Goal: Task Accomplishment & Management: Use online tool/utility

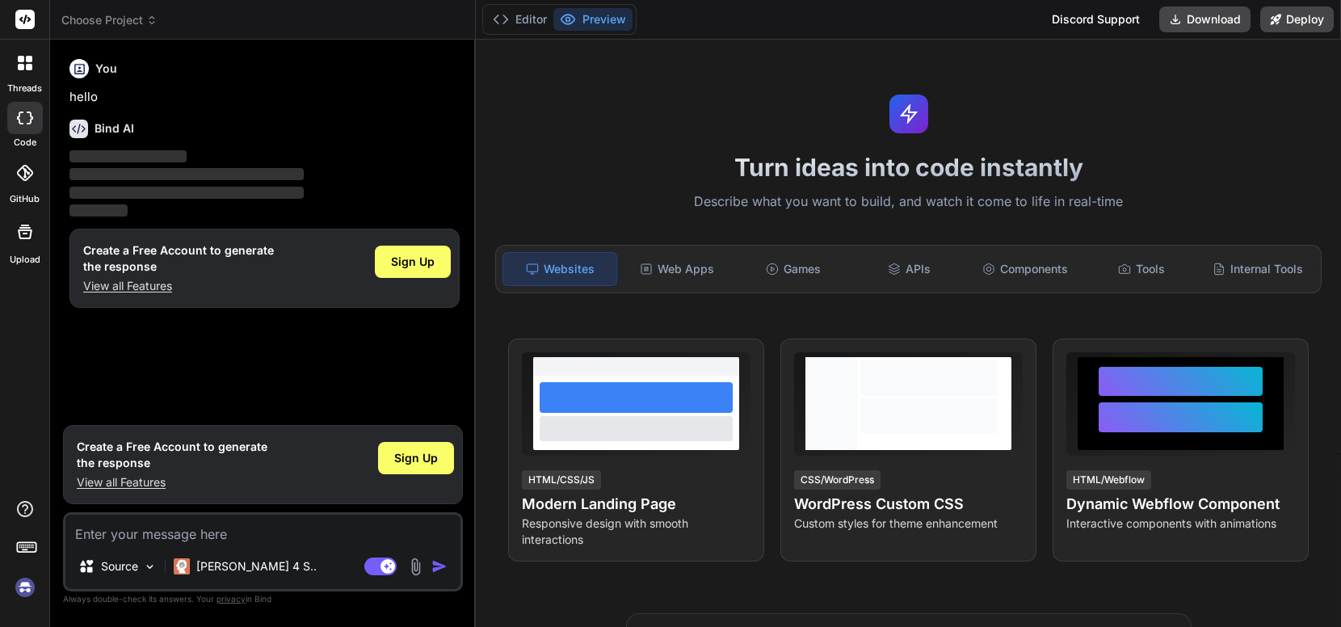
click at [18, 71] on div at bounding box center [25, 63] width 34 height 34
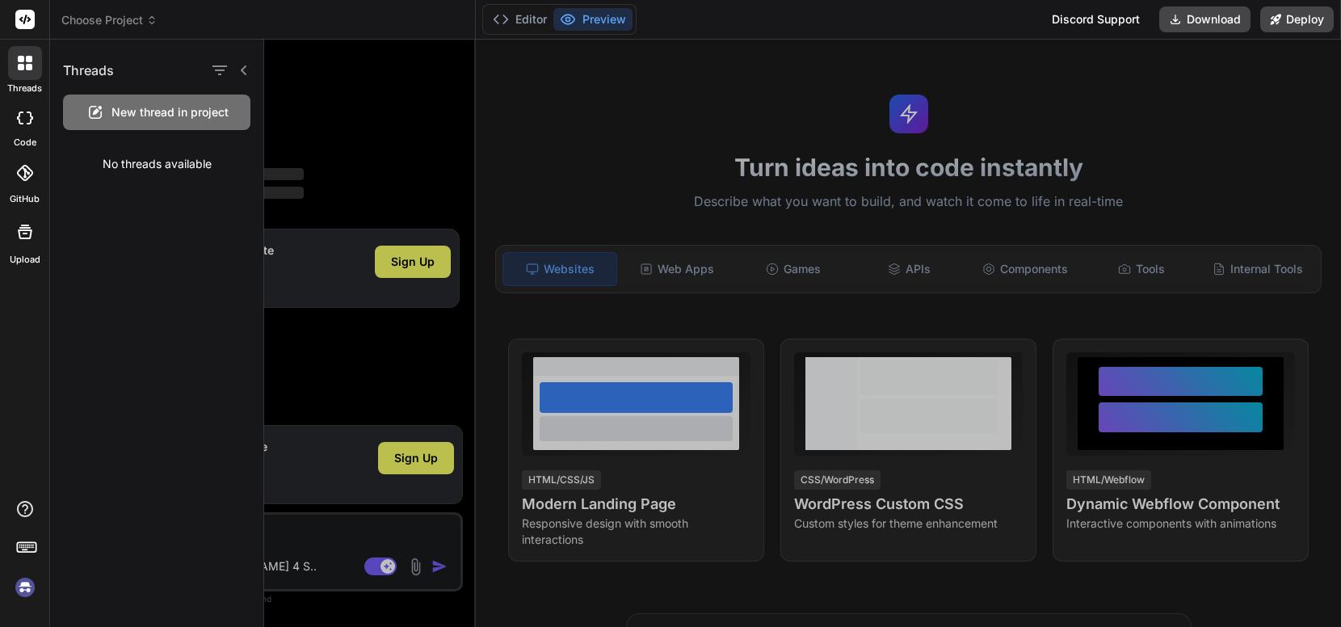
click at [611, 82] on div at bounding box center [802, 333] width 1077 height 587
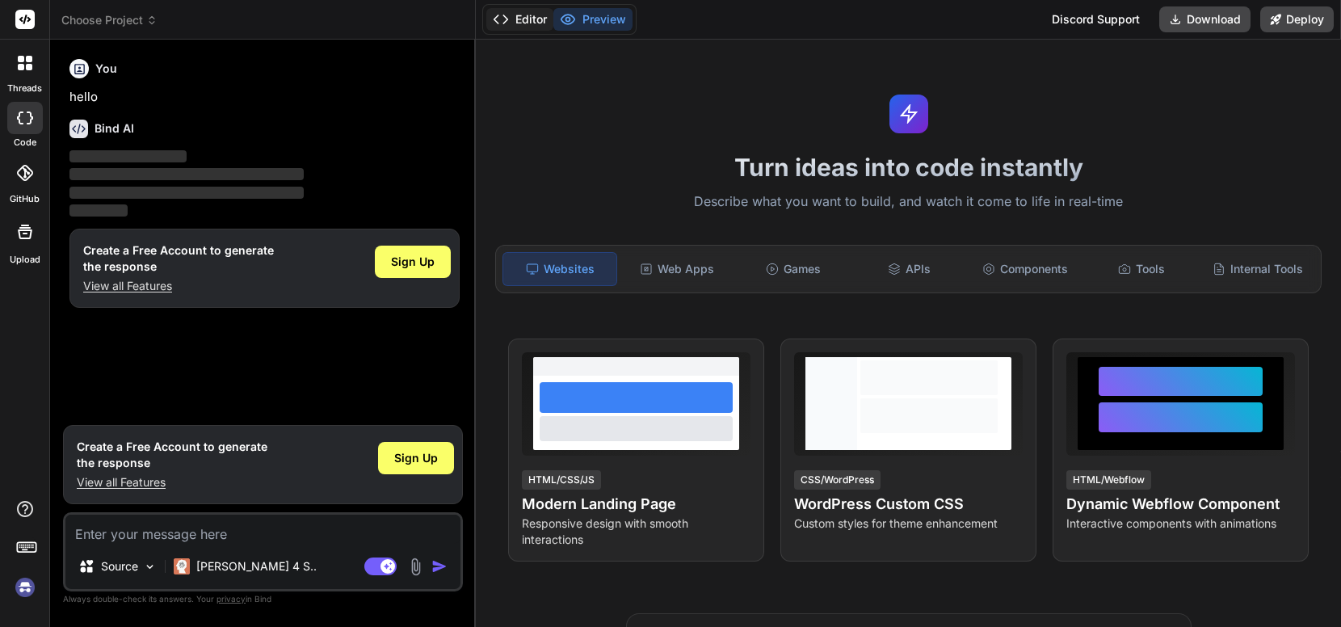
click at [539, 20] on button "Editor" at bounding box center [519, 19] width 67 height 23
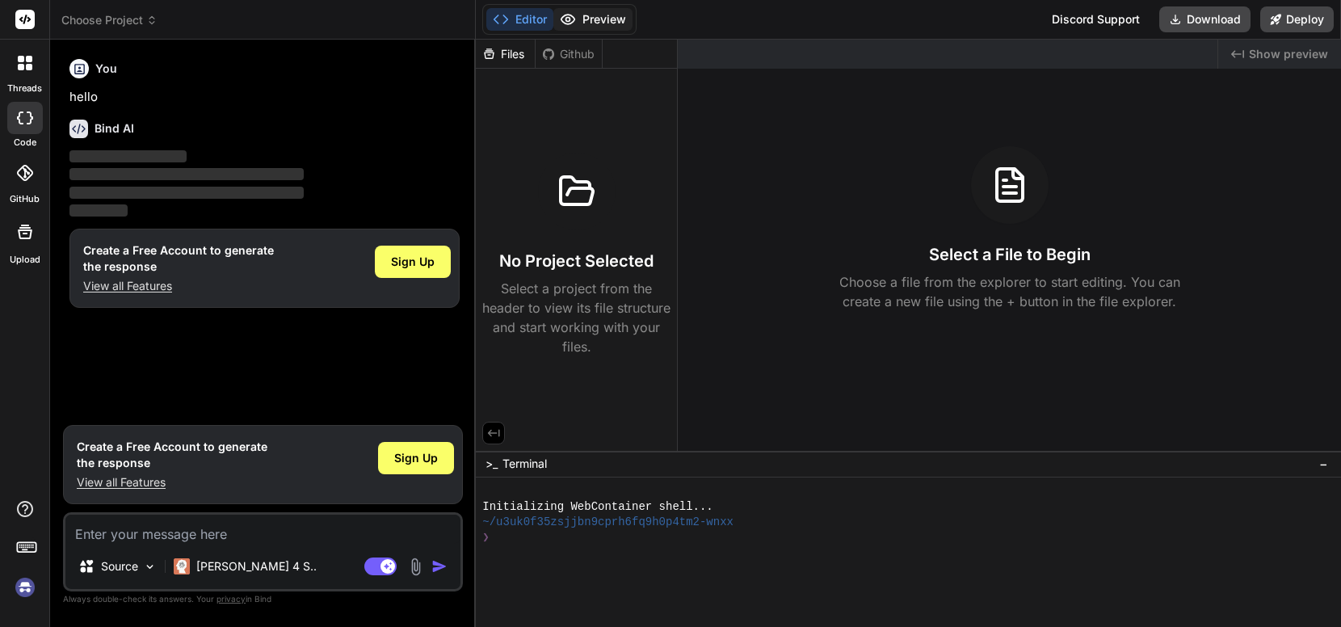
click at [586, 15] on button "Preview" at bounding box center [592, 19] width 79 height 23
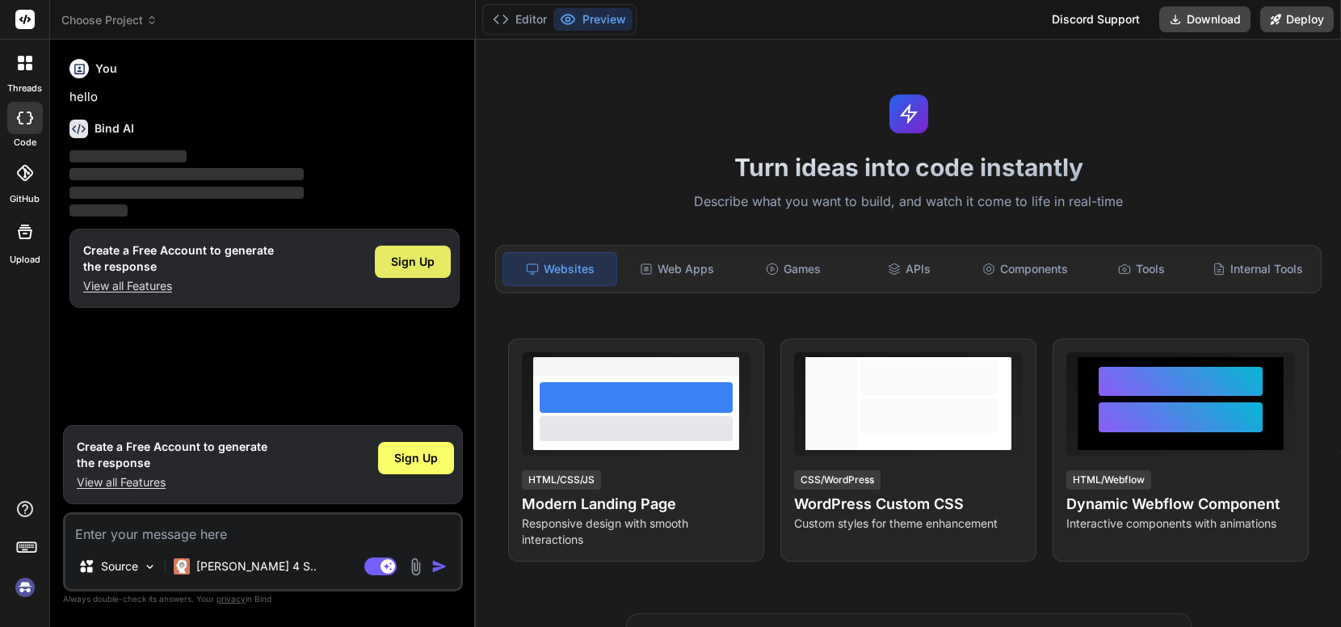
click at [417, 259] on span "Sign Up" at bounding box center [413, 262] width 44 height 16
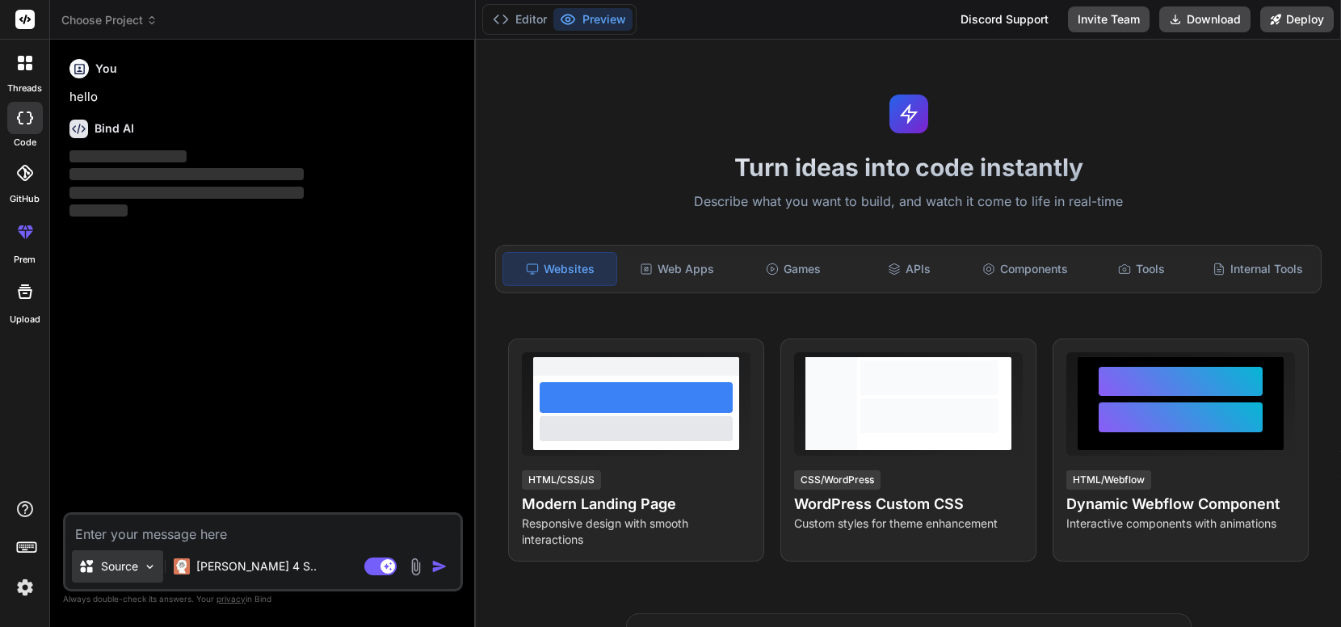
click at [144, 568] on img at bounding box center [150, 567] width 14 height 14
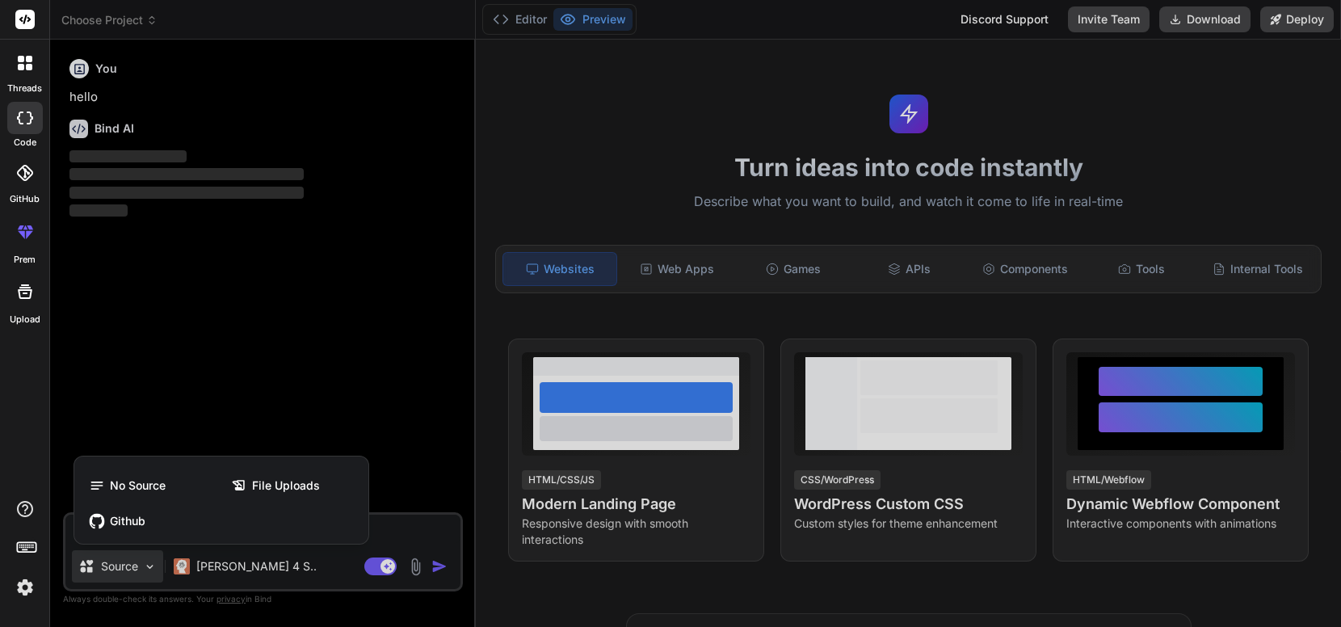
click at [144, 568] on div at bounding box center [670, 313] width 1341 height 627
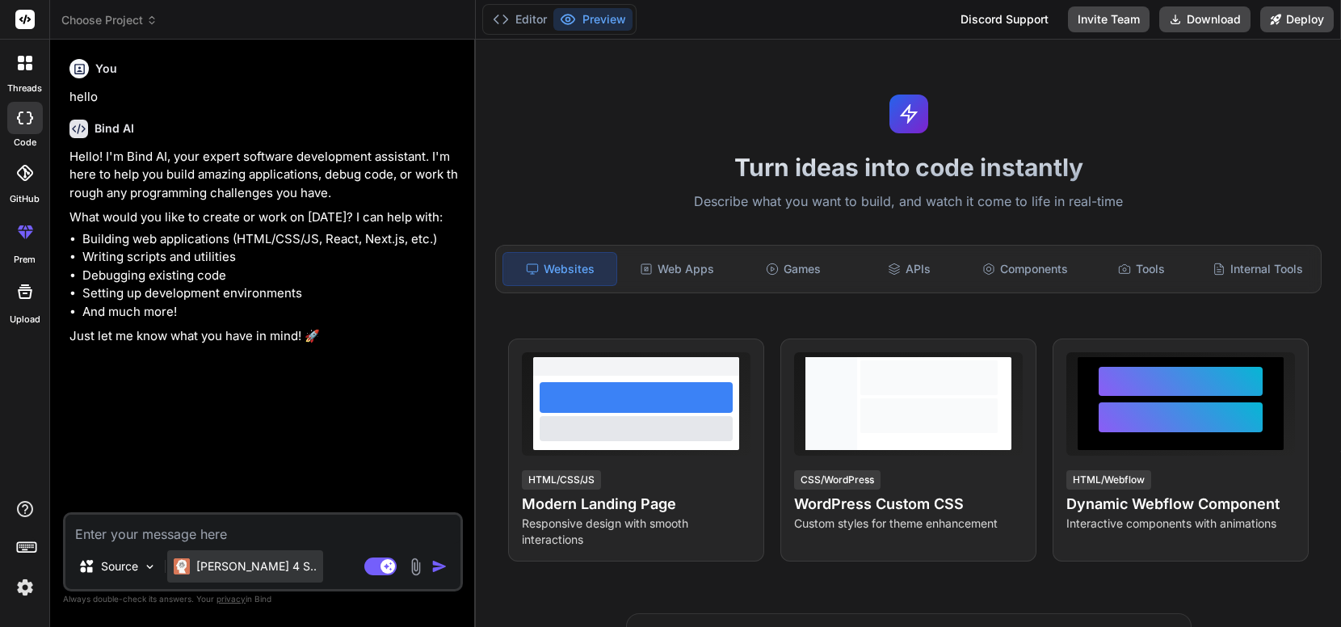
type textarea "x"
click at [255, 532] on textarea at bounding box center [262, 529] width 395 height 29
type textarea "h"
type textarea "x"
type textarea "ha"
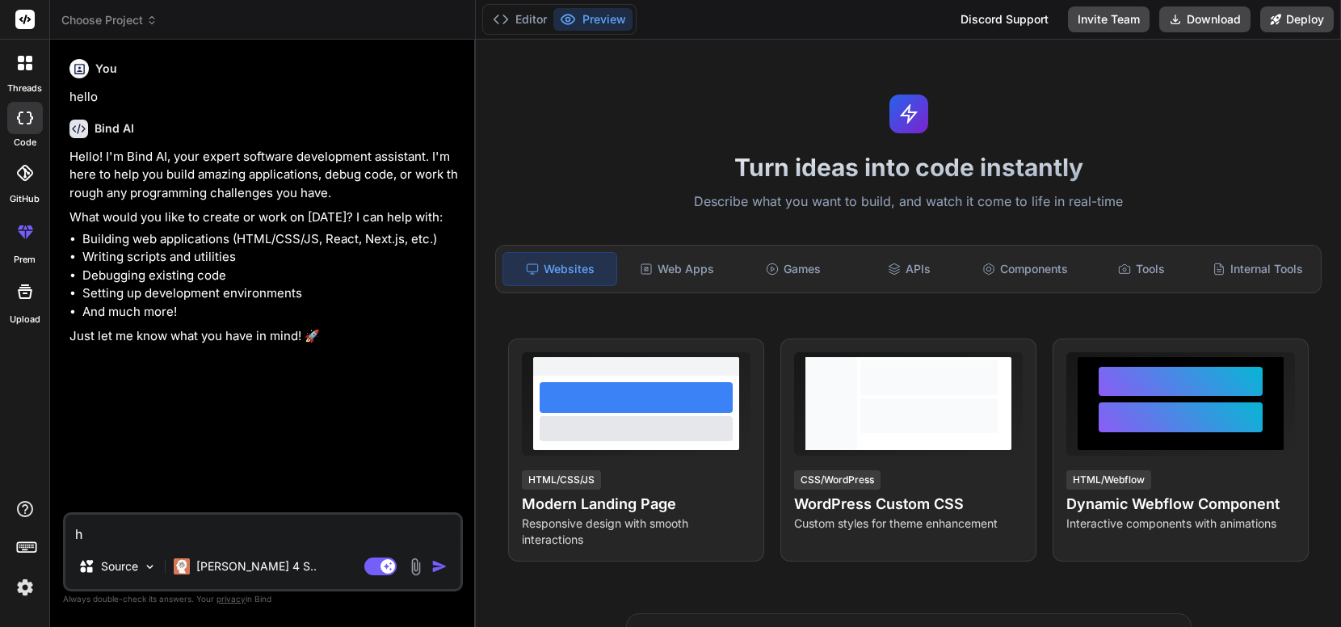
type textarea "x"
type textarea "hab"
type textarea "x"
type textarea "habl"
type textarea "x"
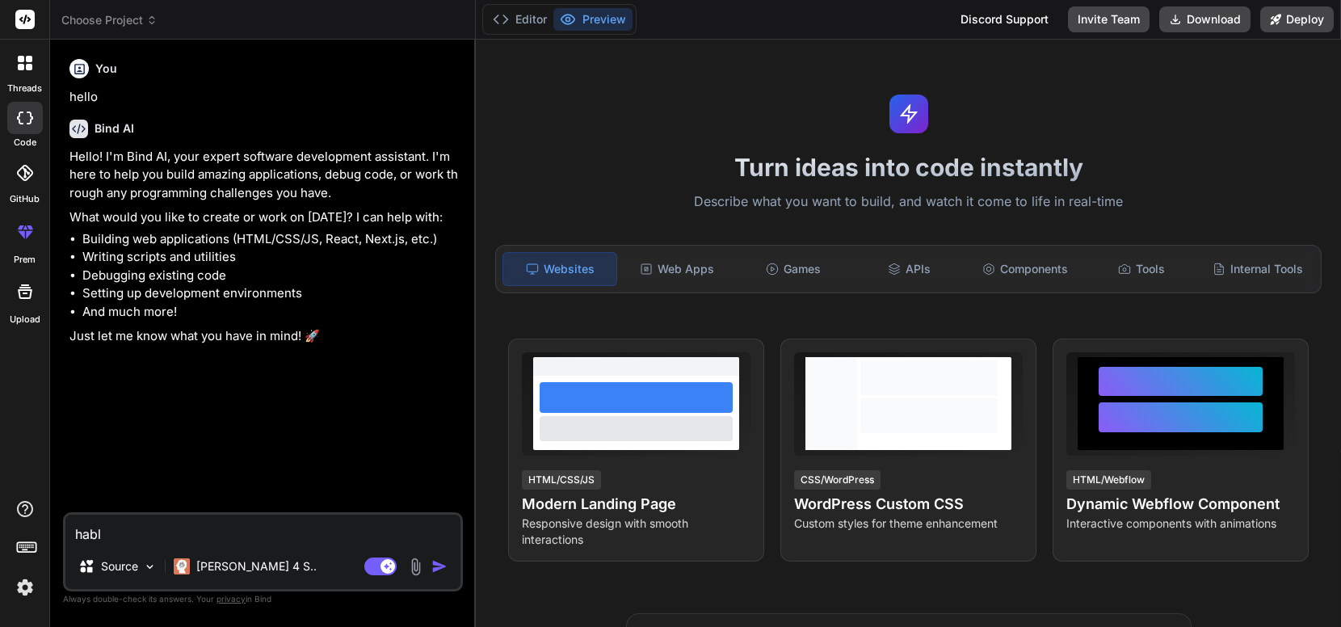
type textarea "habla"
type textarea "x"
type textarea "habla"
type textarea "x"
type textarea "habla e"
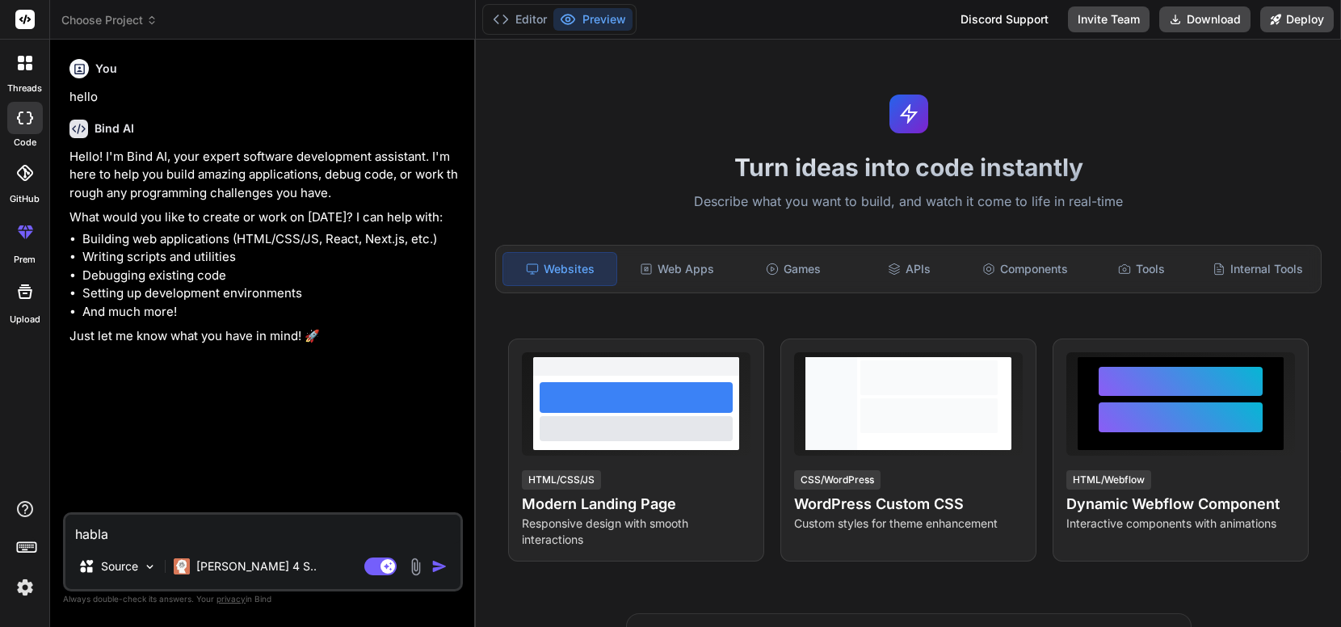
type textarea "x"
type textarea "habla en"
type textarea "x"
type textarea "habla en"
type textarea "x"
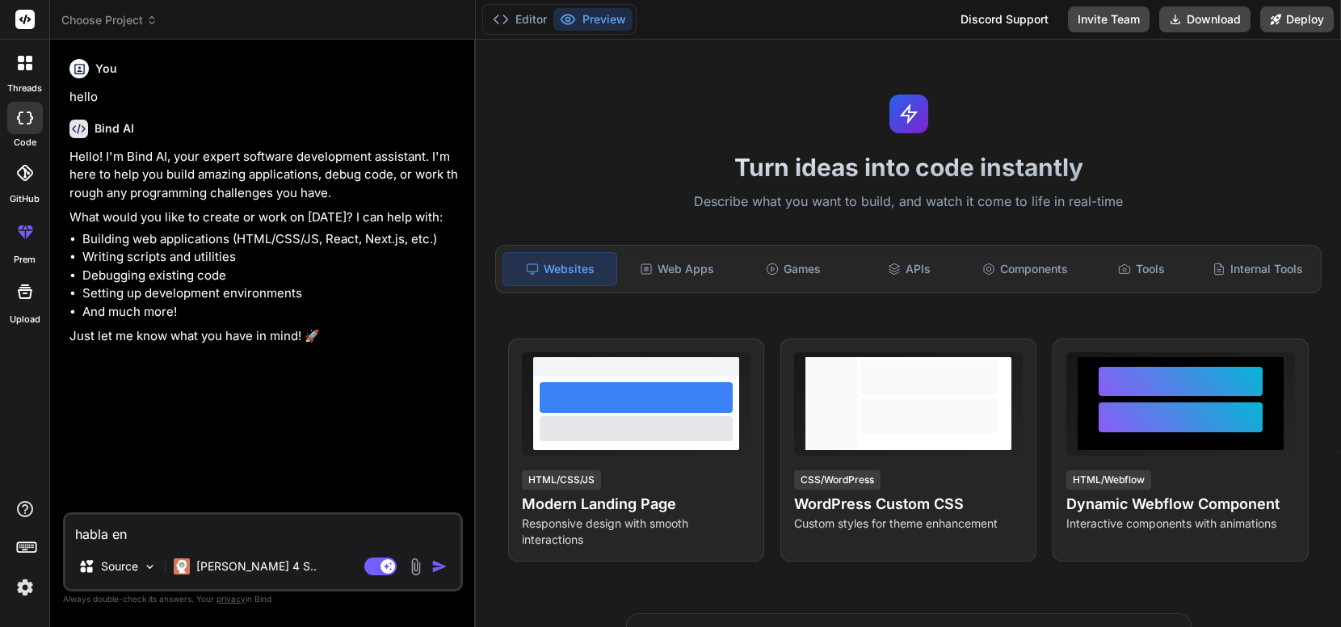
type textarea "habla en e"
type textarea "x"
type textarea "habla en es"
type textarea "x"
type textarea "habla en esp"
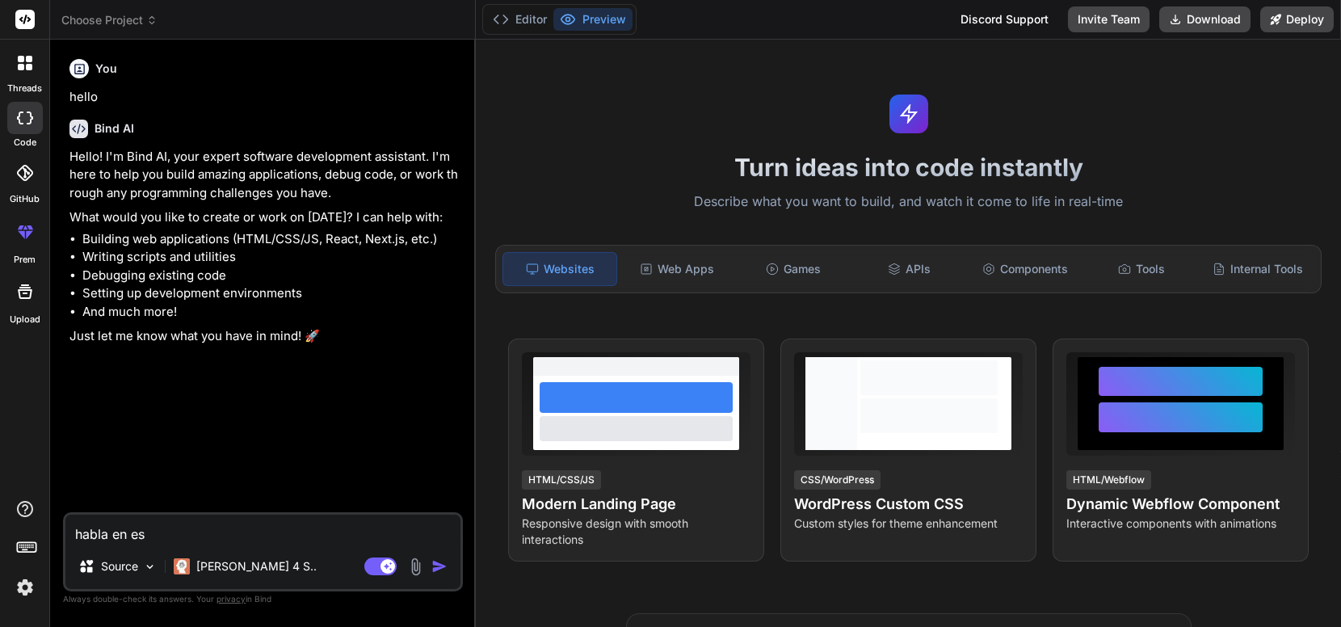
type textarea "x"
type textarea "habla en espñ"
type textarea "x"
type textarea "habla en espña"
type textarea "x"
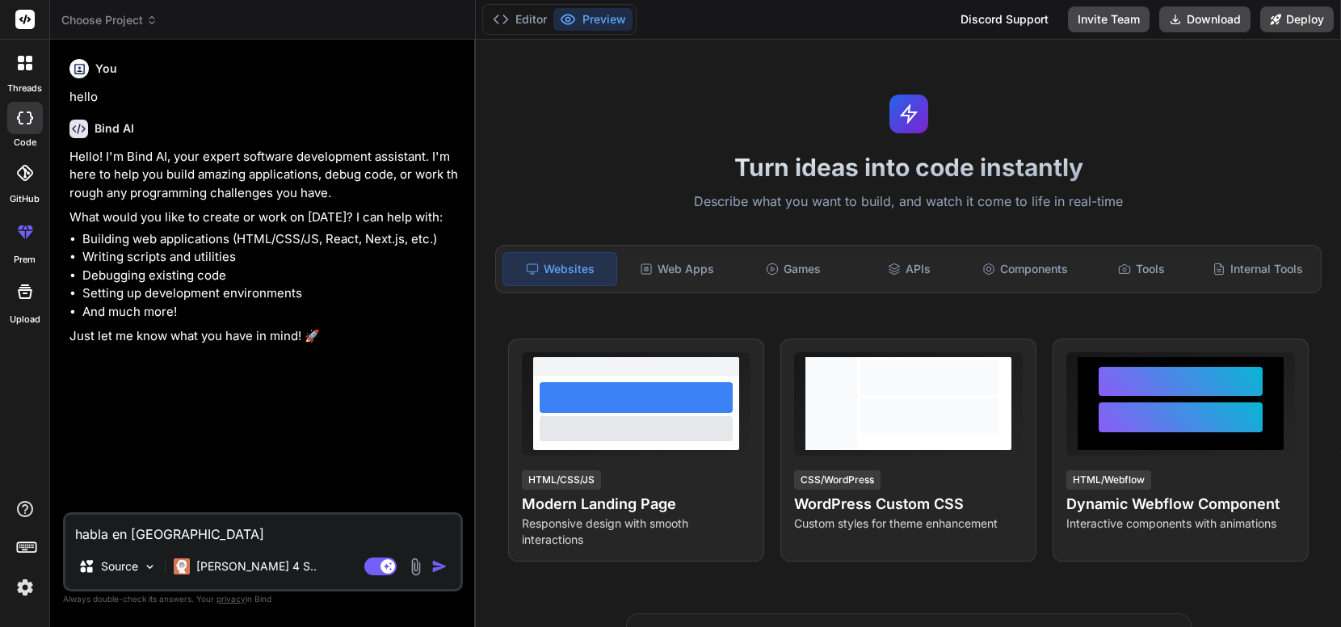
type textarea "habla en espñ"
type textarea "x"
type textarea "habla en esp"
type textarea "x"
type textarea "habla en espa"
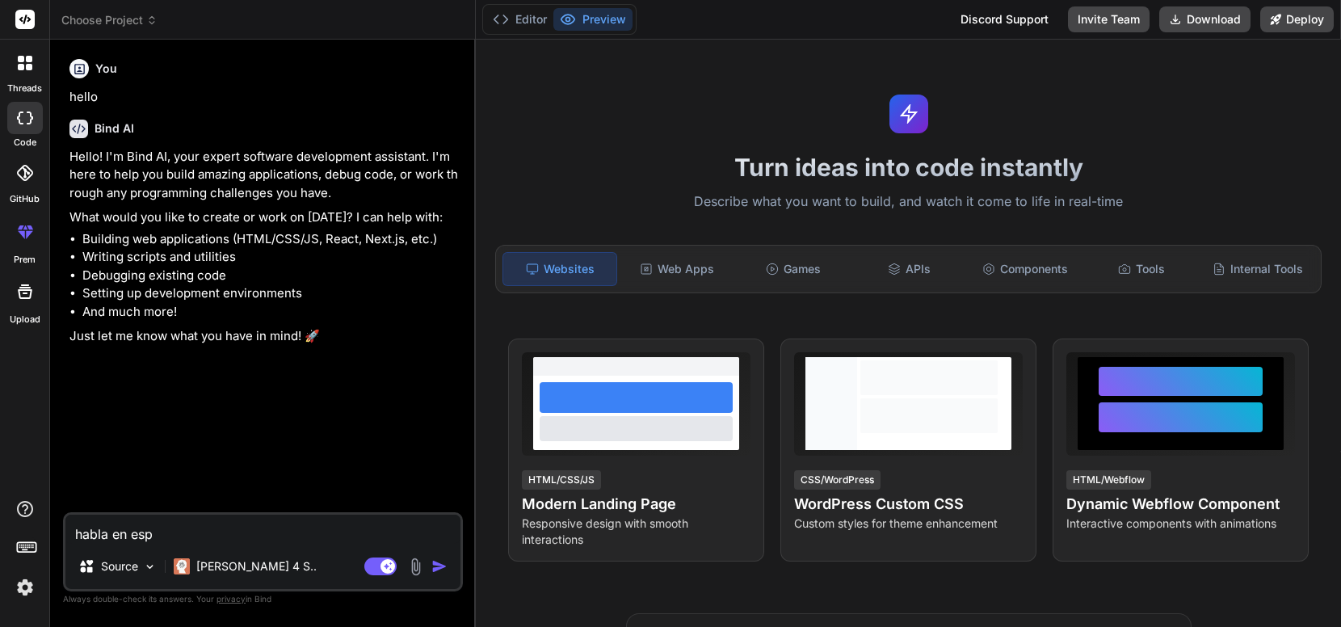
type textarea "x"
type textarea "habla en españ"
type textarea "x"
type textarea "habla en españo"
type textarea "x"
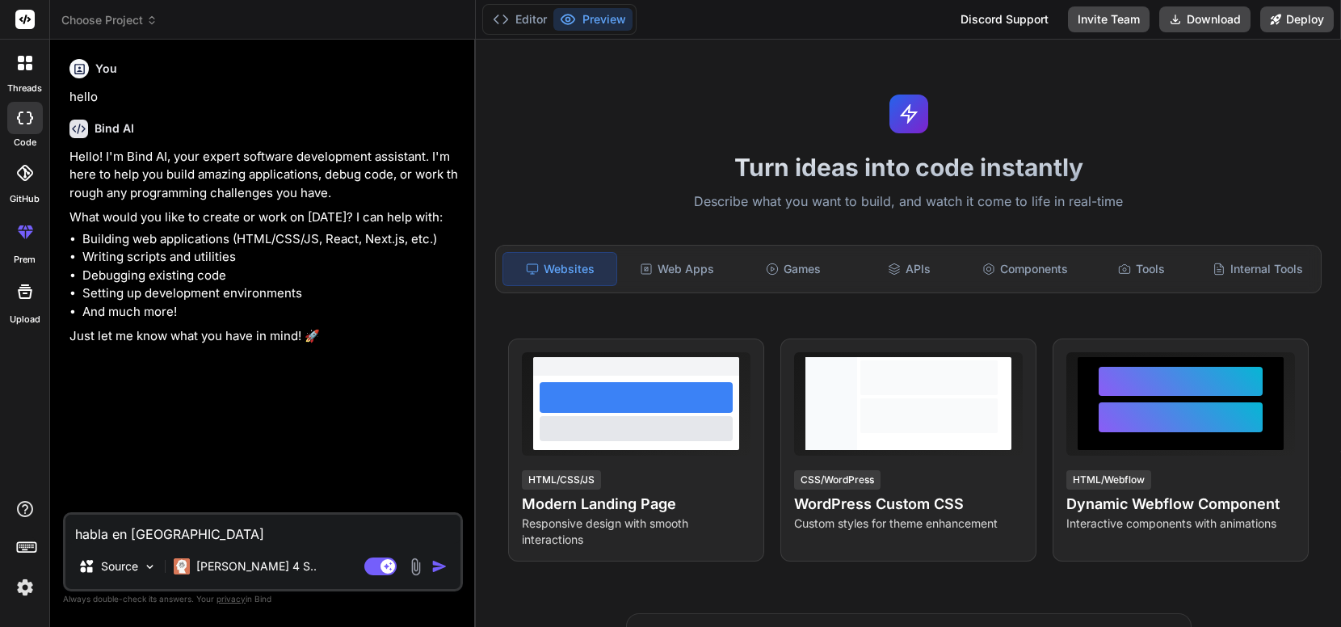
type textarea "habla en español"
type textarea "x"
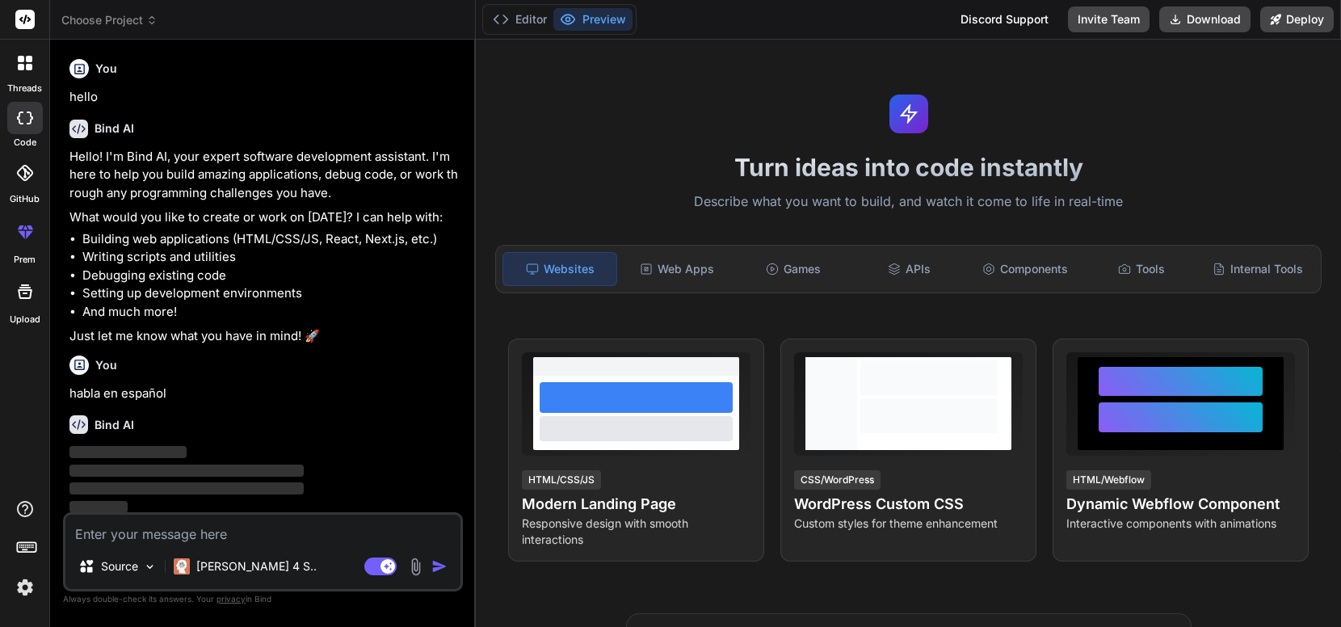
scroll to position [4, 0]
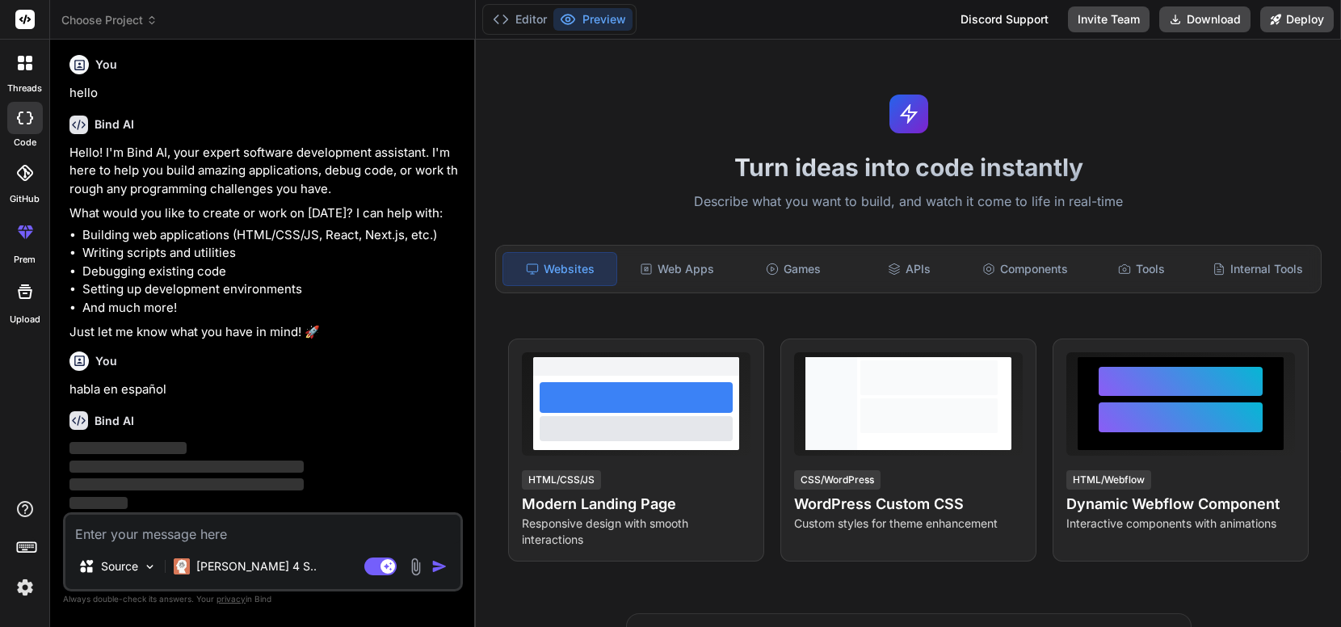
click at [263, 526] on textarea at bounding box center [262, 529] width 395 height 29
type textarea "x"
type textarea "p"
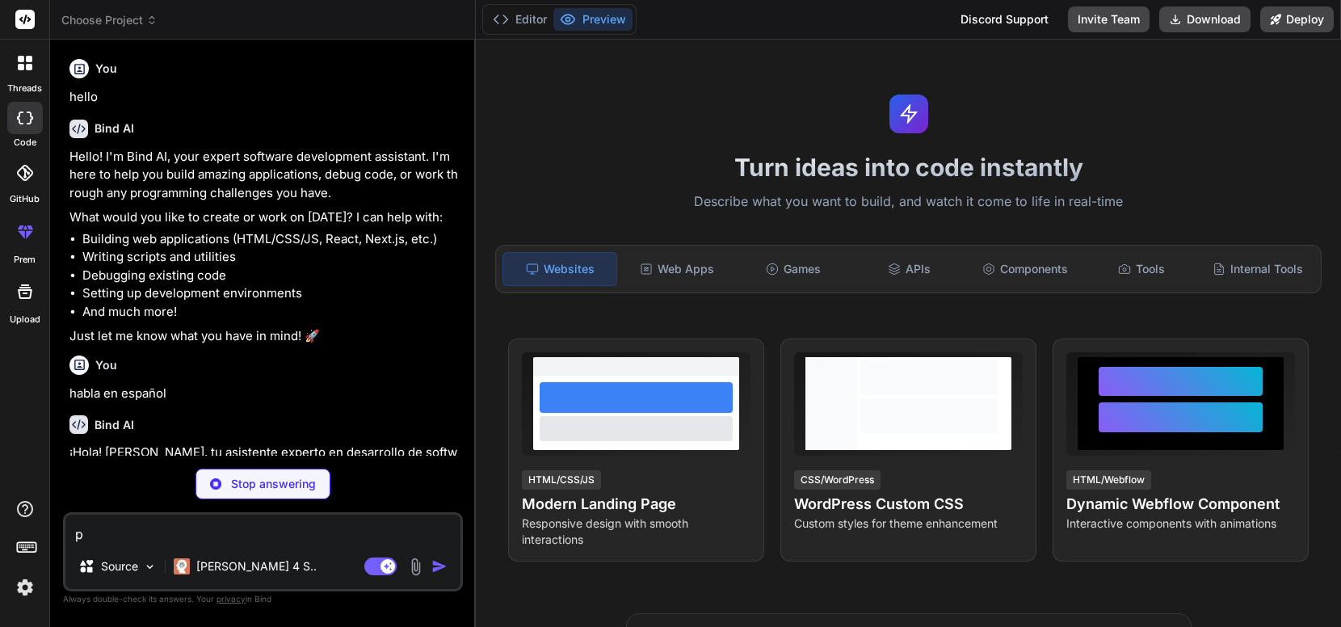
type textarea "x"
type textarea "pu"
type textarea "x"
type textarea "pue"
type textarea "x"
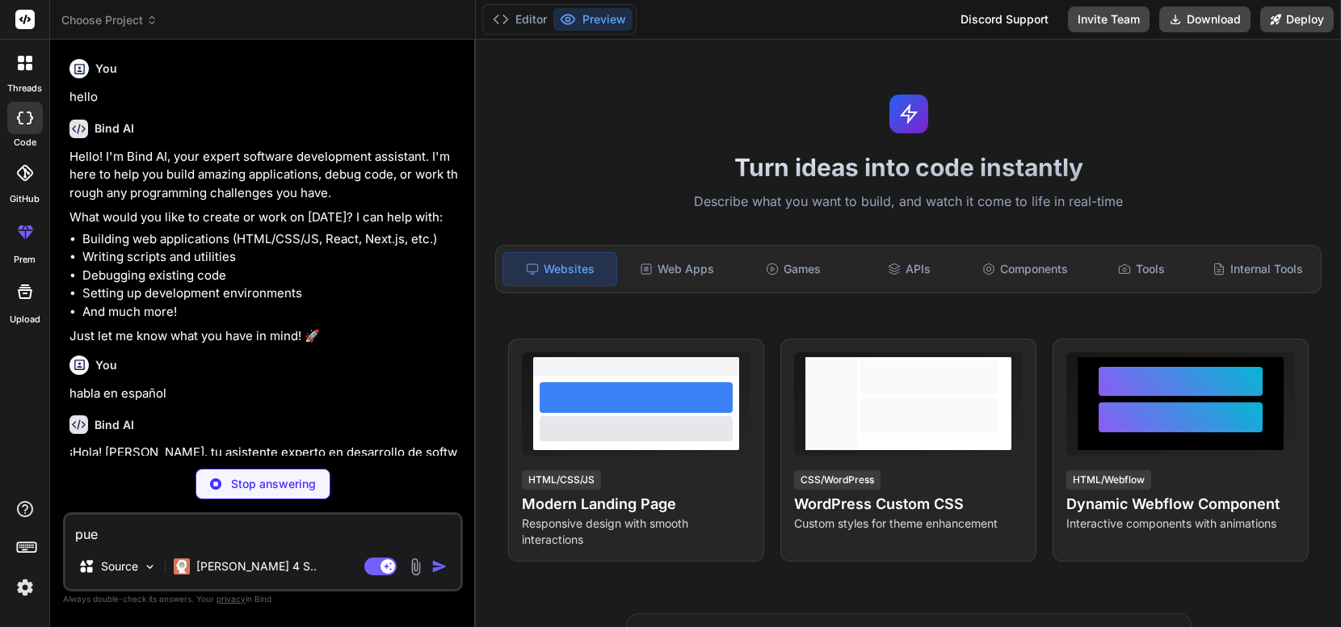
type textarea "pued"
type textarea "x"
type textarea "puede"
type textarea "x"
type textarea "puedes"
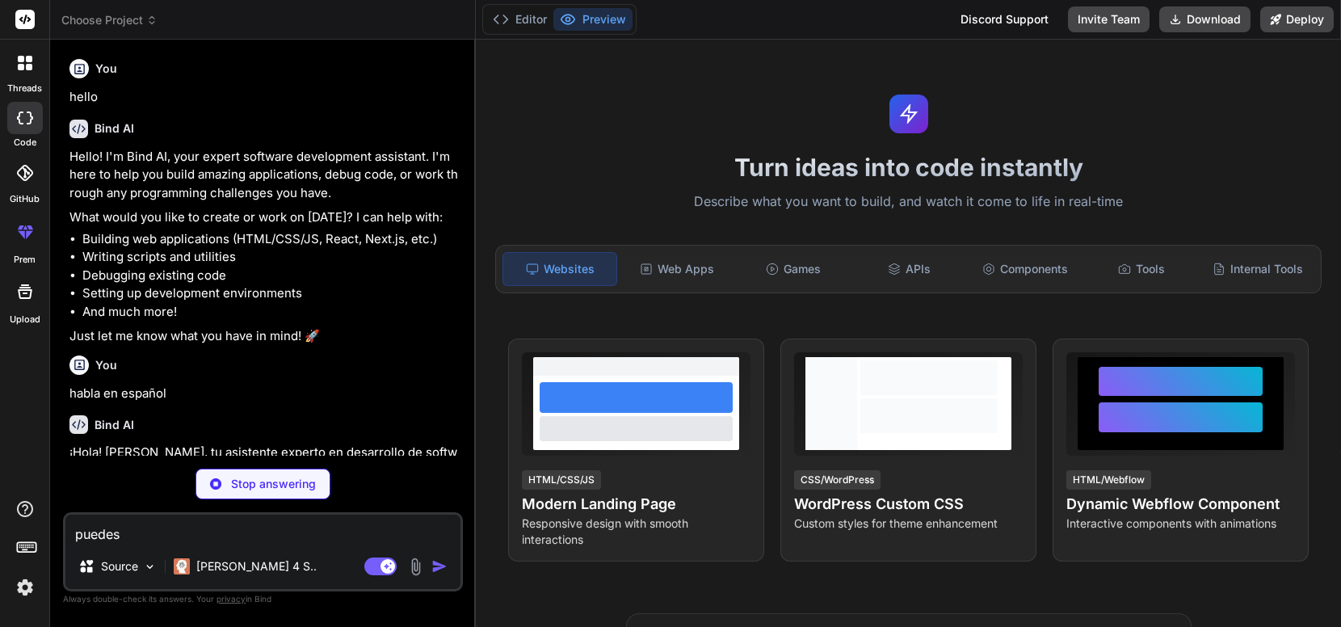
type textarea "x"
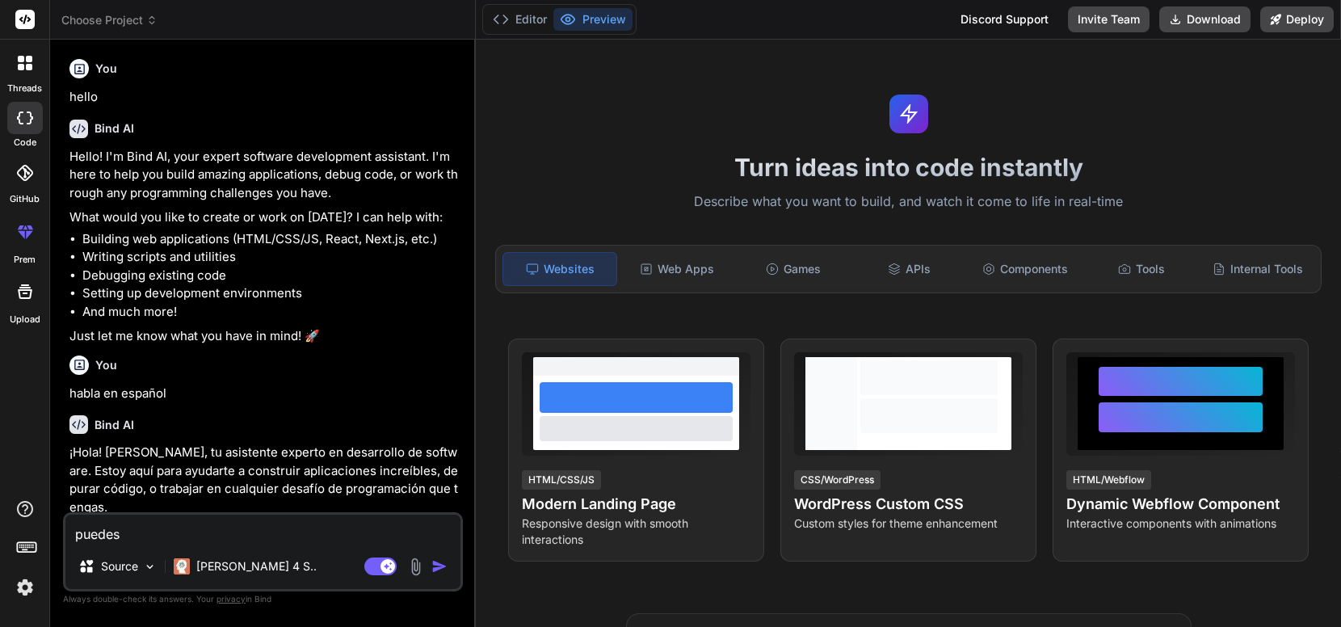
type textarea "puedes"
type textarea "x"
type textarea "puedes h"
type textarea "x"
type textarea "puedes ha"
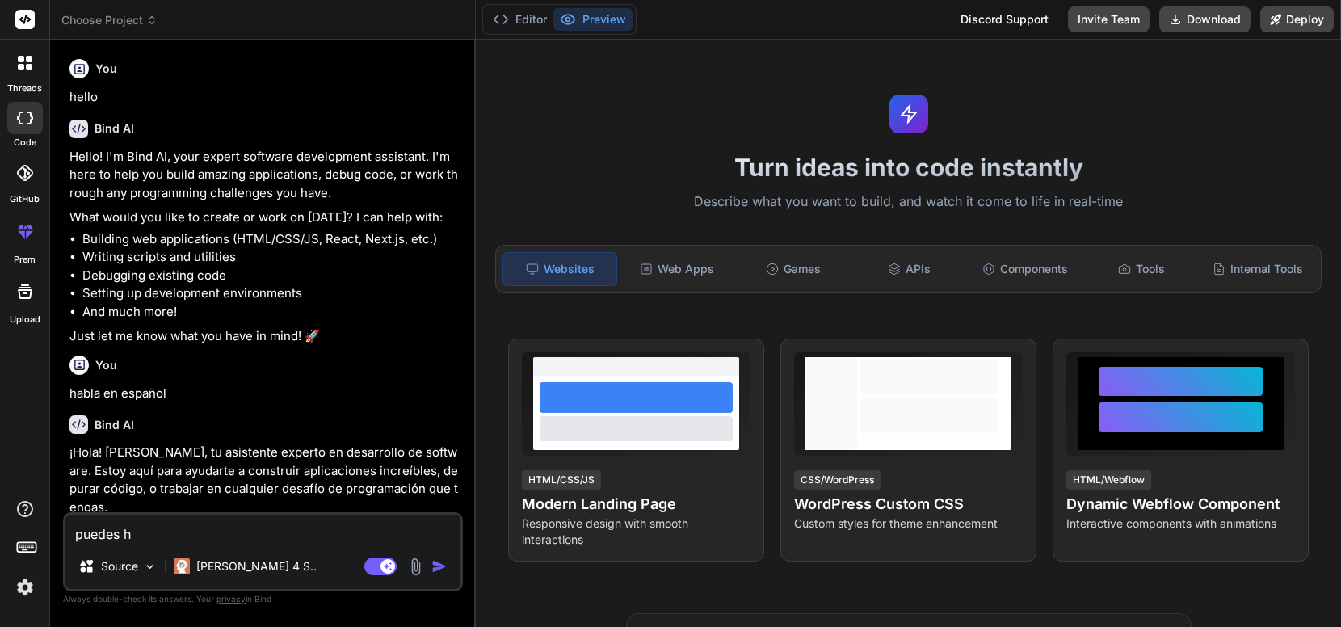
type textarea "x"
type textarea "puedes hac"
type textarea "x"
type textarea "puedes hace"
type textarea "x"
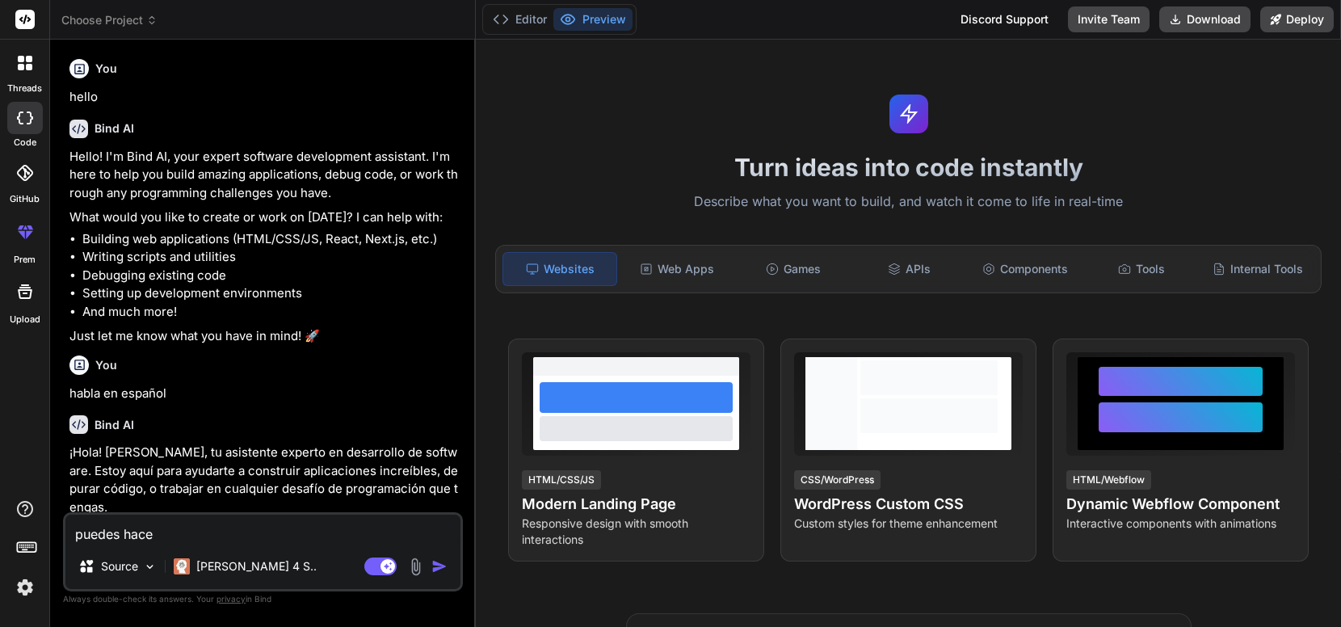
type textarea "puedes hacer"
type textarea "x"
type textarea "puedes hacer"
type textarea "x"
type textarea "puedes hacer e"
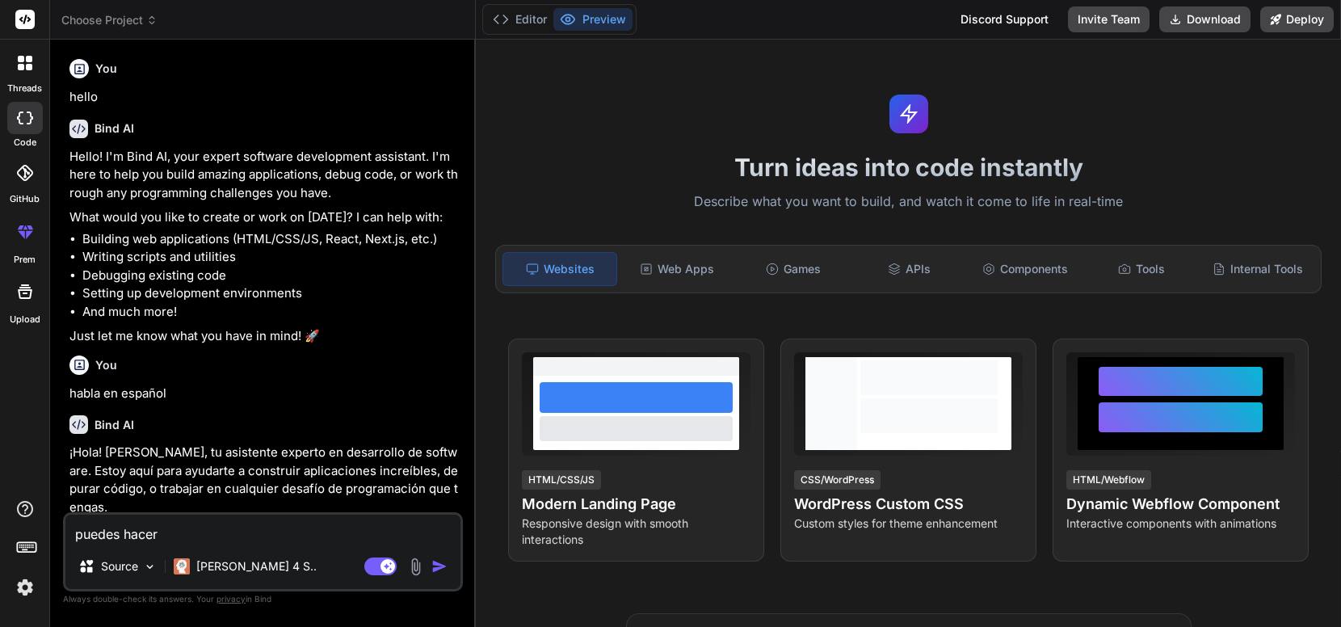
type textarea "x"
type textarea "puedes hacer en"
type textarea "x"
type textarea "puedes hacer en"
type textarea "x"
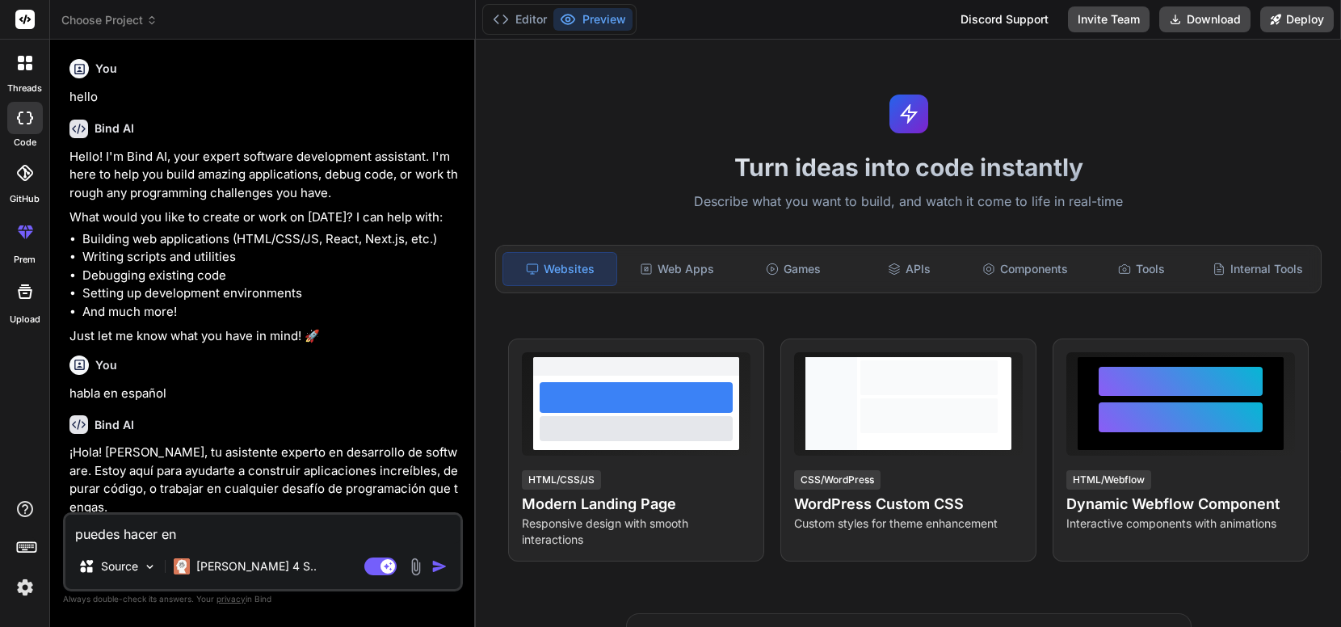
type textarea "puedes hacer en p"
type textarea "x"
type textarea "puedes hacer en ph"
type textarea "x"
type textarea "puedes hacer en php"
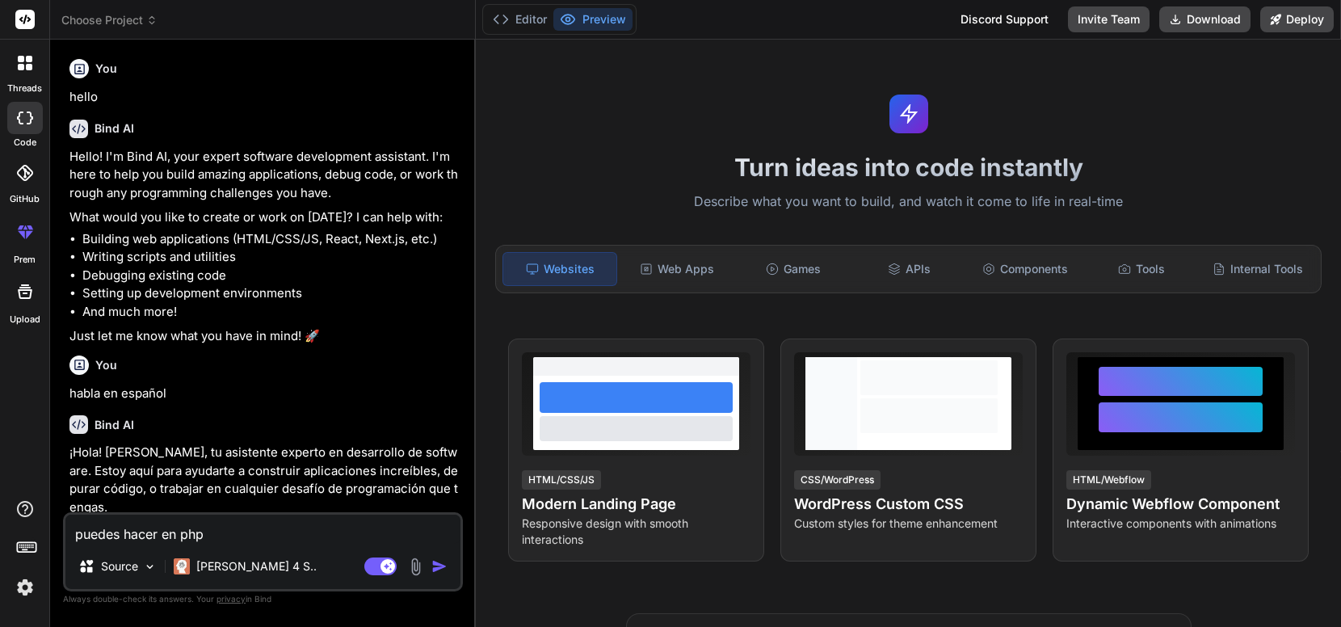
type textarea "x"
type textarea "puedes hacer en php?"
type textarea "x"
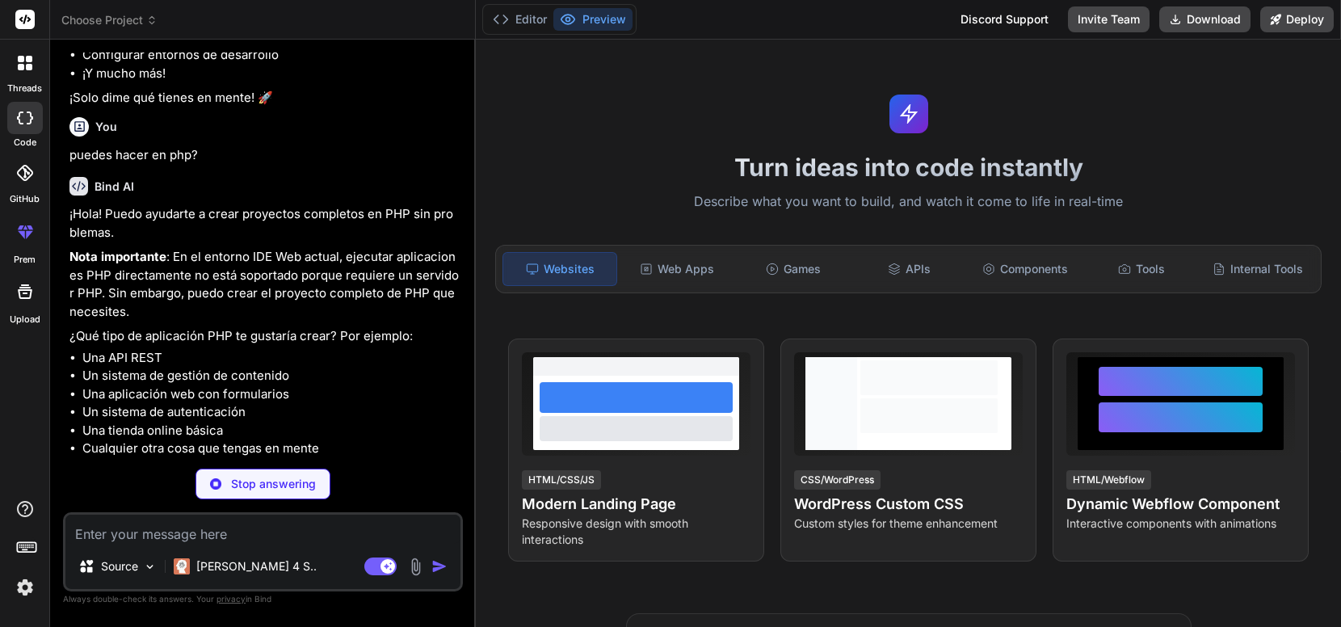
scroll to position [560, 0]
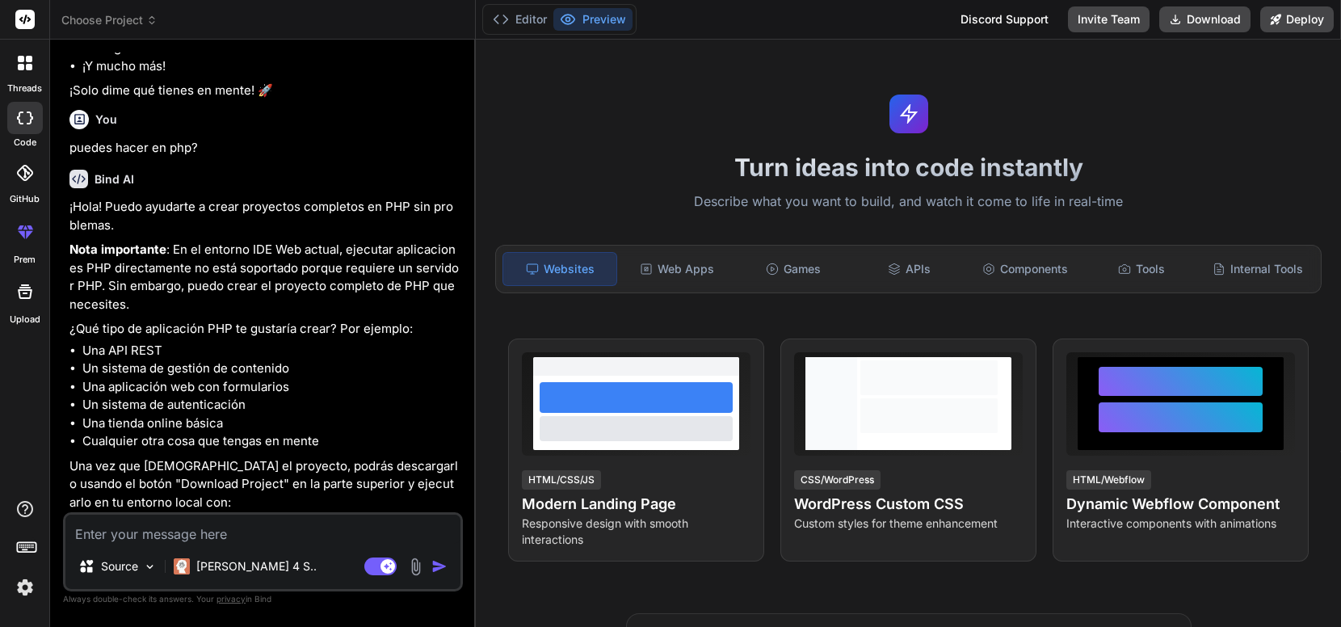
type textarea "x"
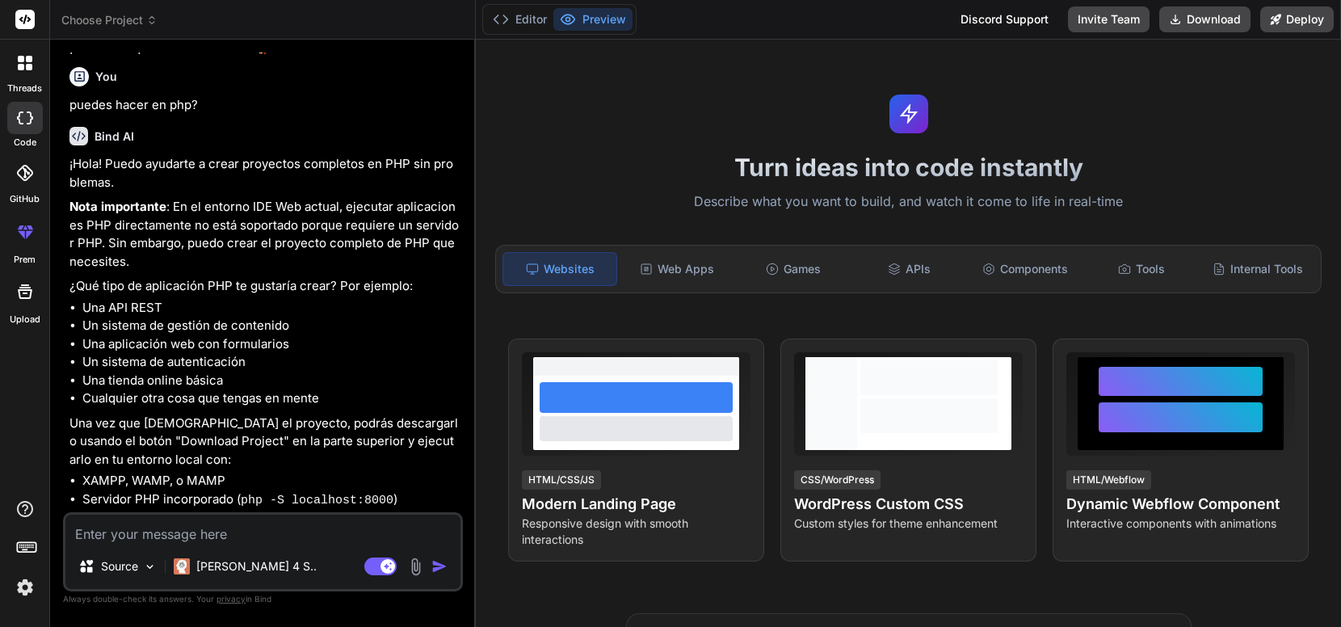
scroll to position [663, 0]
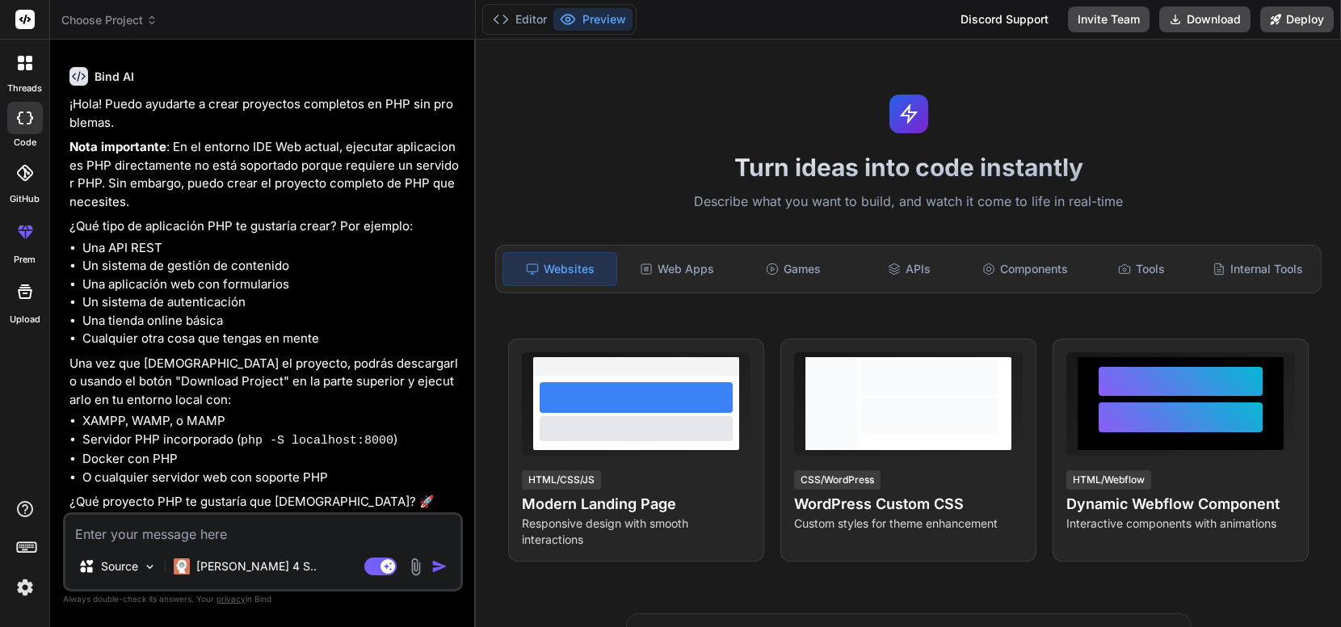
click at [251, 535] on textarea at bounding box center [262, 529] width 395 height 29
type textarea "p"
type textarea "x"
type textarea "pl"
type textarea "x"
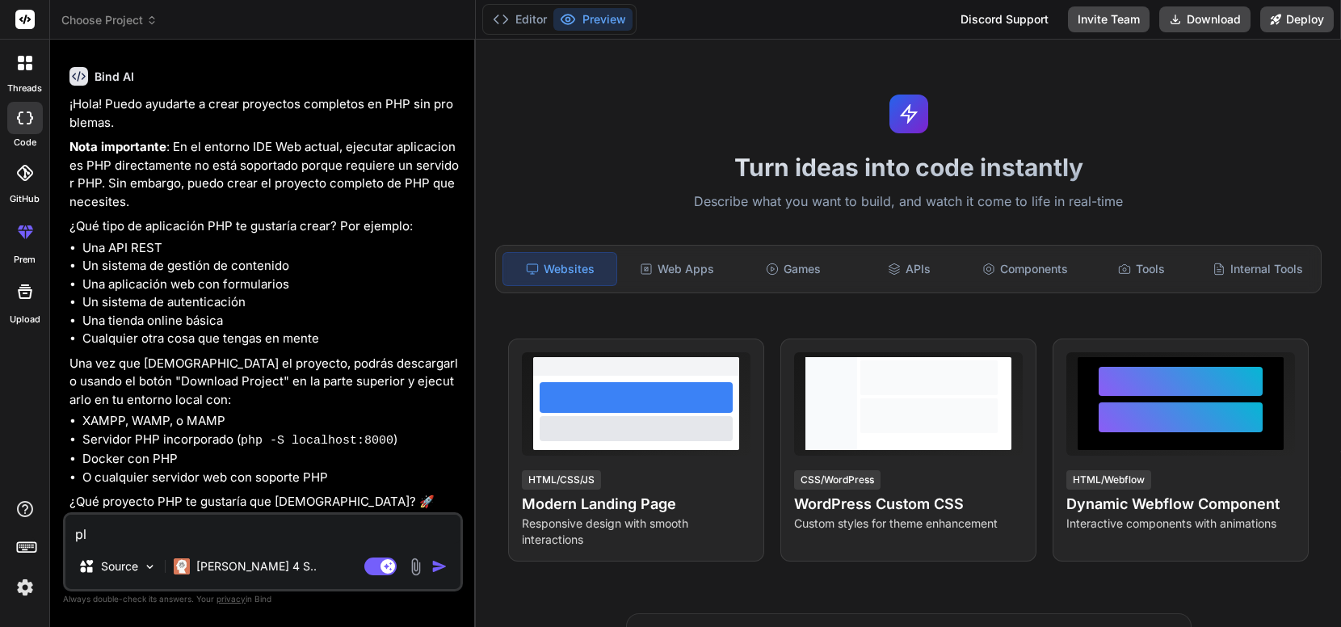
type textarea "p"
type textarea "x"
type textarea "o"
type textarea "x"
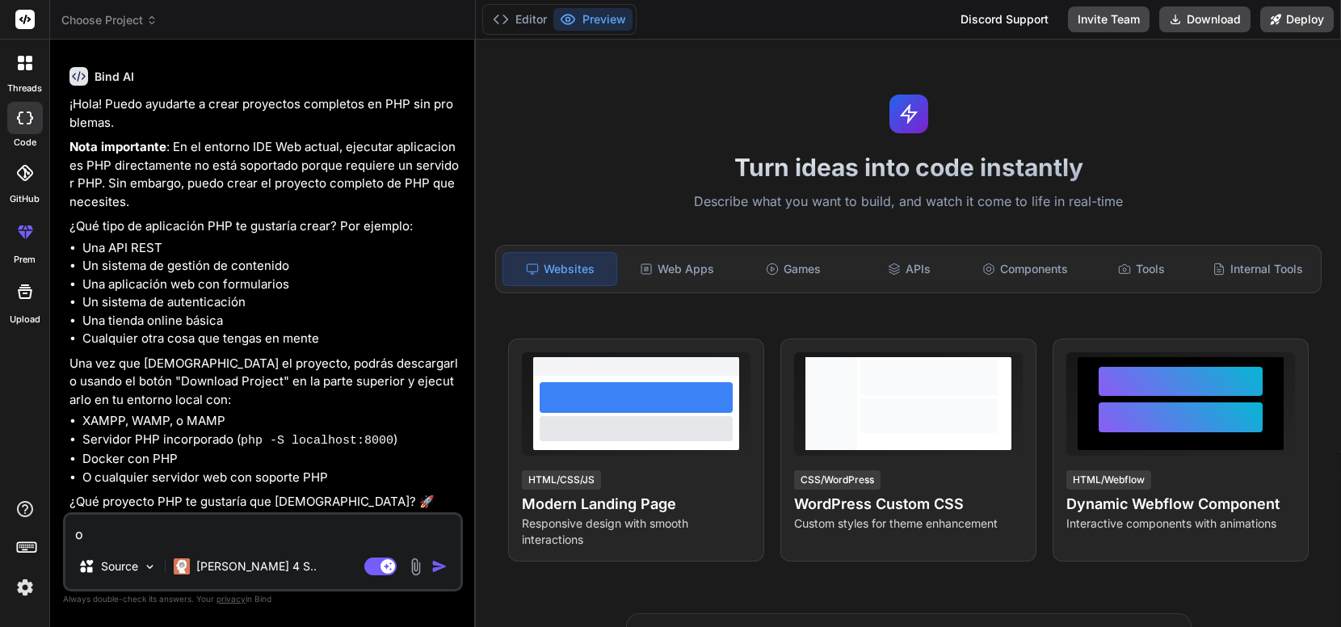
type textarea "ok"
type textarea "x"
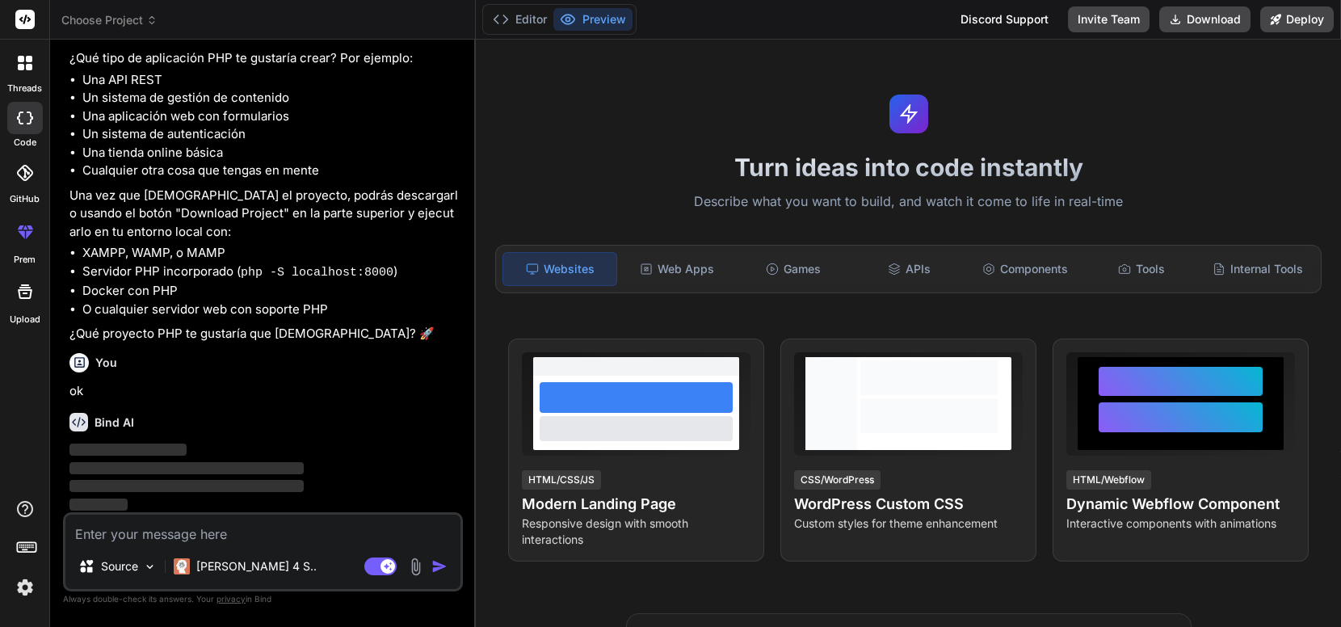
scroll to position [831, 0]
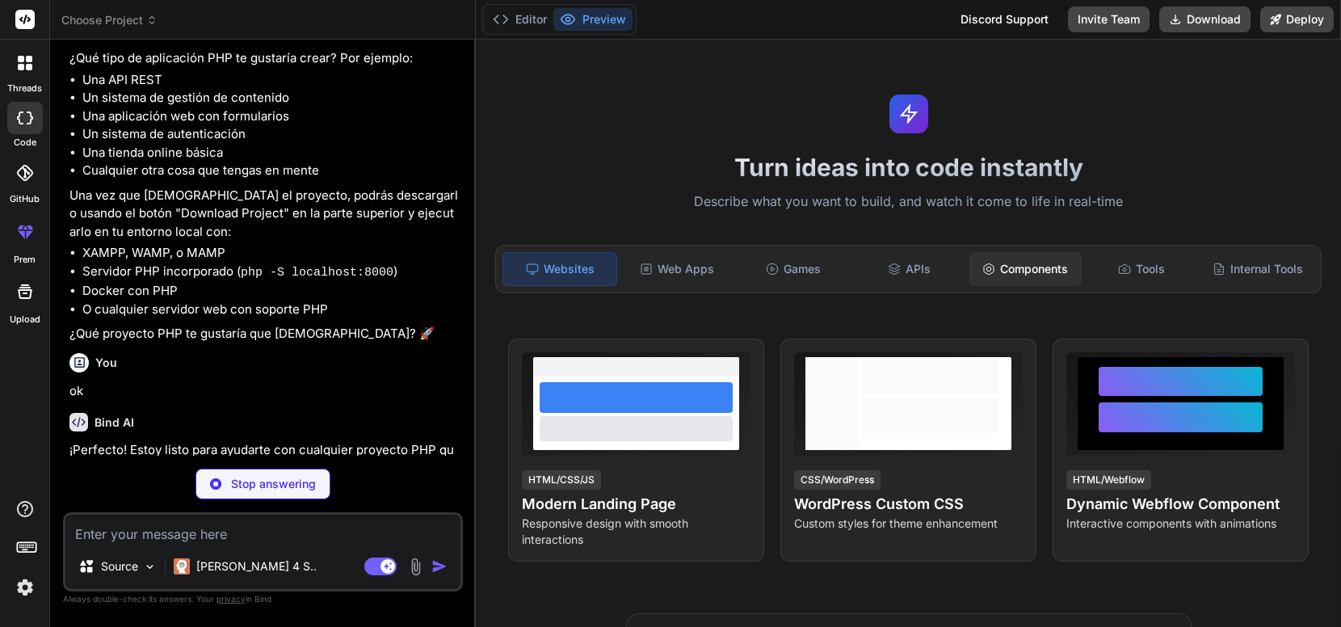
click at [1029, 257] on div "Components" at bounding box center [1026, 269] width 113 height 34
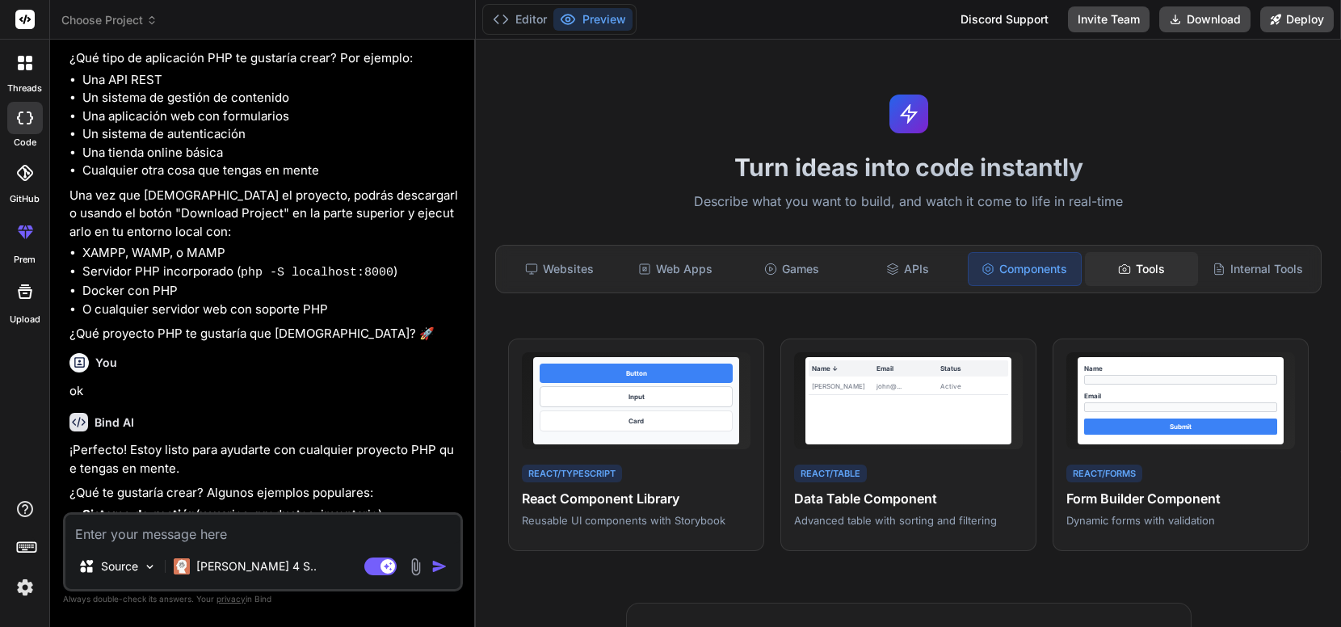
click at [1148, 271] on div "Tools" at bounding box center [1141, 269] width 113 height 34
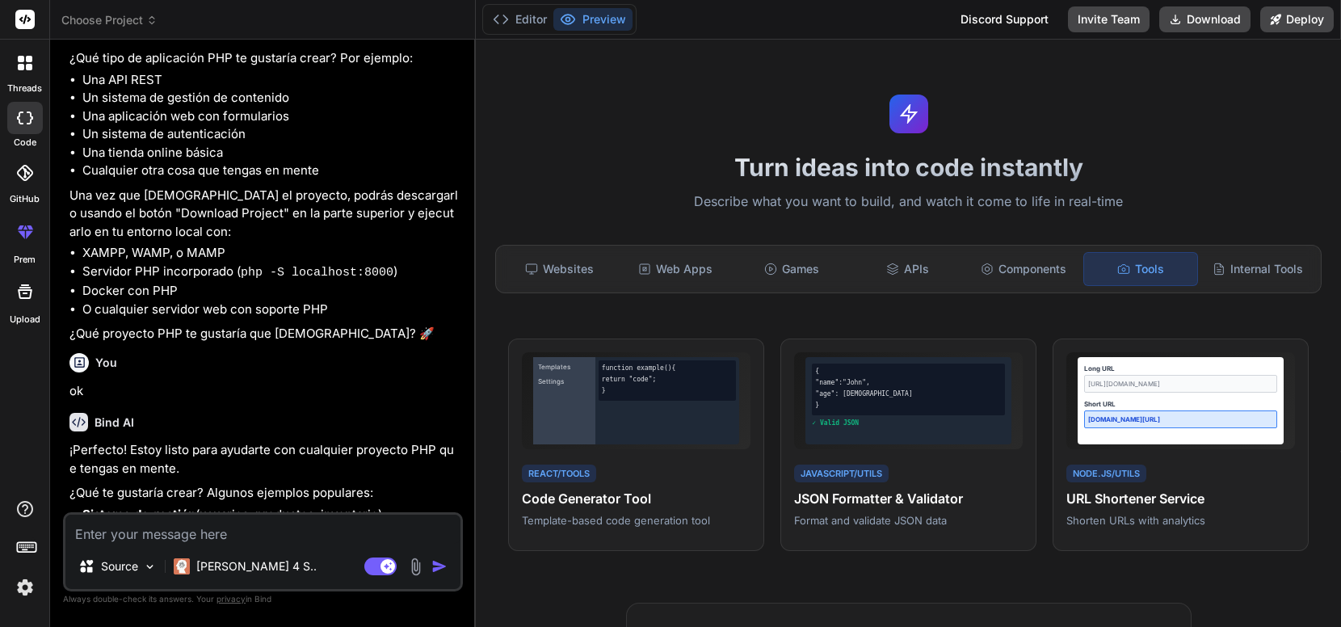
type textarea "x"
click at [541, 268] on div "Websites" at bounding box center [559, 269] width 113 height 34
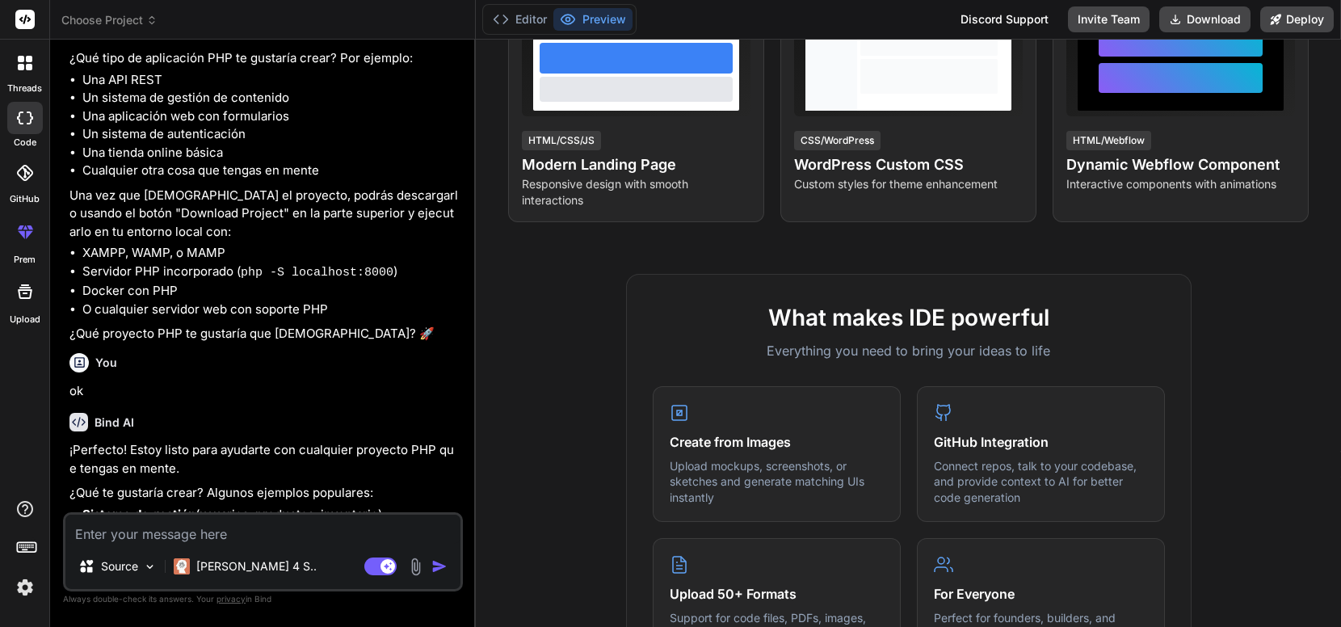
scroll to position [347, 0]
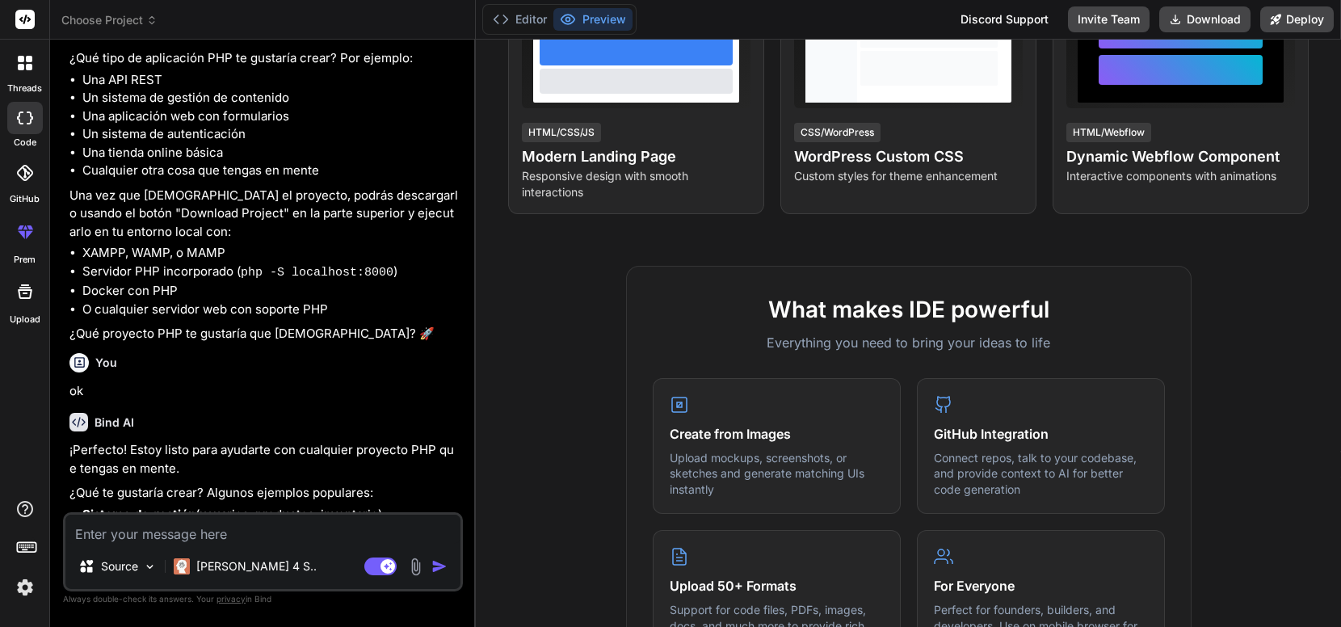
click at [82, 23] on span "Choose Project" at bounding box center [109, 20] width 96 height 16
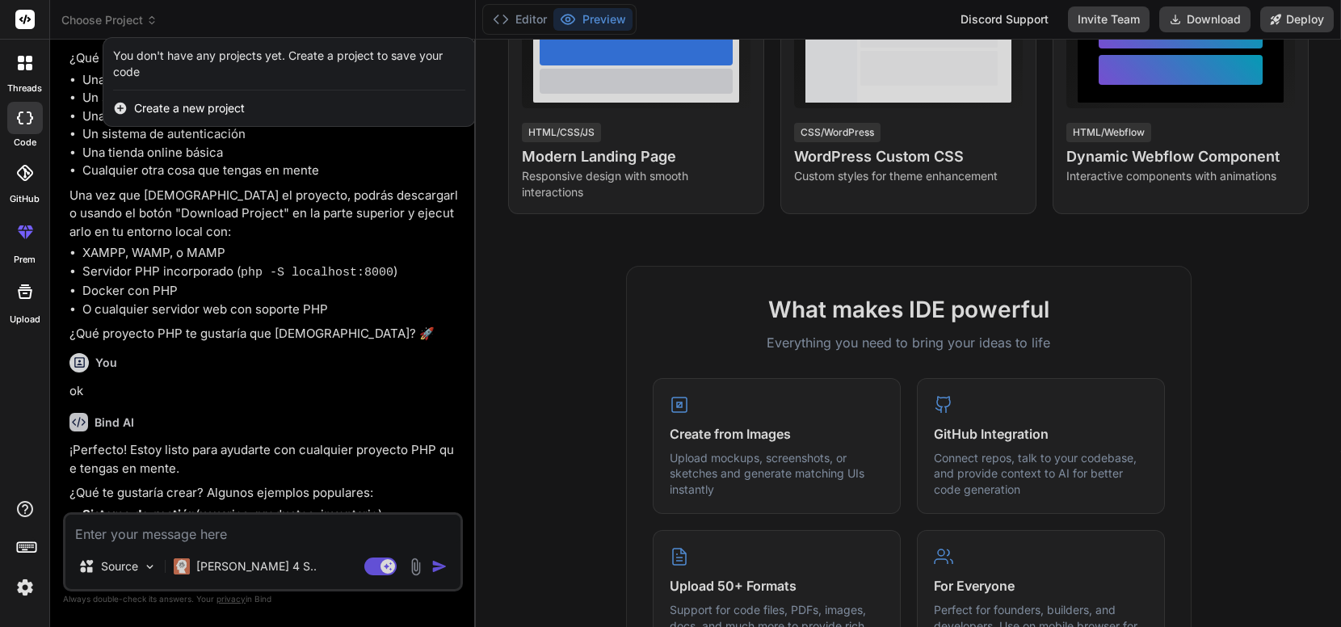
click at [164, 108] on span "Create a new project" at bounding box center [189, 108] width 111 height 16
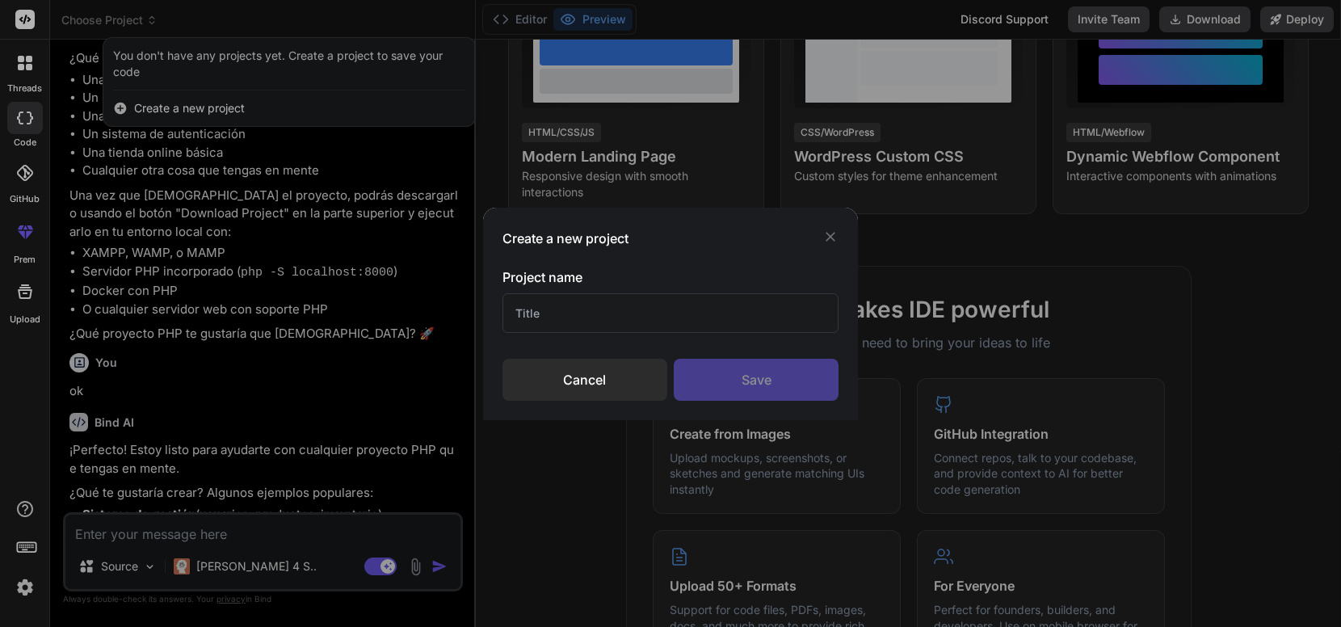
click at [537, 326] on input "text" at bounding box center [671, 313] width 337 height 40
type input "D"
type input "SOS"
click at [738, 397] on div "Save" at bounding box center [756, 380] width 165 height 42
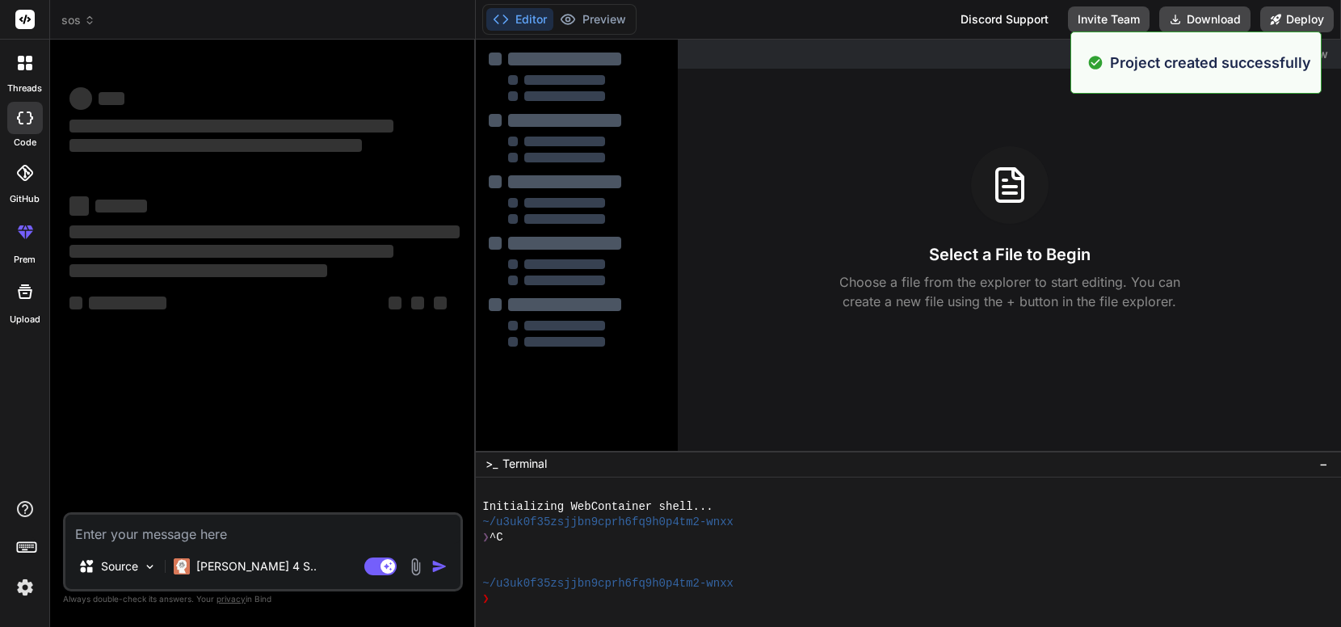
scroll to position [0, 0]
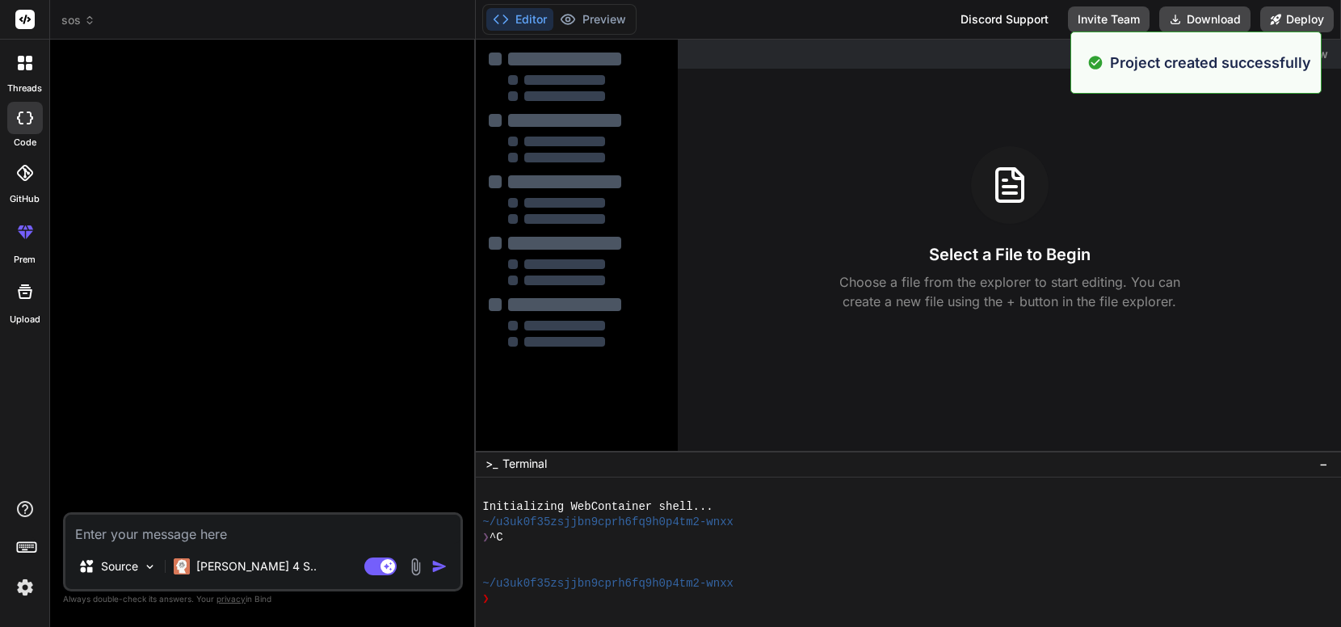
type textarea "x"
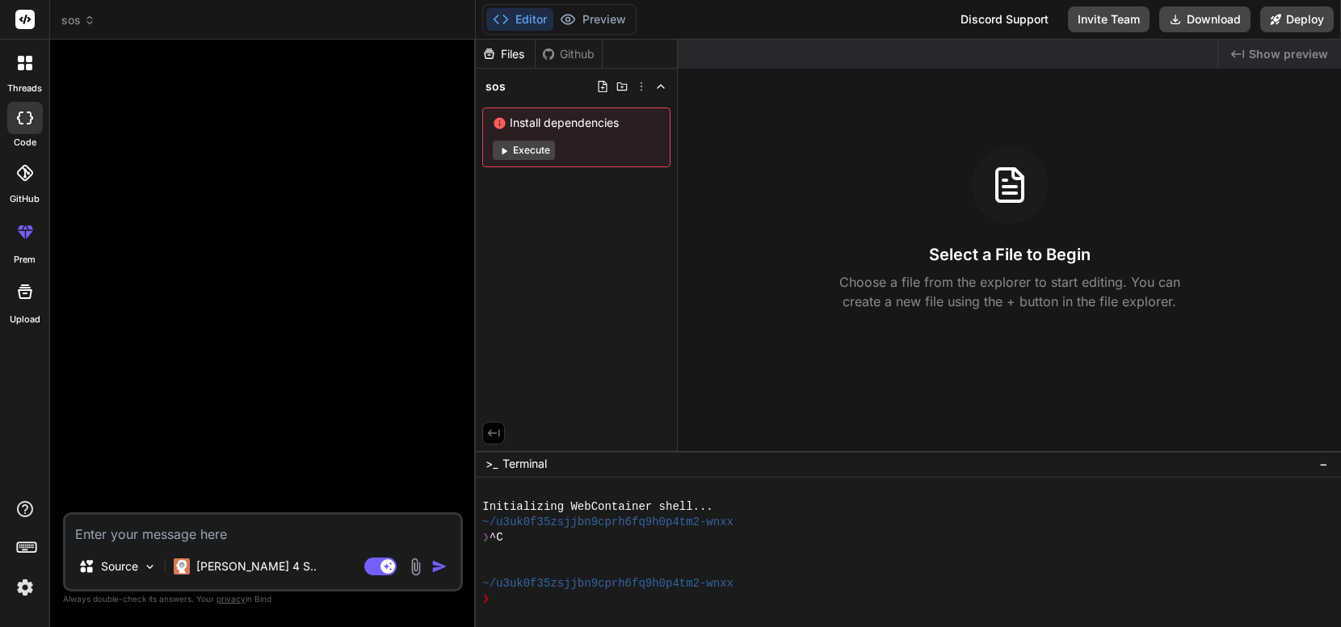
click at [223, 535] on textarea at bounding box center [262, 529] width 395 height 29
paste textarea "Perfecto — a continuación tienes la especificación completa y detallada (en esp…"
type textarea "Perfecto — a continuación tienes la especificación completa y detallada (en esp…"
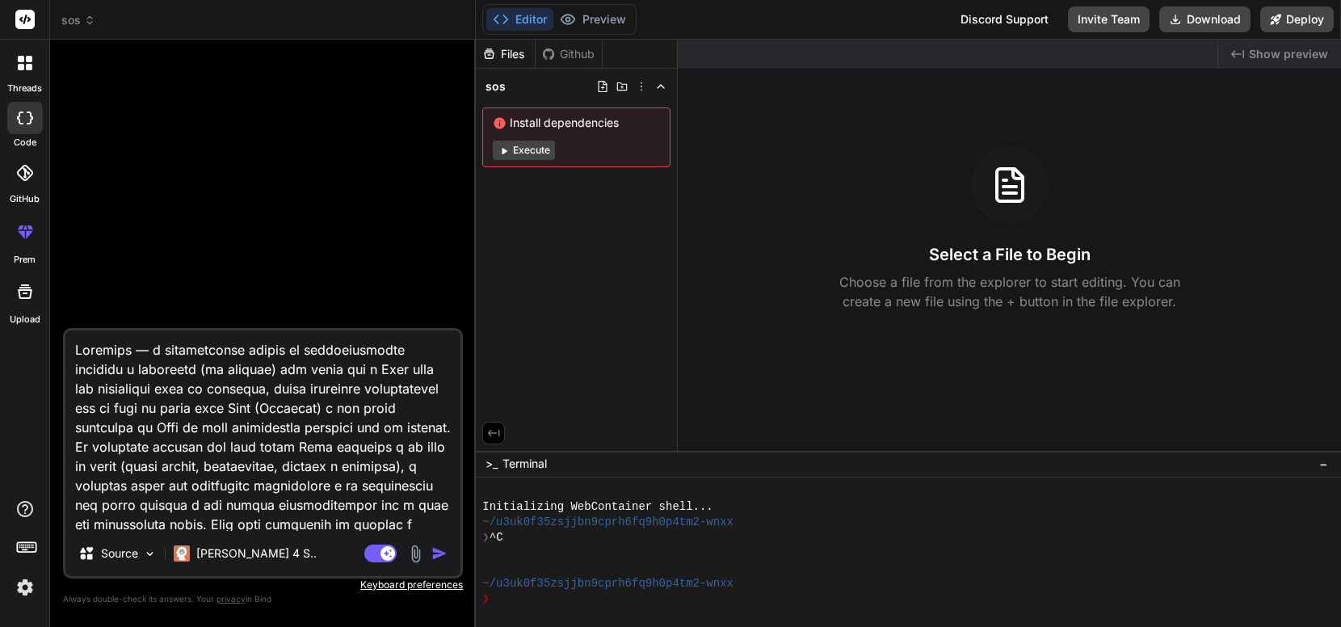
scroll to position [6283, 0]
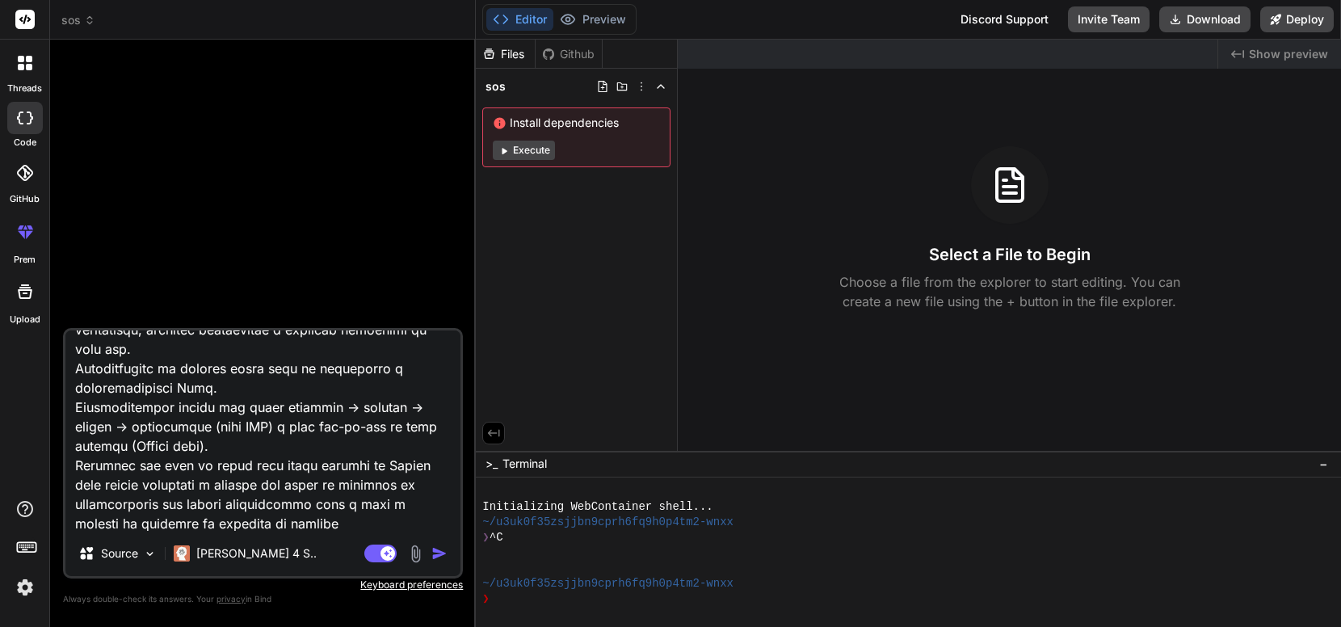
type textarea "x"
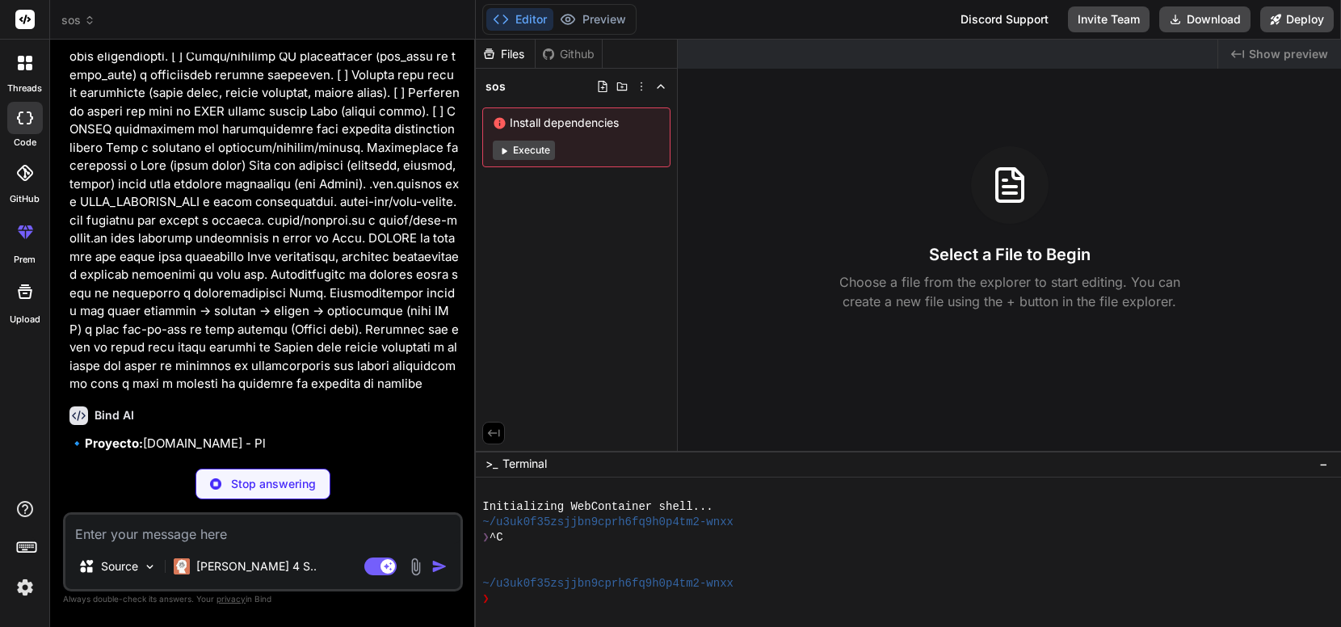
scroll to position [3003, 0]
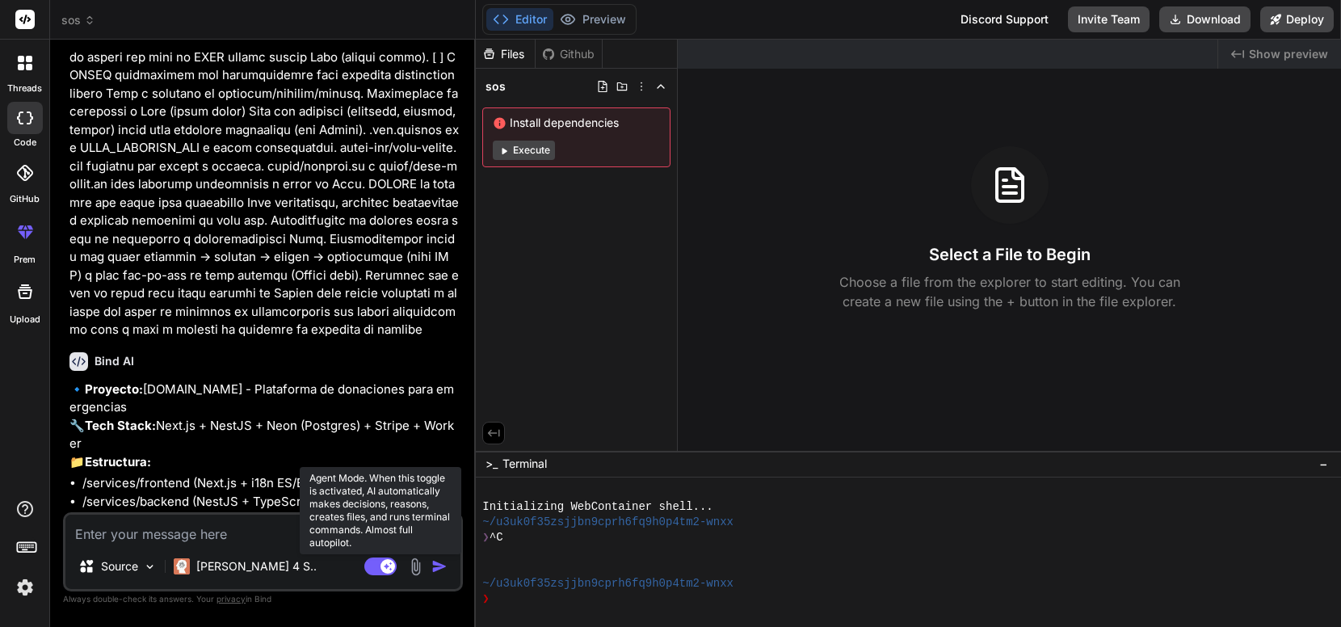
type textarea "x"
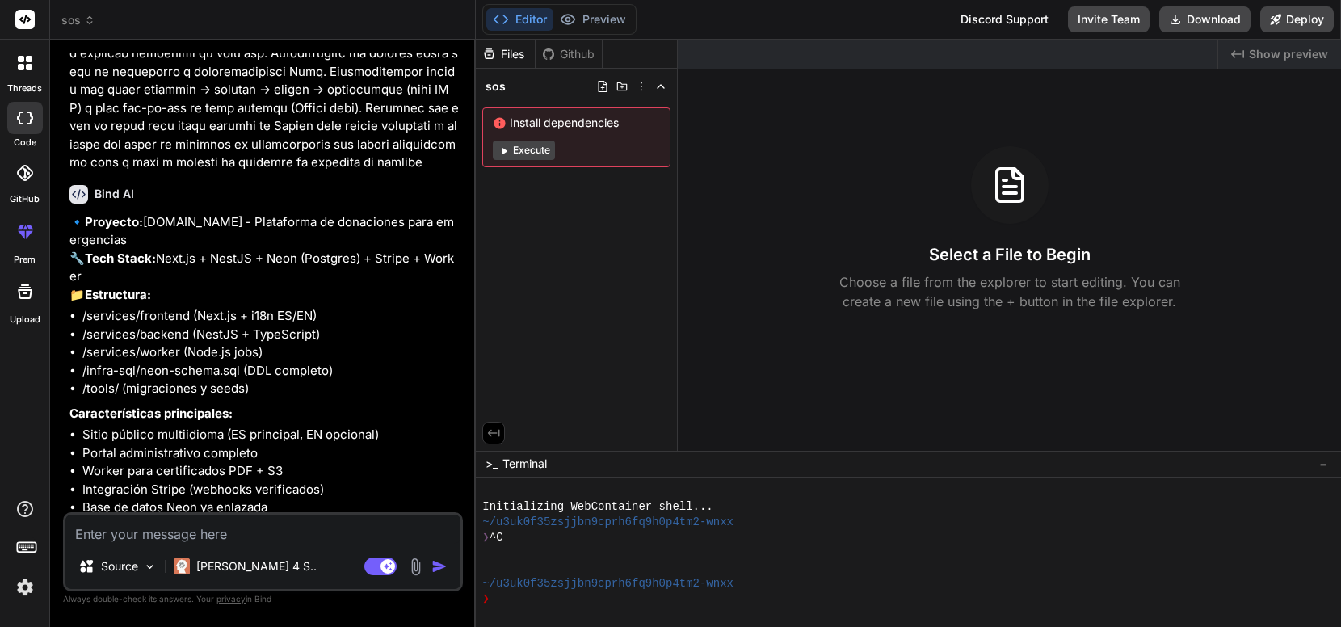
scroll to position [3312, 0]
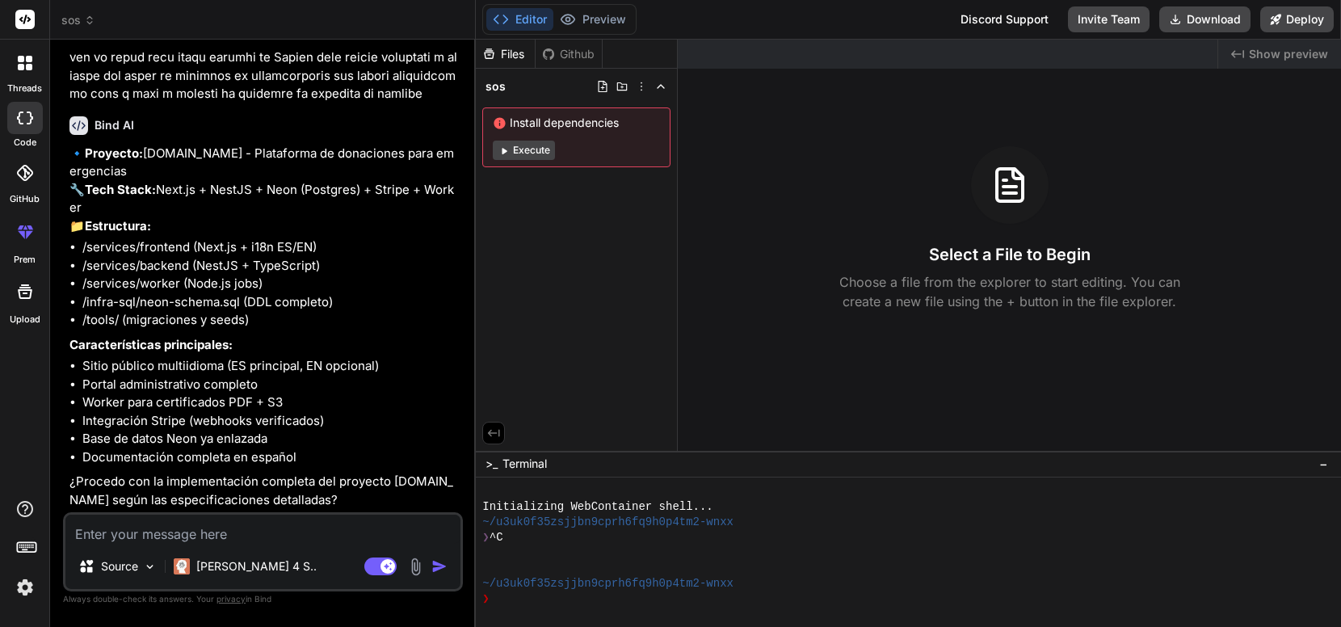
type textarea "s"
type textarea "x"
type textarea "si"
type textarea "x"
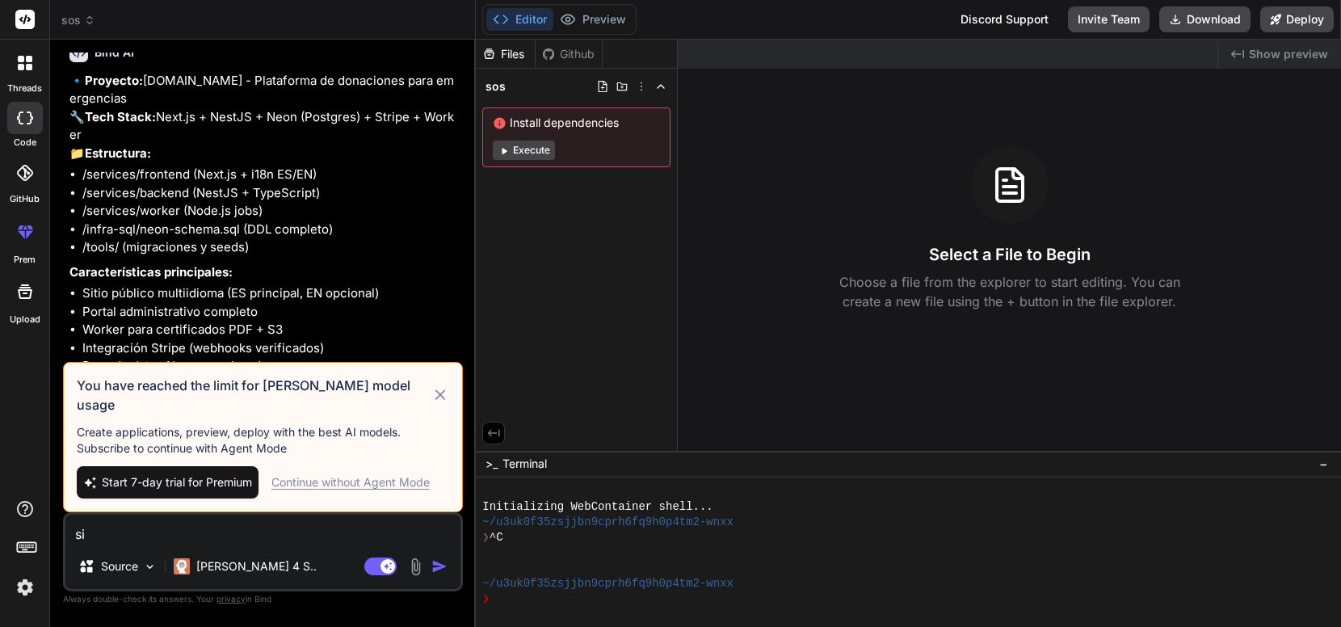
type textarea "si"
click at [329, 478] on div "Continue without Agent Mode" at bounding box center [350, 482] width 158 height 16
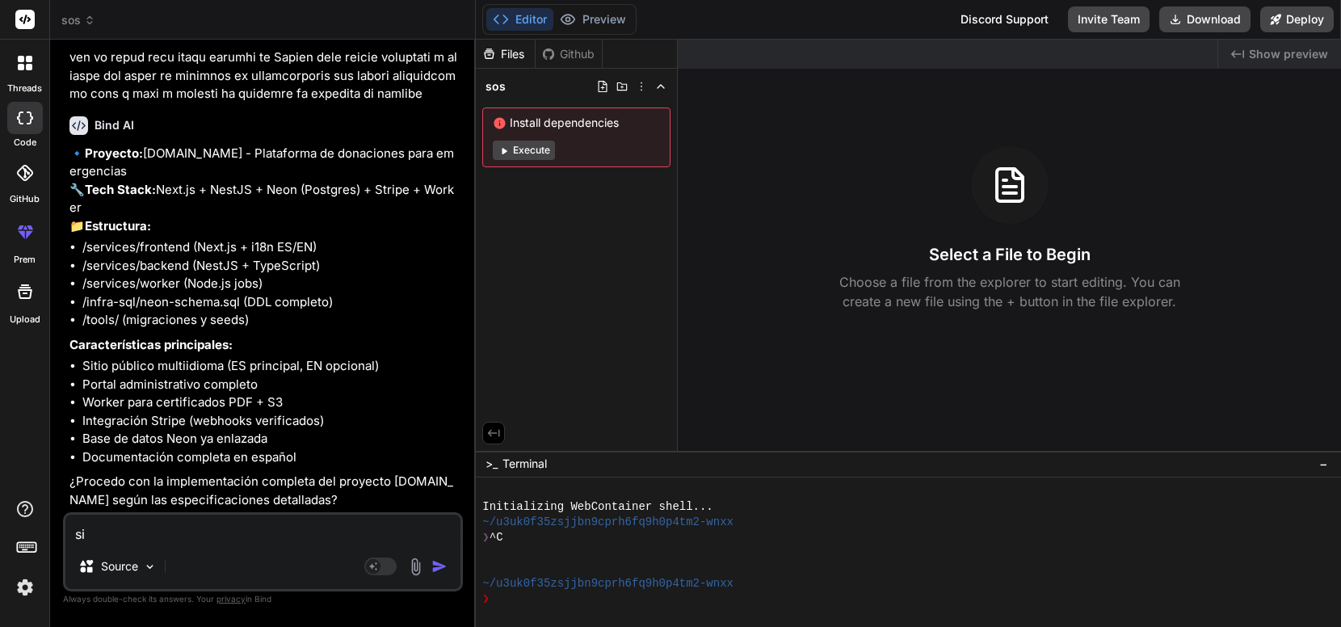
click at [344, 347] on p "Características principales:" at bounding box center [264, 345] width 390 height 19
click at [177, 536] on textarea "si" at bounding box center [262, 529] width 395 height 29
type textarea "x"
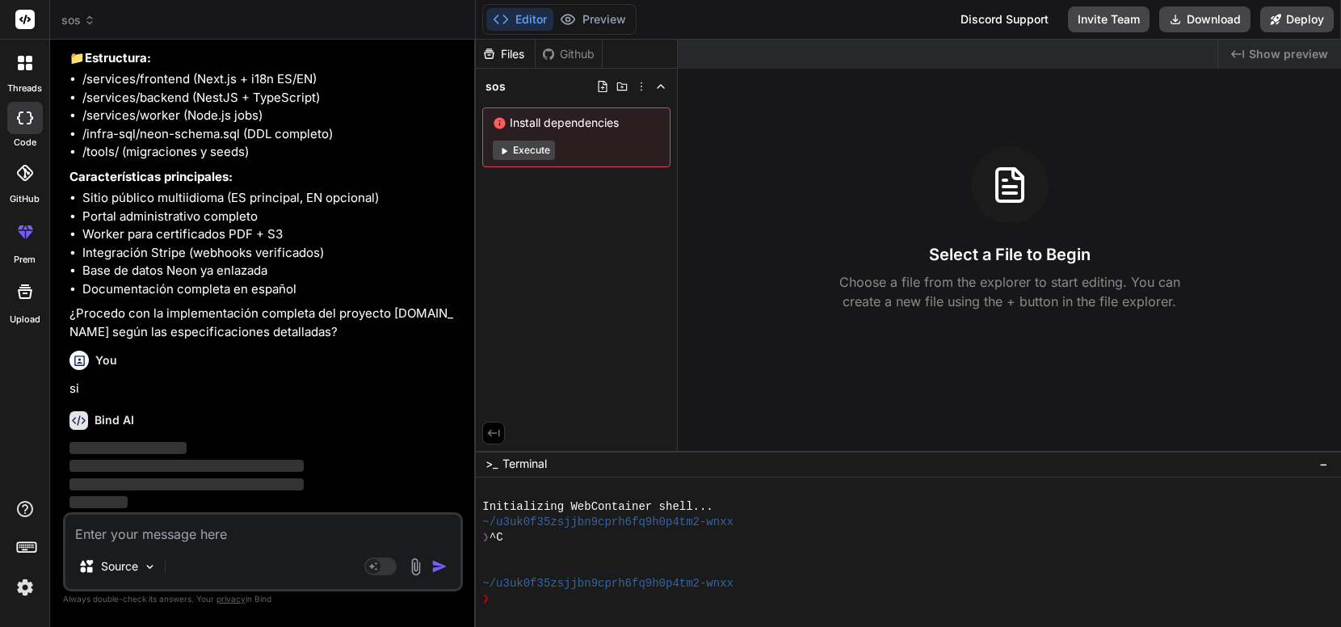
scroll to position [3479, 0]
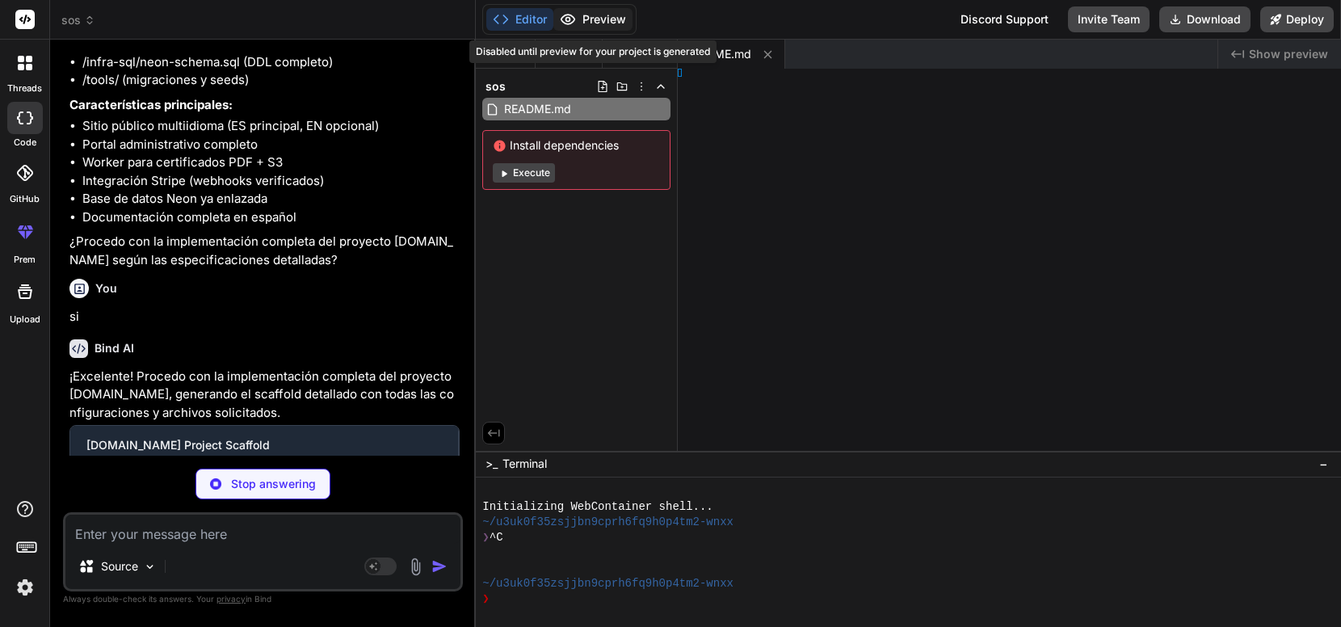
type textarea "x"
type textarea "@sos.ong""
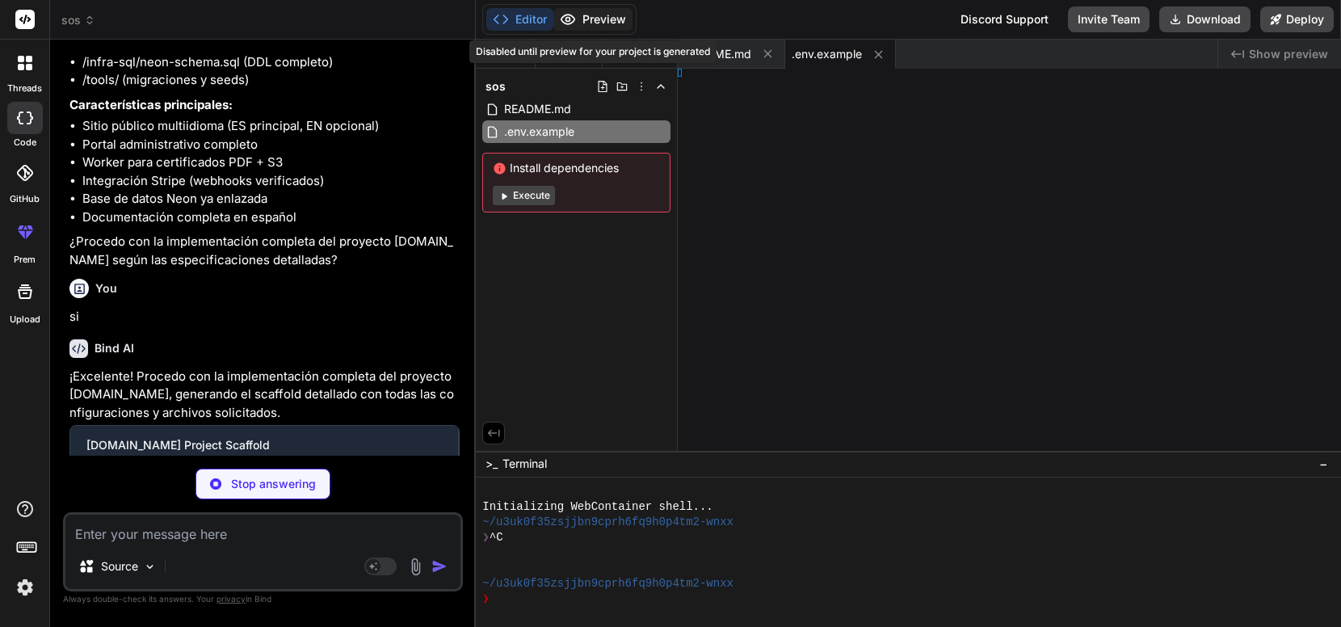
type textarea "x"
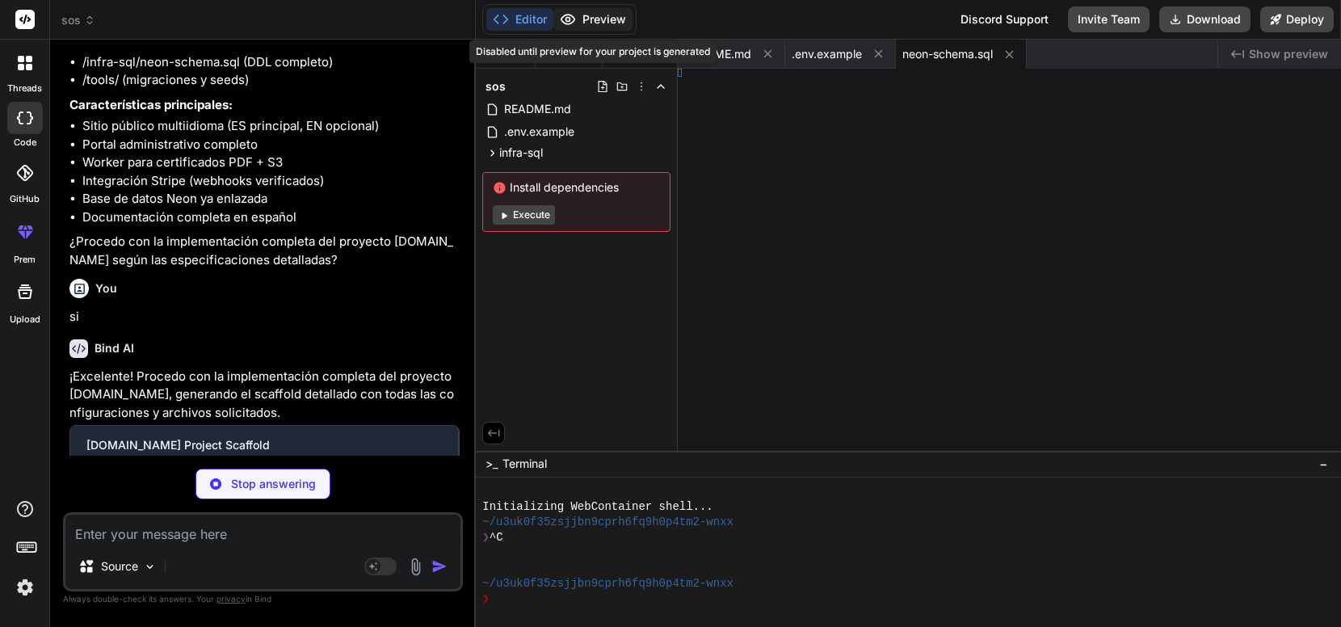
type textarea "x"
type textarea "../../"
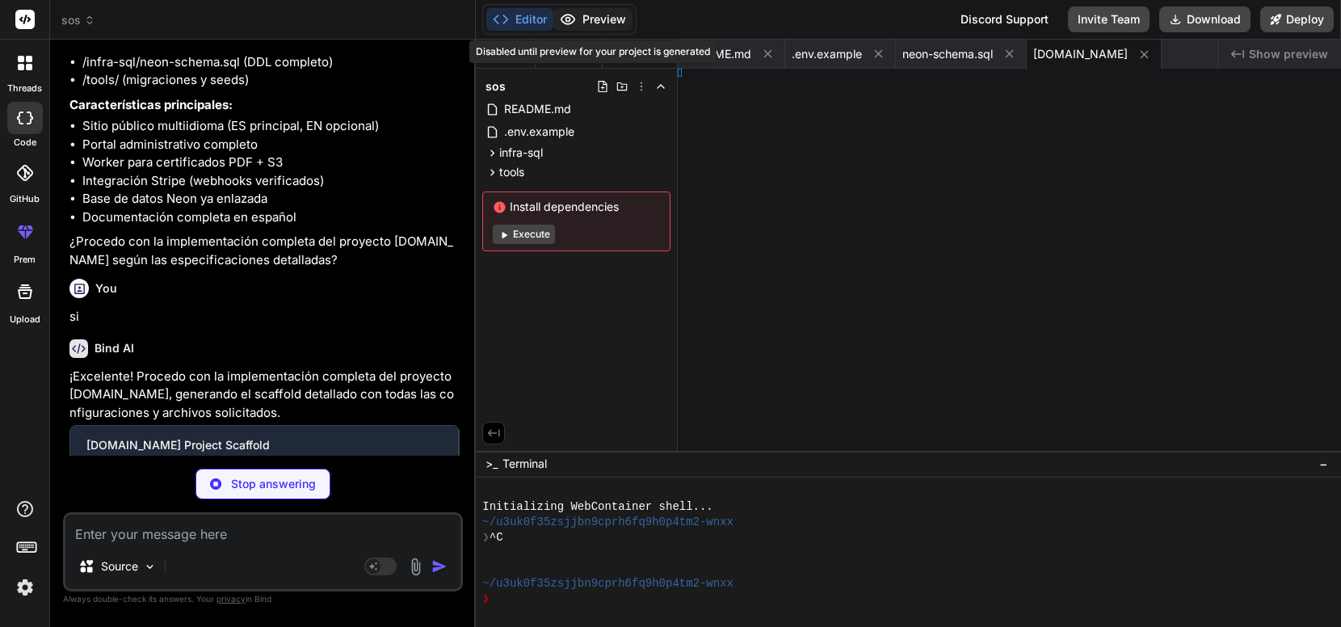
type textarea "x"
type textarea "d ../../"
type textarea "x"
type textarea "" } }"
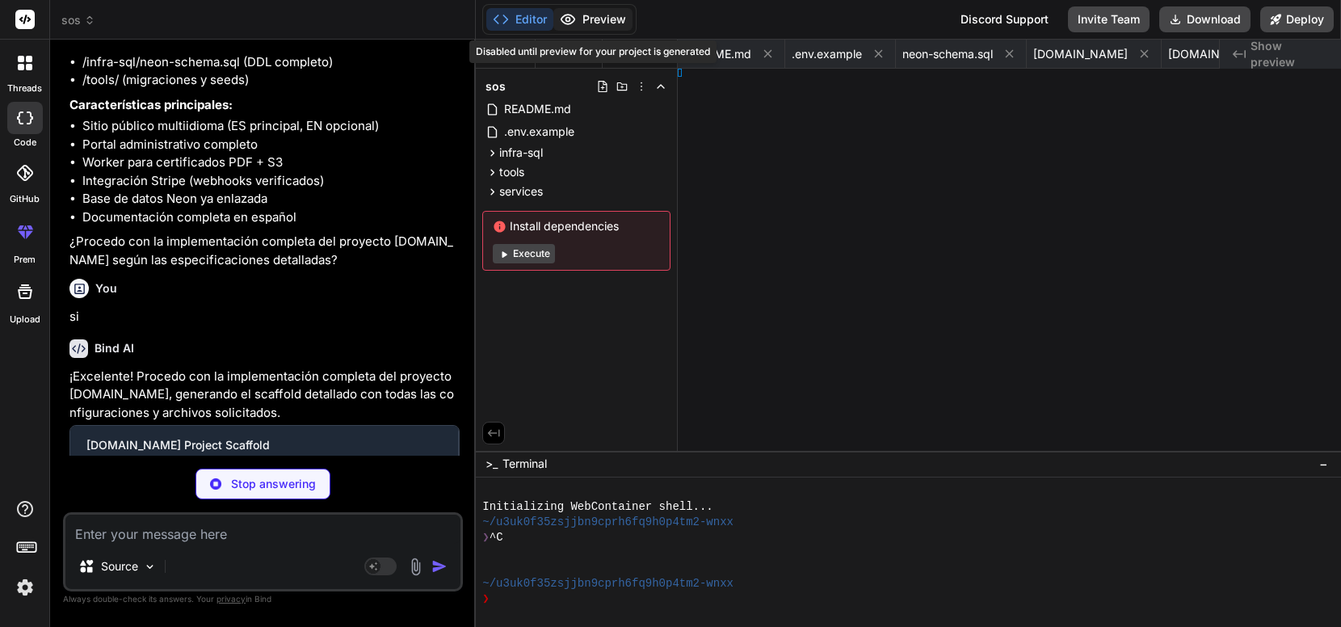
type textarea "x"
type textarea "ig;"
type textarea "x"
type textarea "es', };"
type textarea "x"
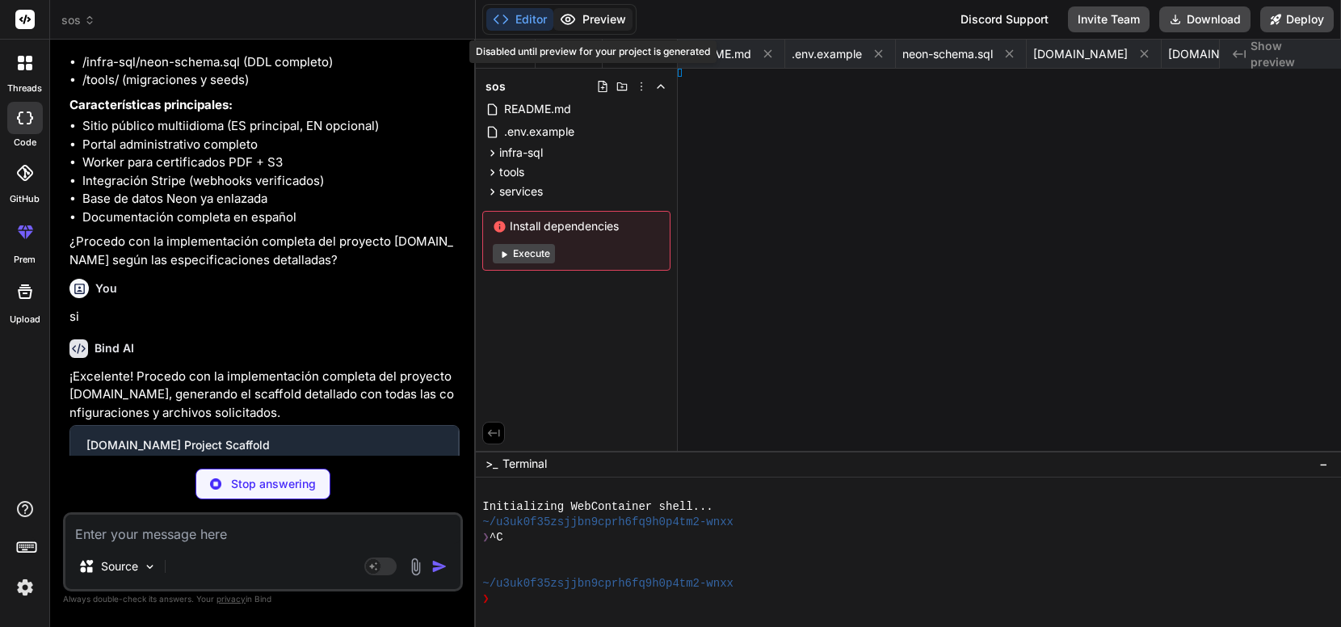
type textarea "x"
type textarea "Portal" }"
type textarea "x"
type textarea "}"
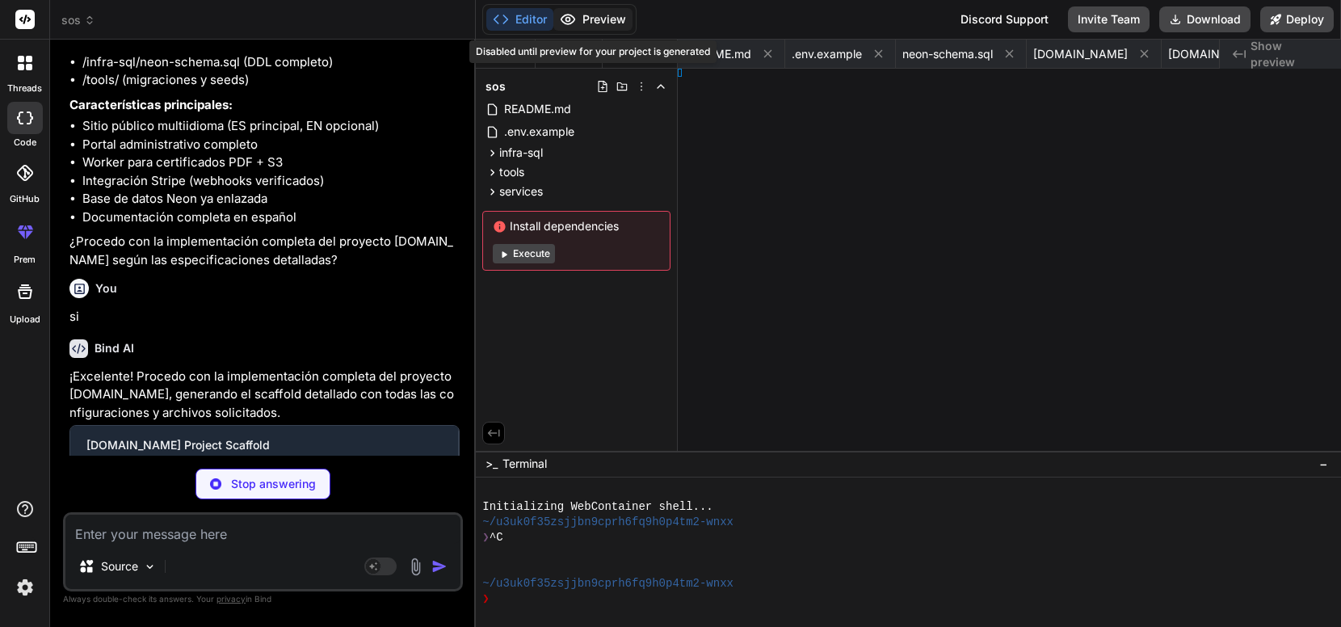
type textarea "x"
type textarea "}, }; }"
type textarea "x"
type textarea "er> ); }"
type textarea "x"
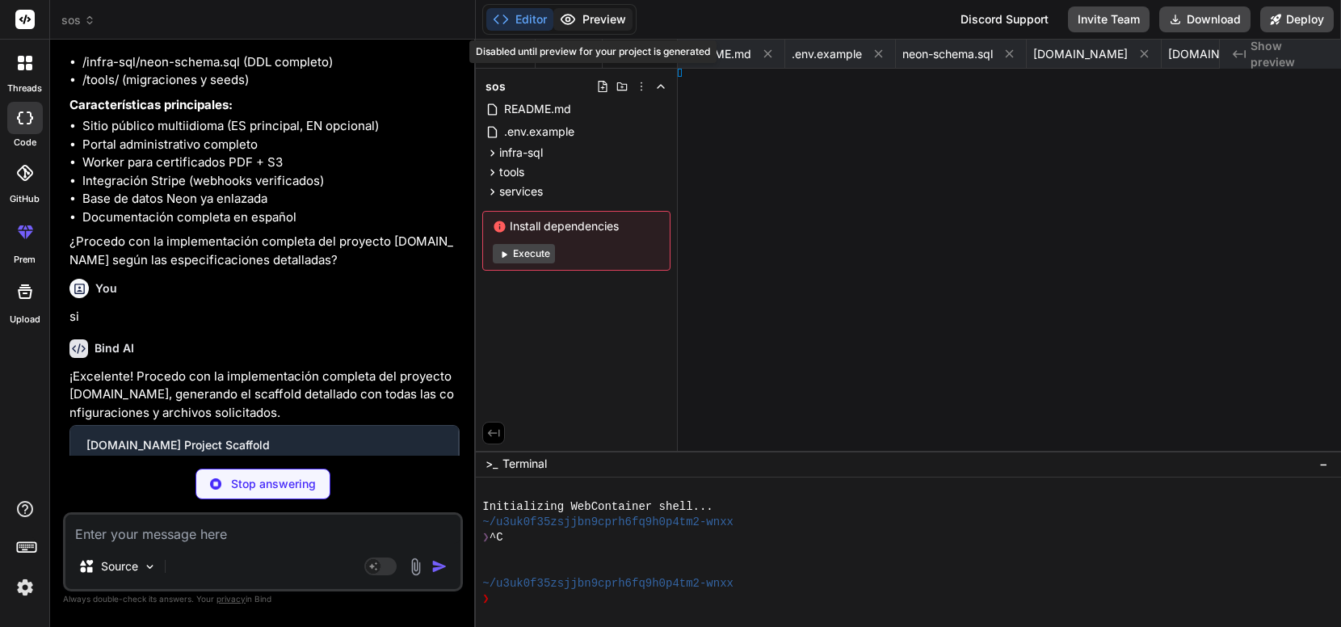
type textarea "ities;"
type textarea "x"
type textarea "" } }"
type textarea "x"
type textarea "e } }"
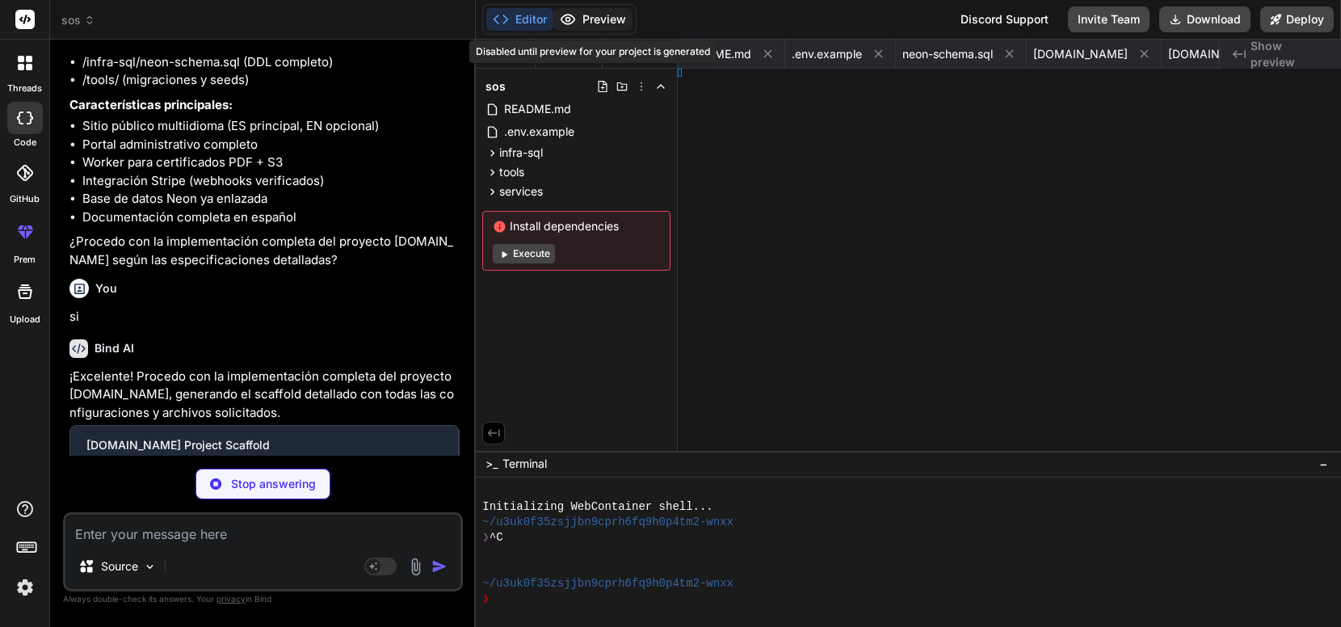
type textarea "x"
type textarea "sos.ong""
type textarea "x"
type textarea "ule {}"
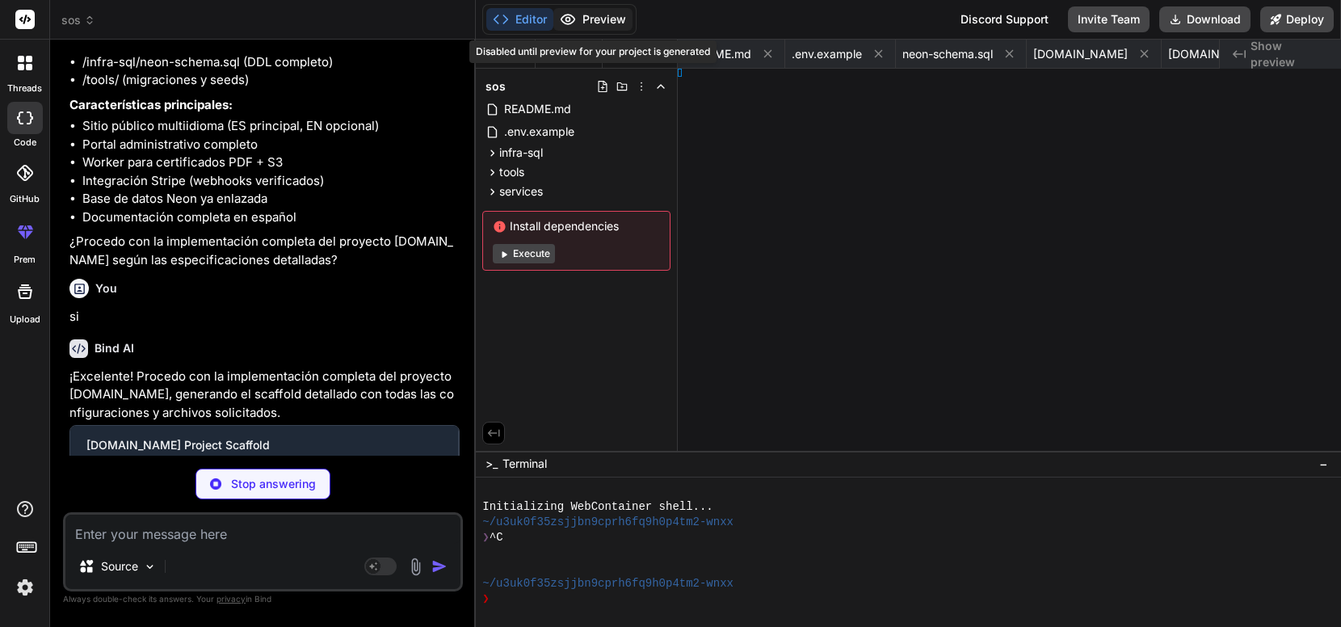
type textarea "x"
type textarea "} }"
type textarea "x"
type textarea "gs") }"
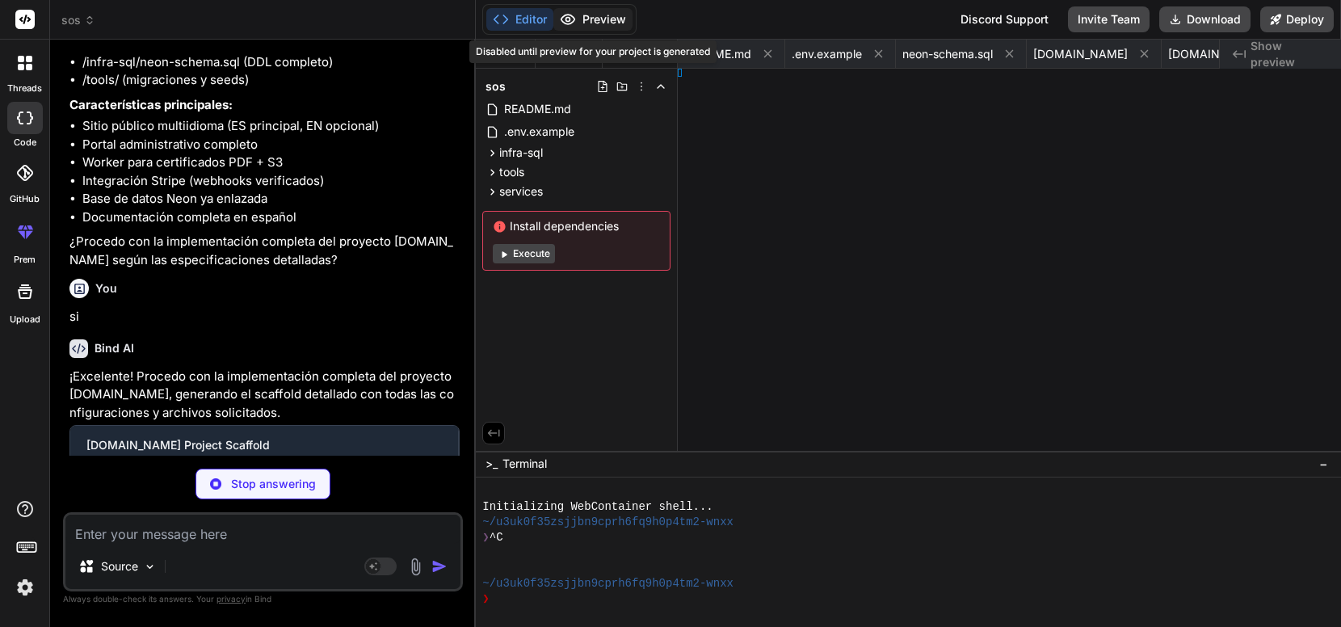
type textarea "x"
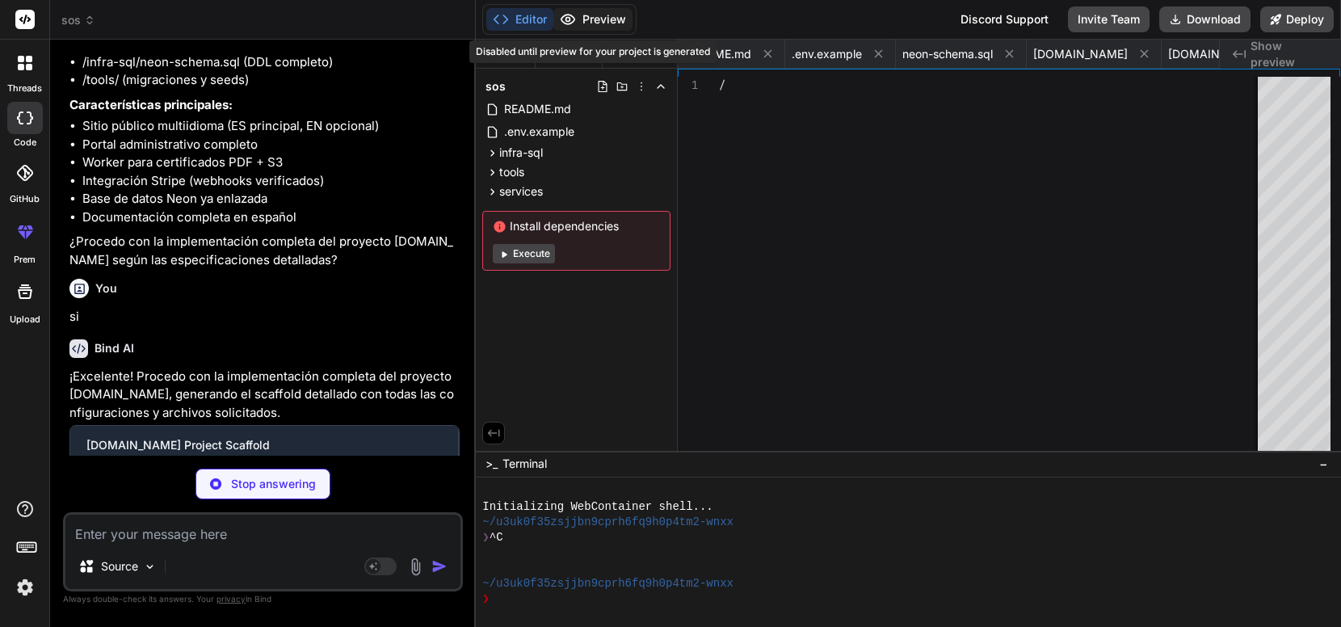
type textarea "action String? @db.Text // e.g. "CREATE_CAMPAIGN" objectType String? @map("obje…"
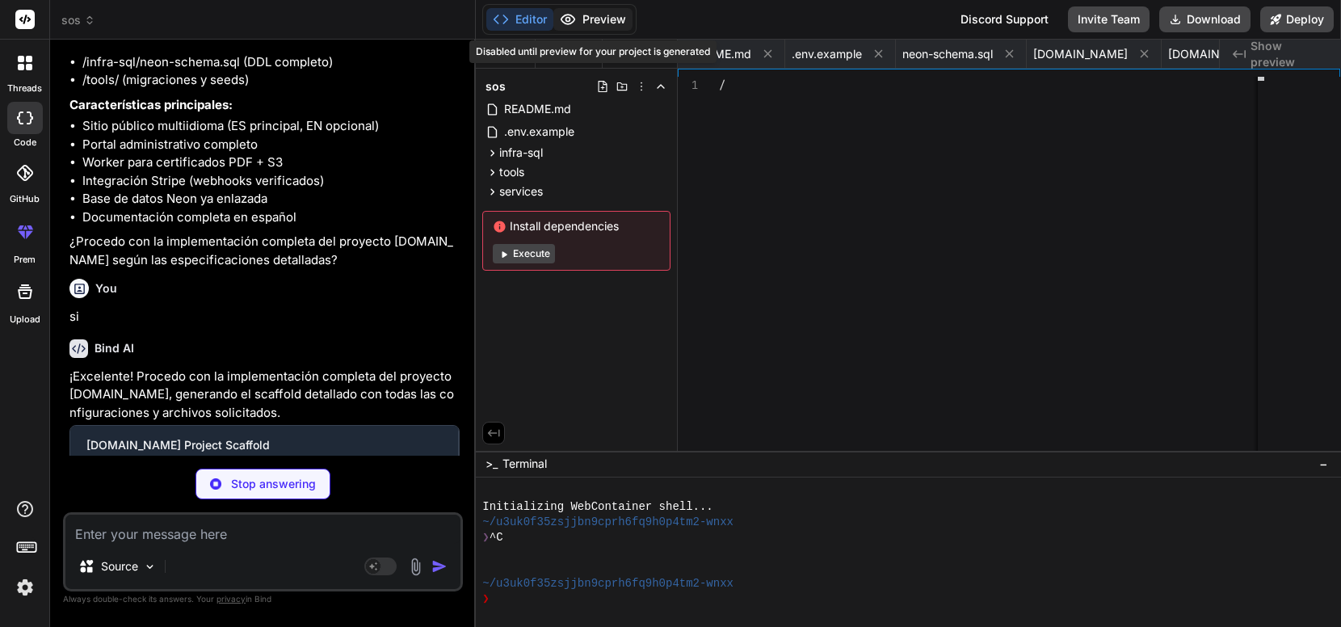
scroll to position [0, 2050]
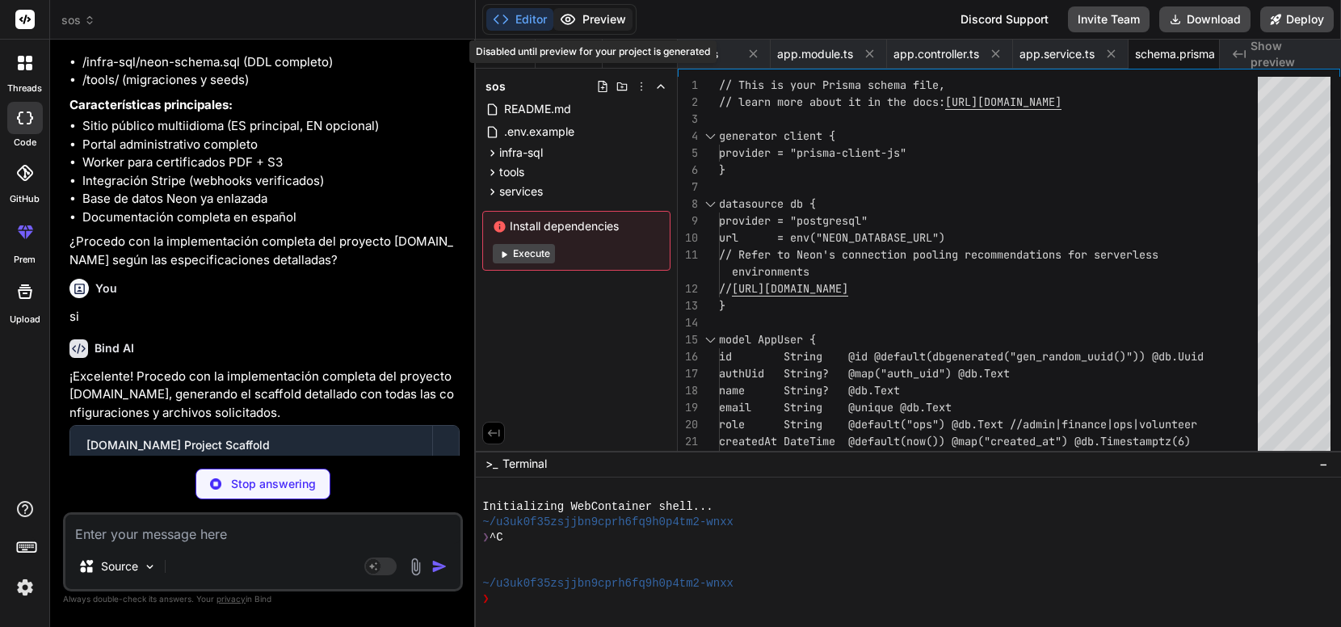
type textarea "x"
type textarea "console.error(e); process.exit(1); }) .finally(async () => { await prisma.$disc…"
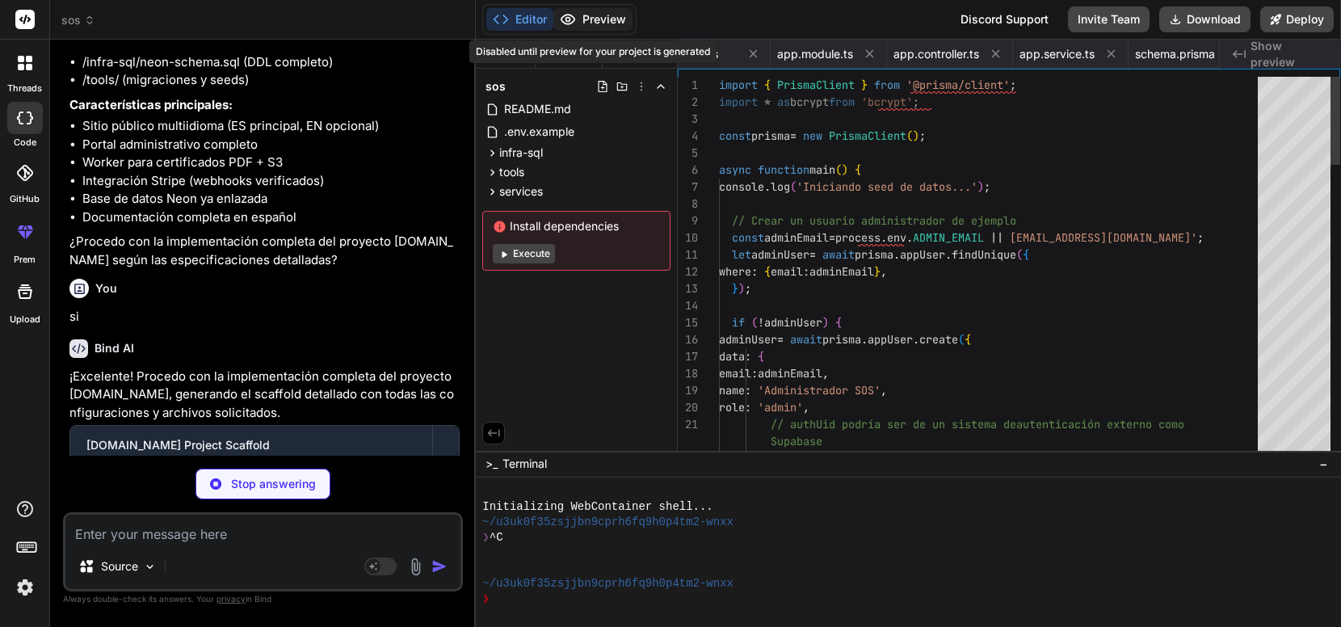
scroll to position [0, 2147]
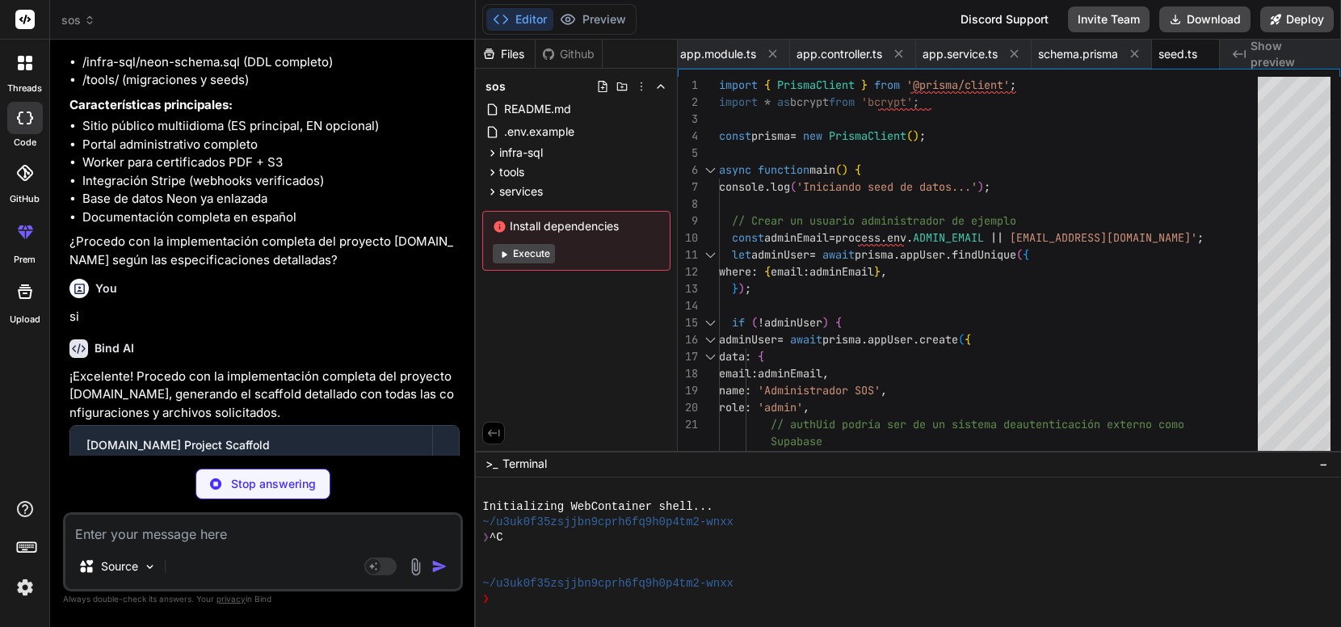
type textarea "x"
type textarea "}); } }"
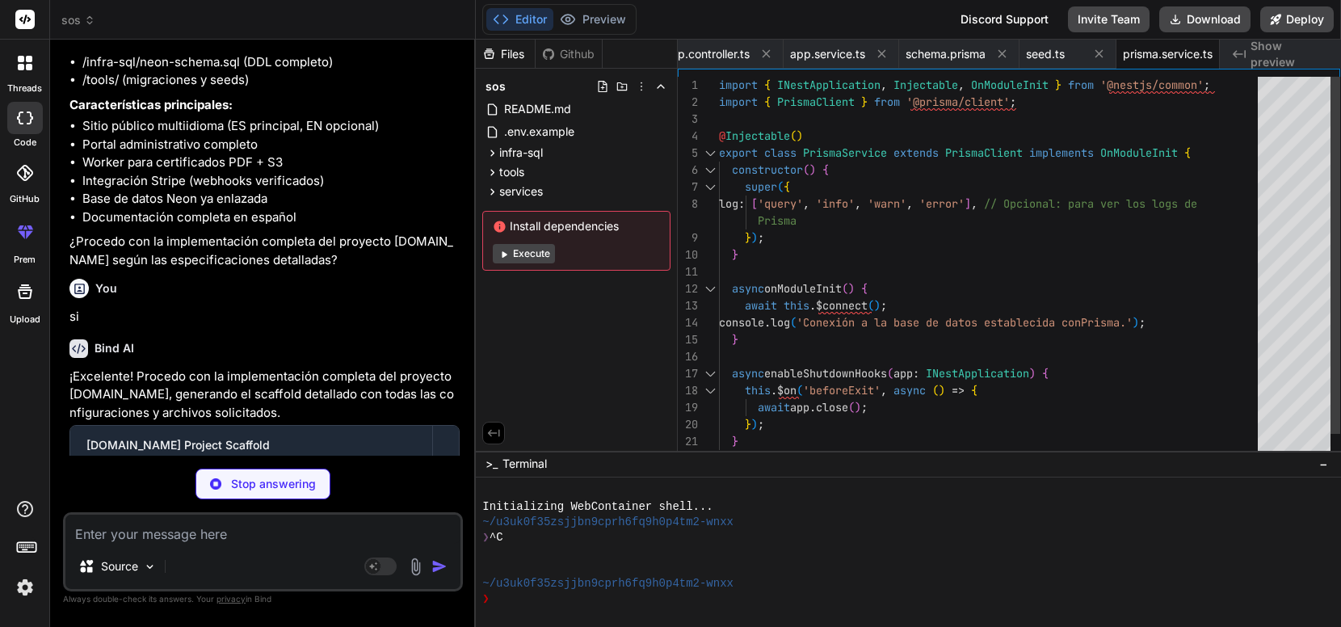
type textarea "x"
type textarea "import { Module } from '@nestjs/common'; import { PrismaService } from './prism…"
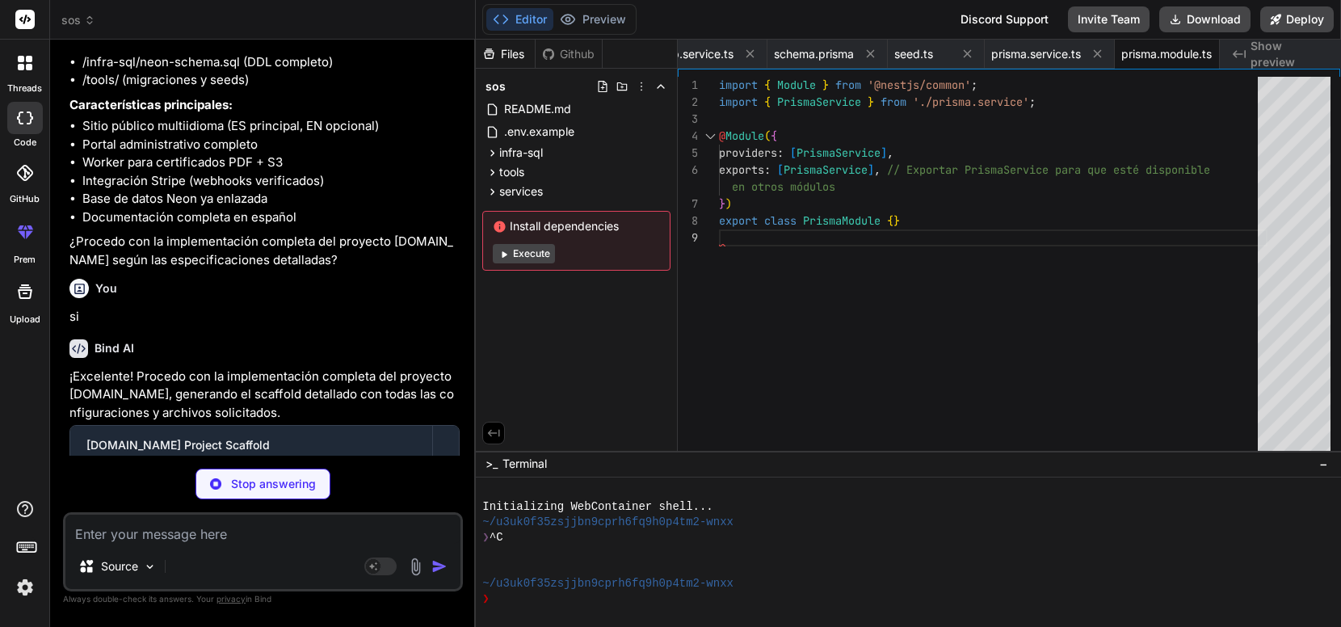
scroll to position [3550, 0]
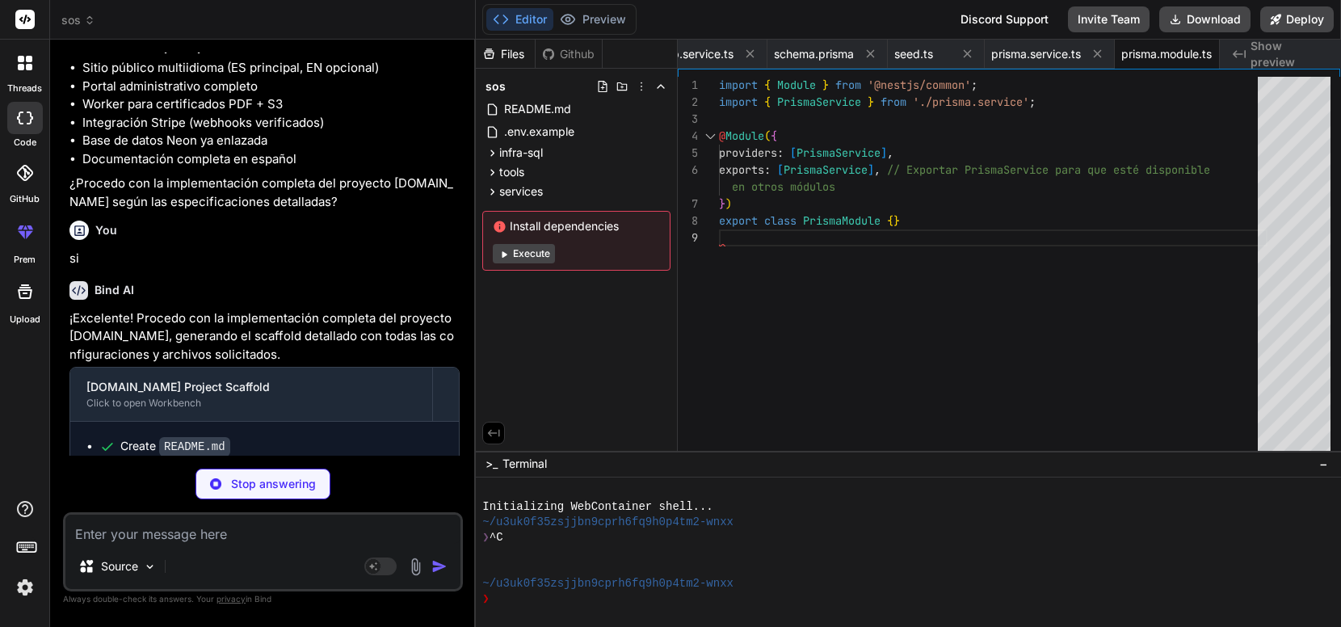
type textarea "x"
type textarea "export class CampaignsModule {}"
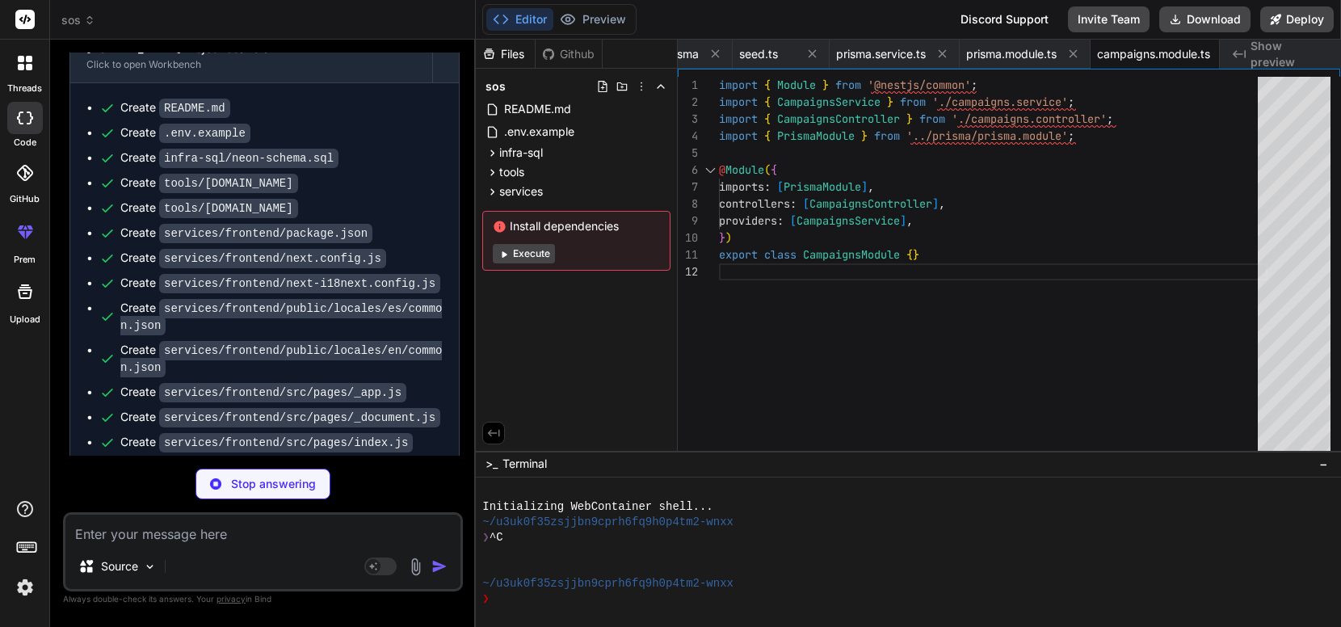
scroll to position [3880, 0]
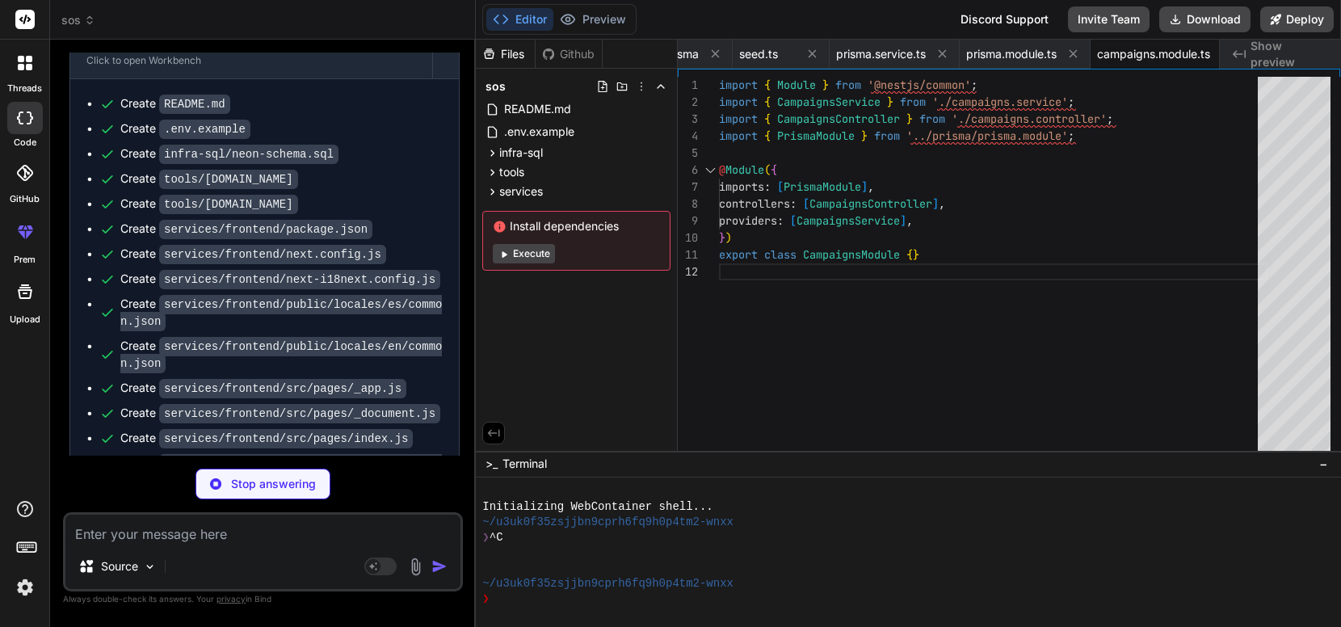
type textarea "x"
type textarea "}"
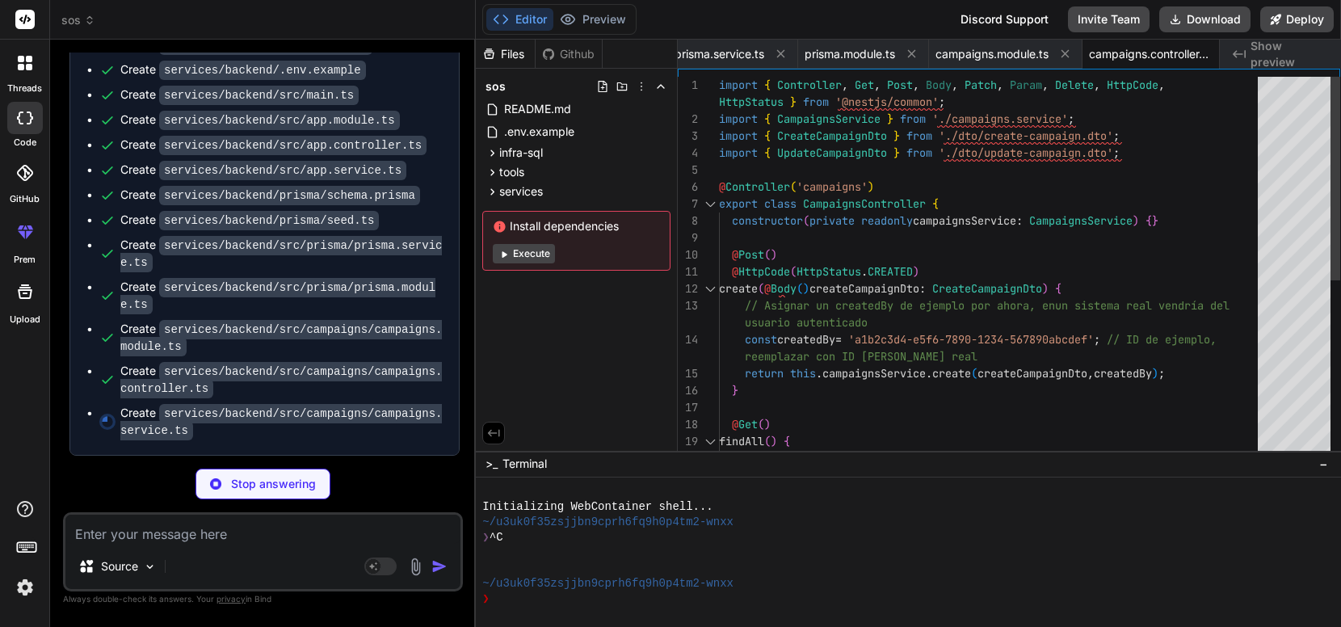
scroll to position [4448, 0]
click at [545, 254] on button "Execute" at bounding box center [524, 253] width 62 height 19
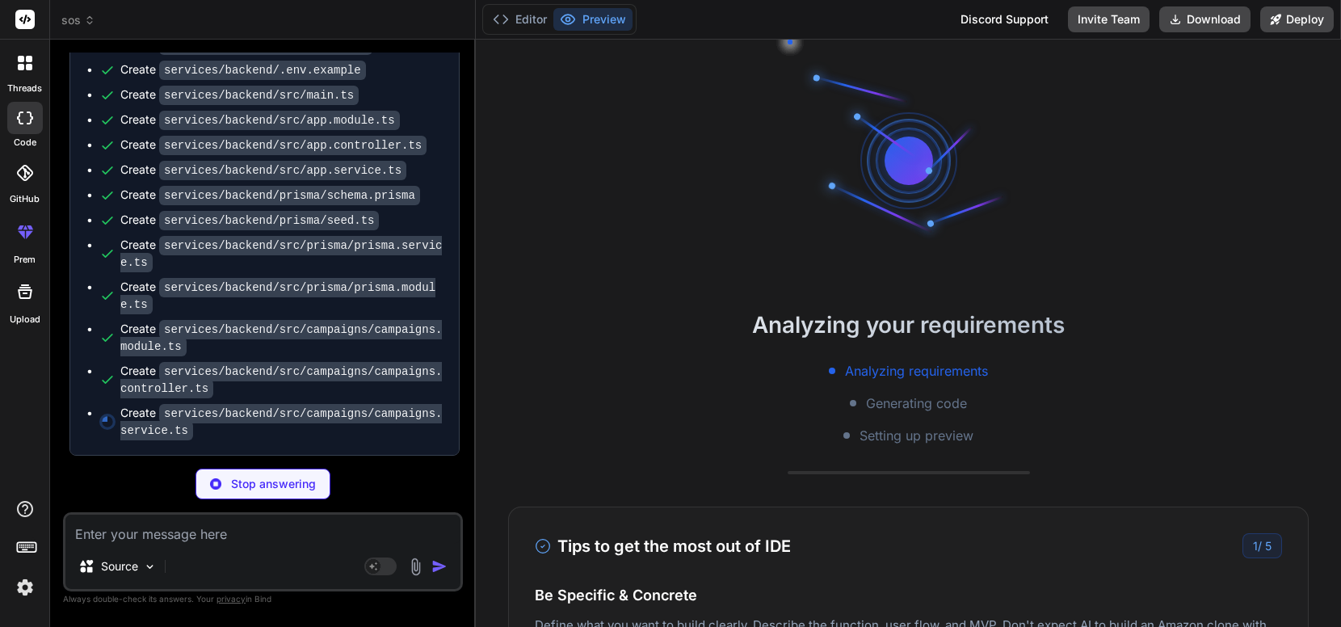
scroll to position [0, 2882]
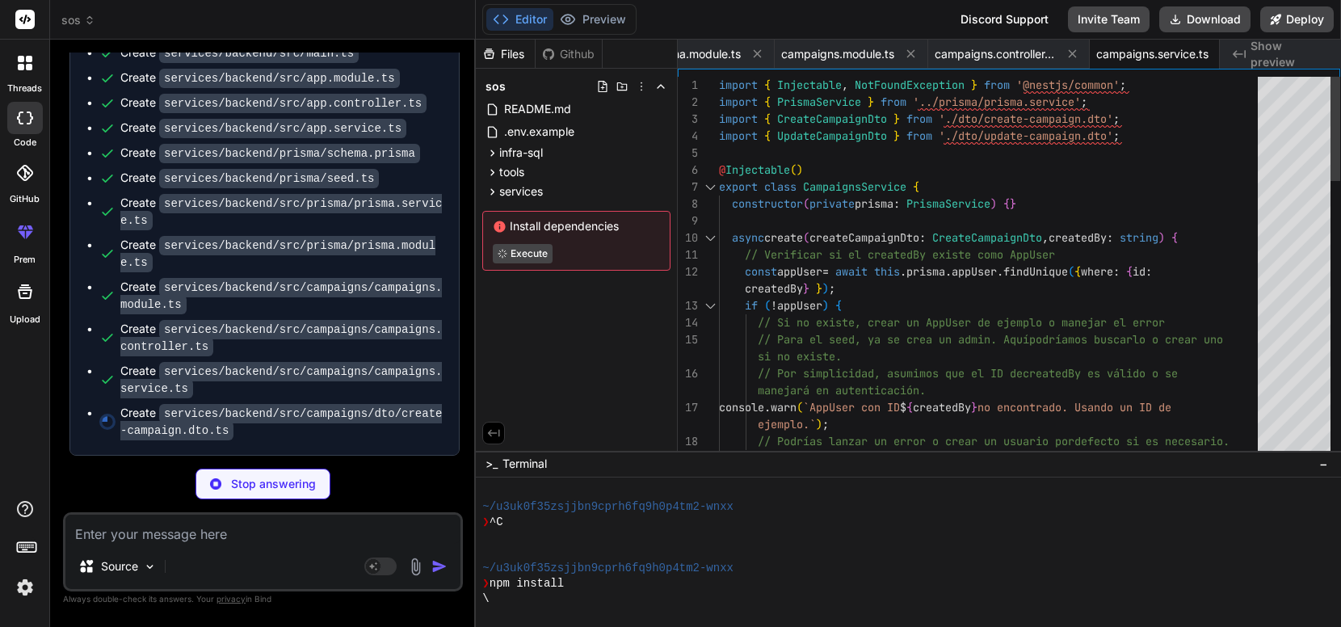
type textarea "x"
type textarea "// @IsOptional() // @IsString() // createdBy?: string; }"
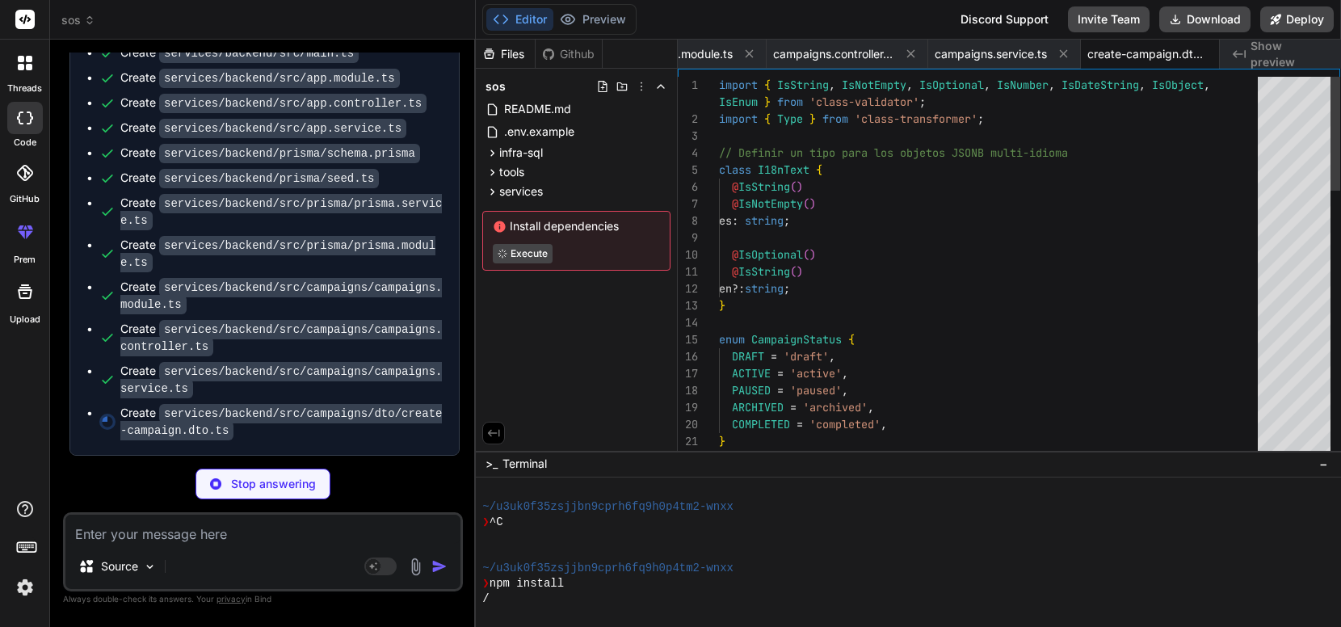
type textarea "x"
type textarea "import { PartialType } from '@nestjs/mapped-types'; import { CreateCampaignDto …"
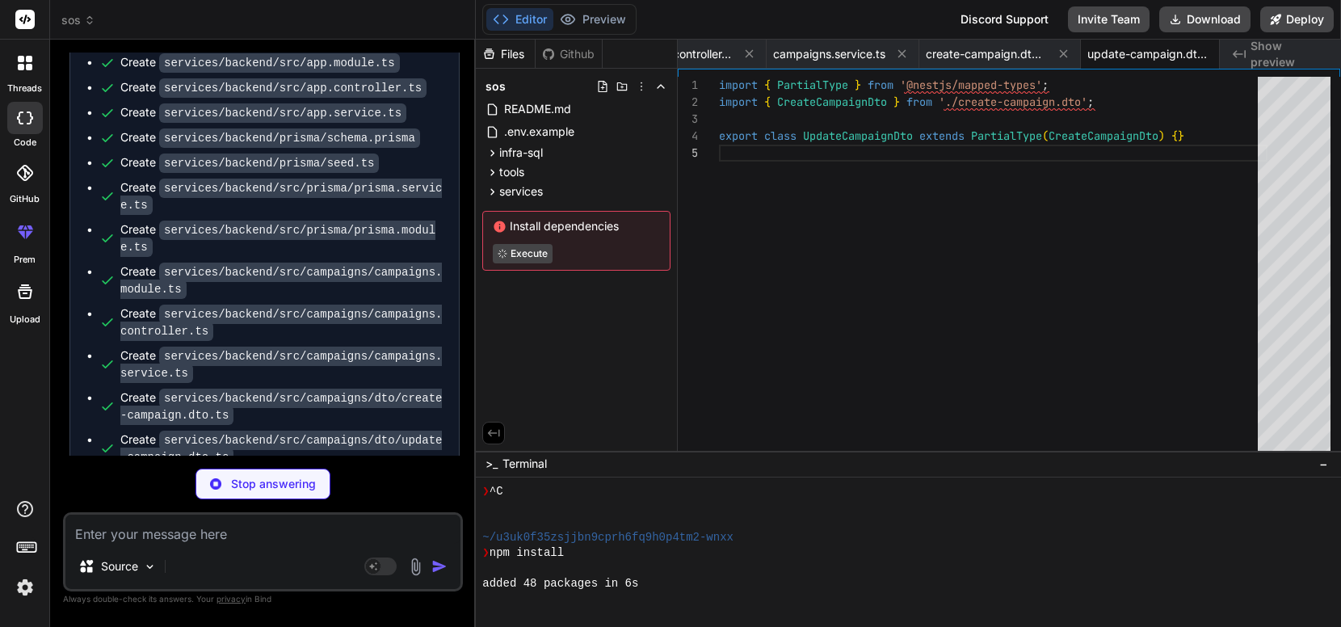
scroll to position [184, 0]
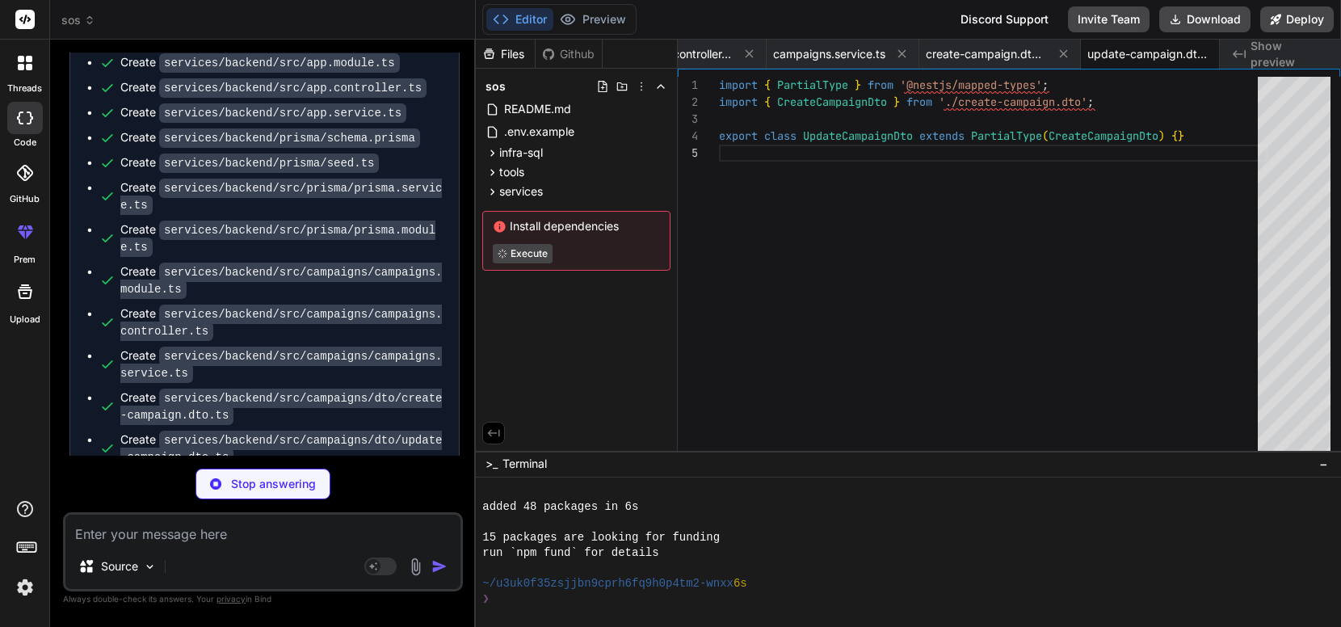
type textarea "x"
type textarea "}"
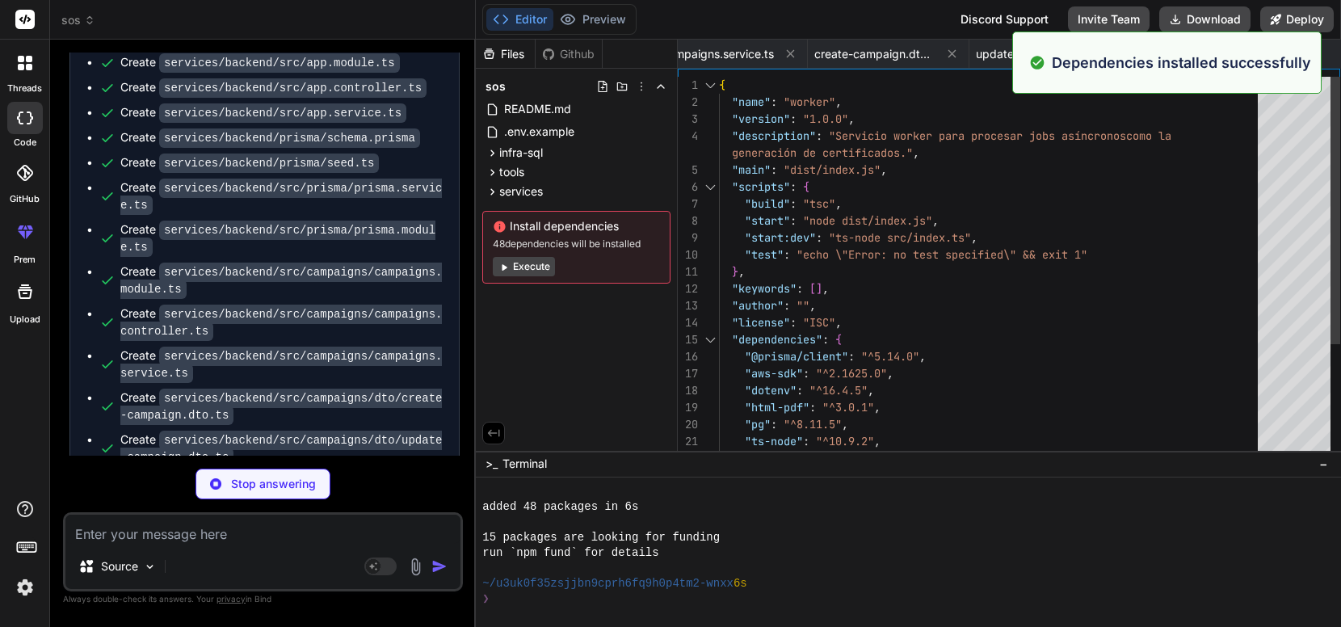
scroll to position [230, 0]
type textarea "x"
type textarea "}, "include": ["src/**/*.ts"], "exclude": ["node_modules"] }"
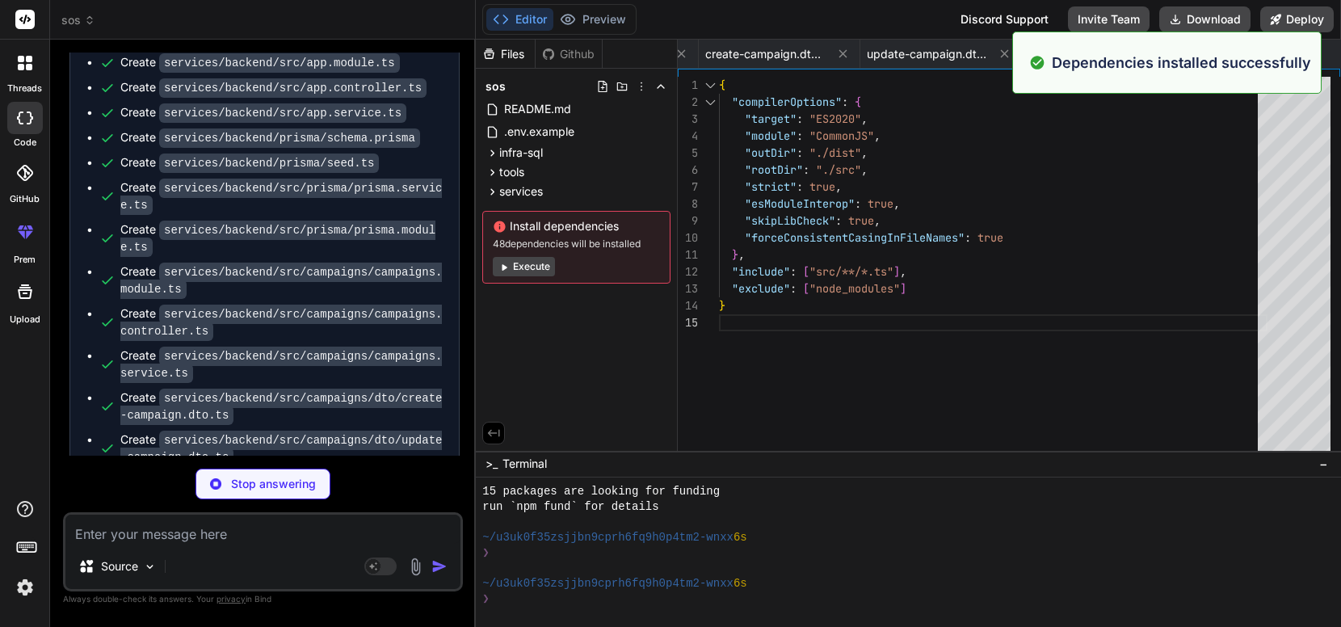
type textarea "x"
type textarea "SENDGRID_API_KEY="SG.your-sendgrid-api-key" EMAIL_FROM="no-reply@sos.ong" # Wor…"
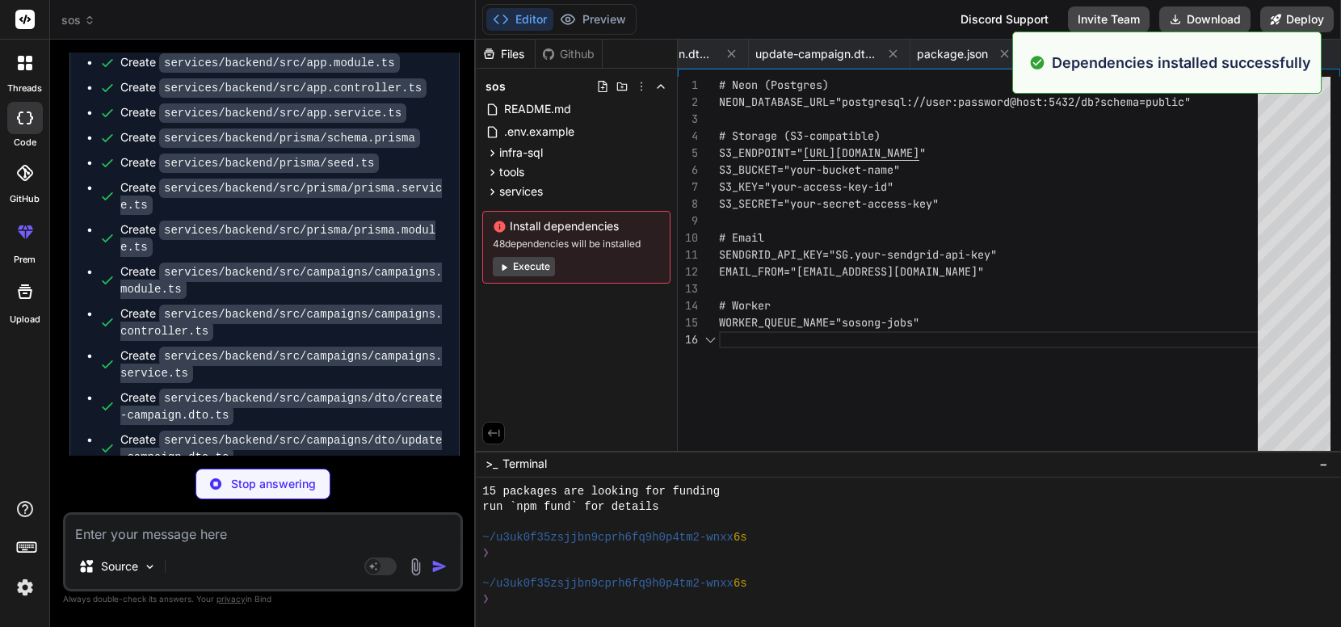
scroll to position [85, 0]
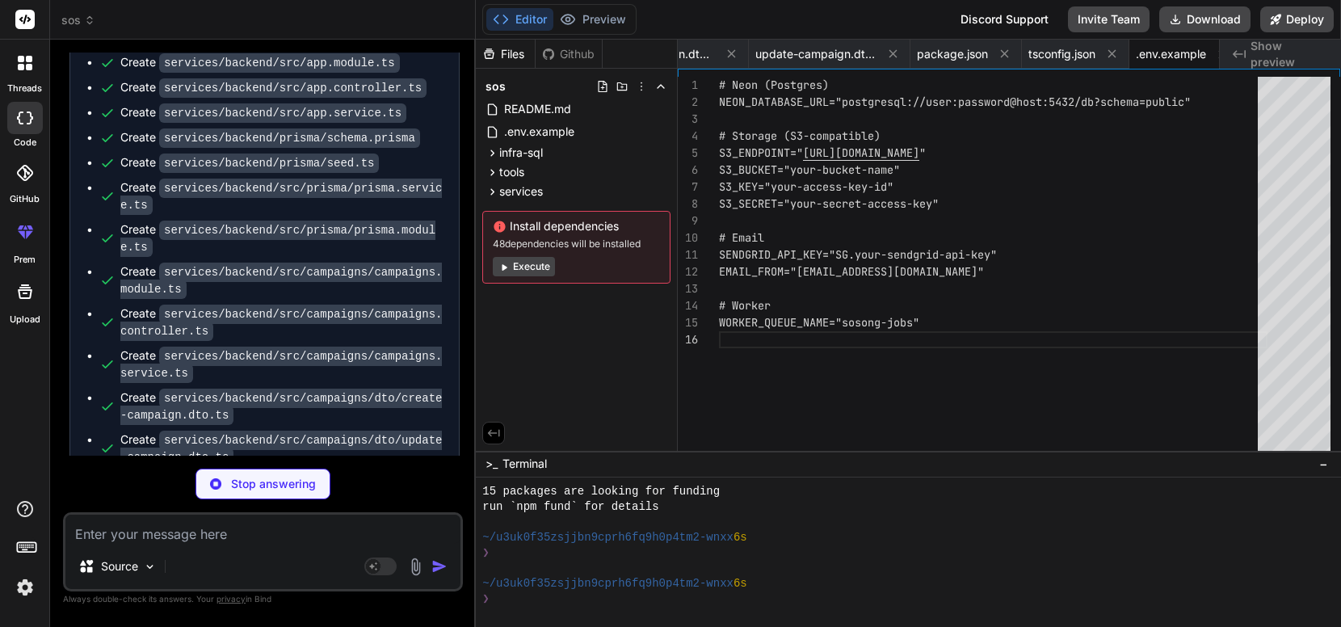
type textarea "x"
type textarea "process.on('SIGINT', async () => { console.log('Cerrando worker...'); await pri…"
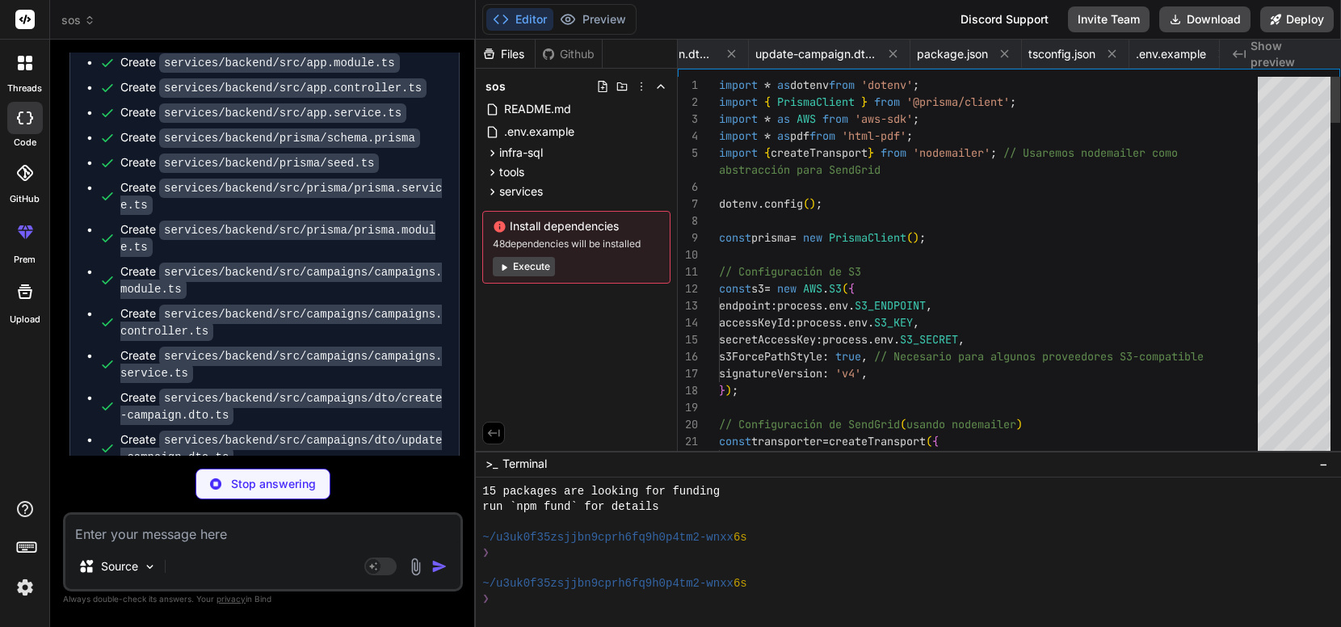
scroll to position [0, 3634]
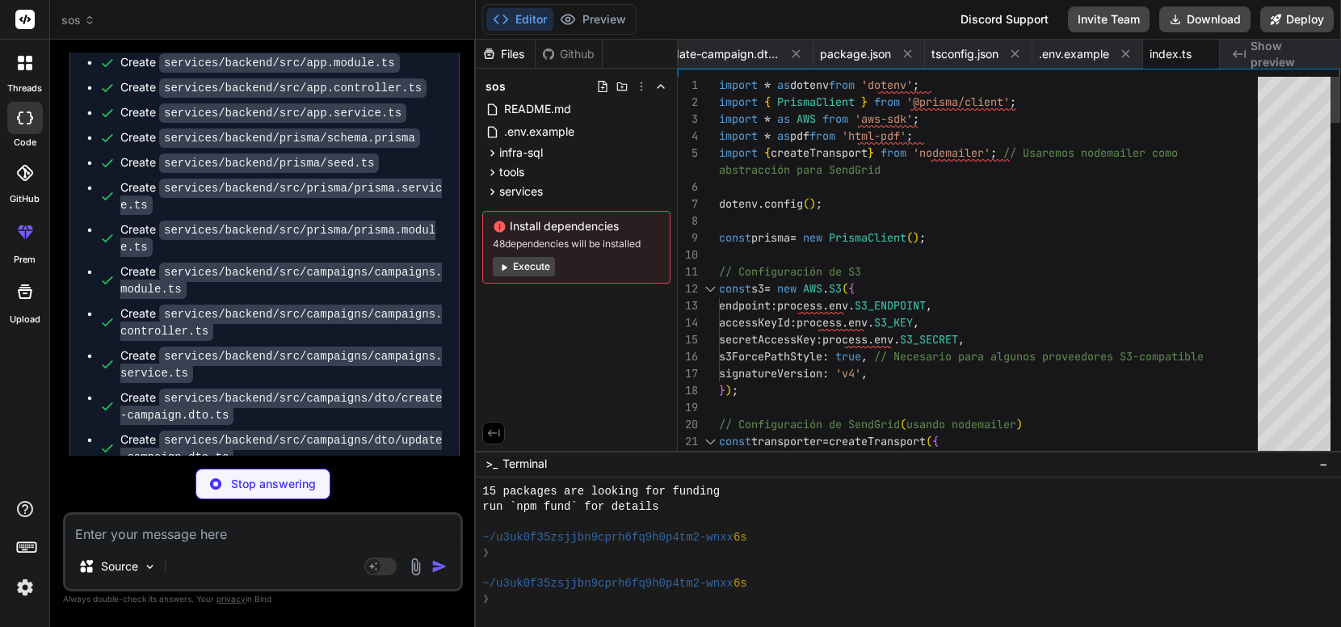
type textarea "x"
type textarea "devolver (ej. DELETE). * `400 Bad Request`: La solicitud no pudo ser entendida …"
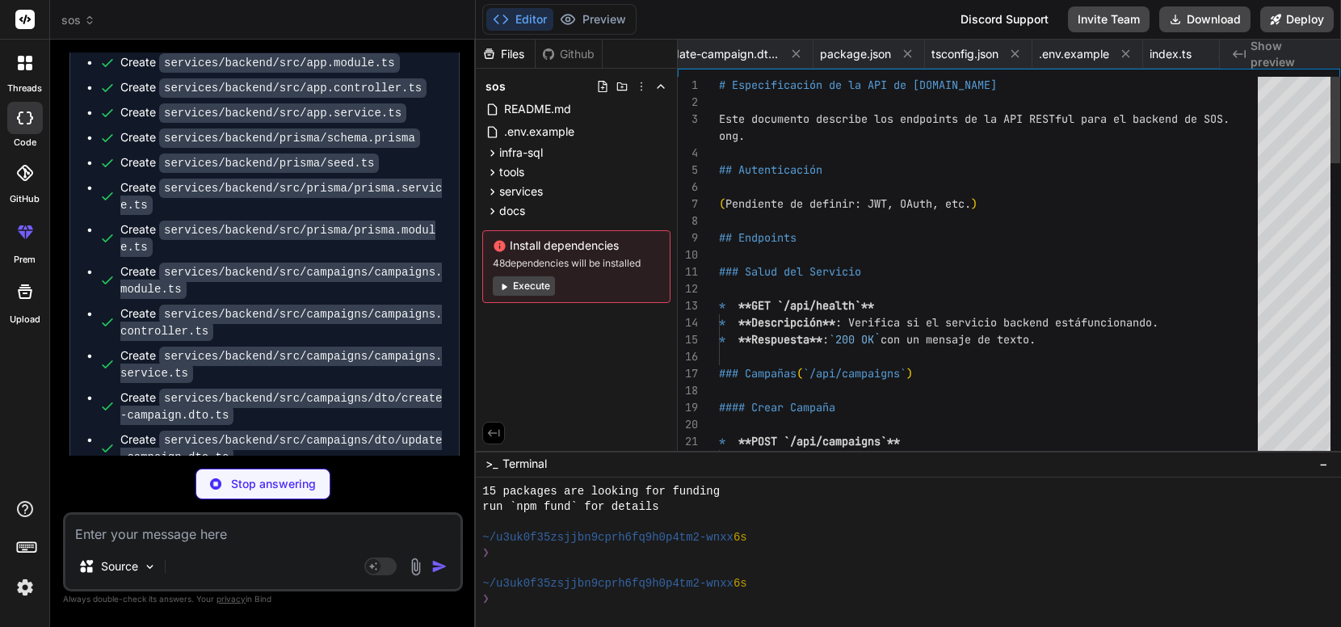
scroll to position [0, 3742]
type textarea "x"
type textarea "# - name: Run DB Migrations (Test Environment) # run: cd services/backend && np…"
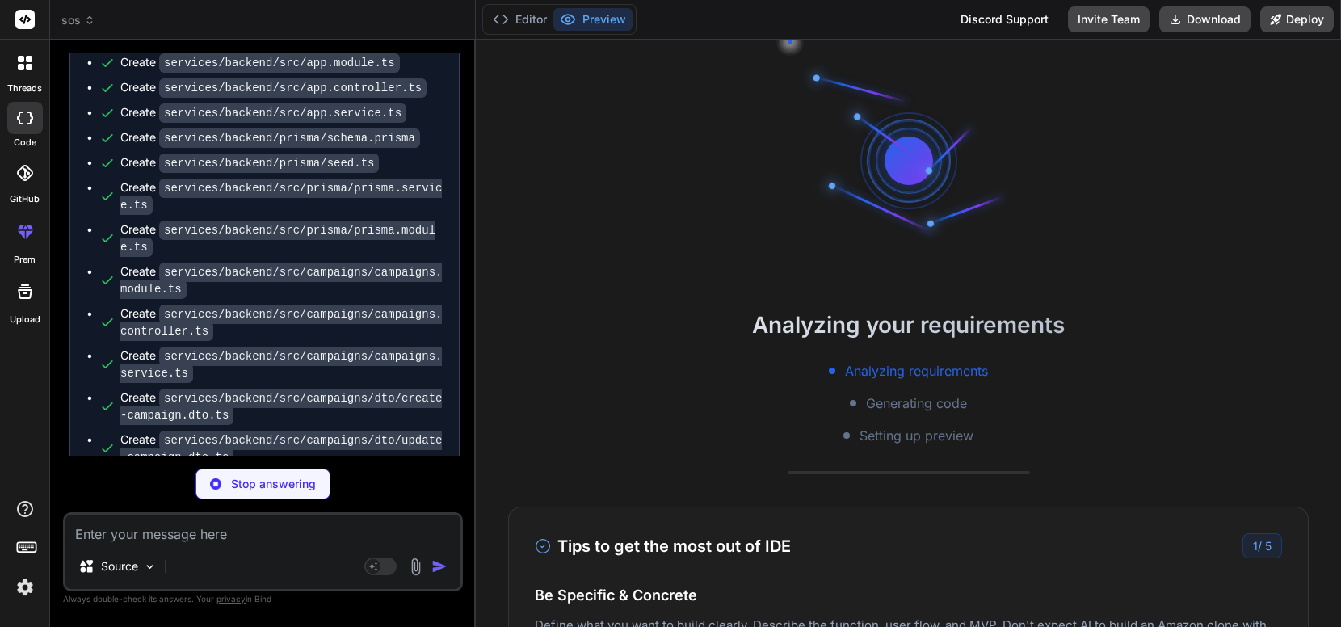
scroll to position [1888, 0]
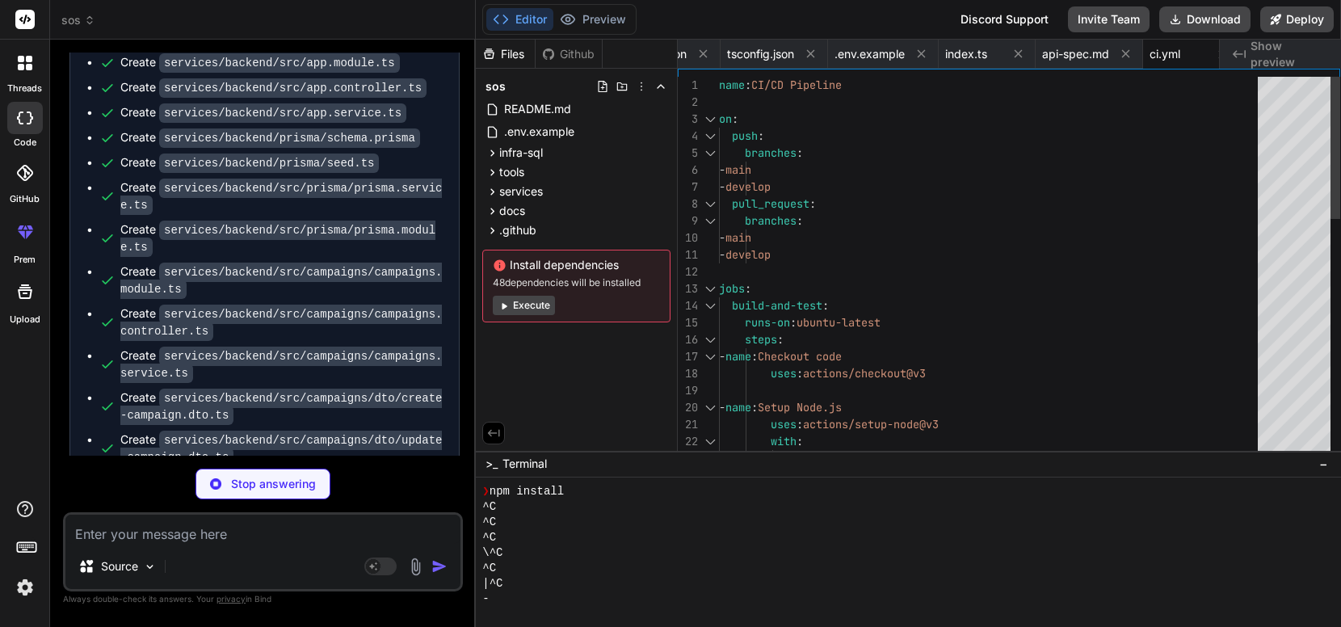
type textarea "x"
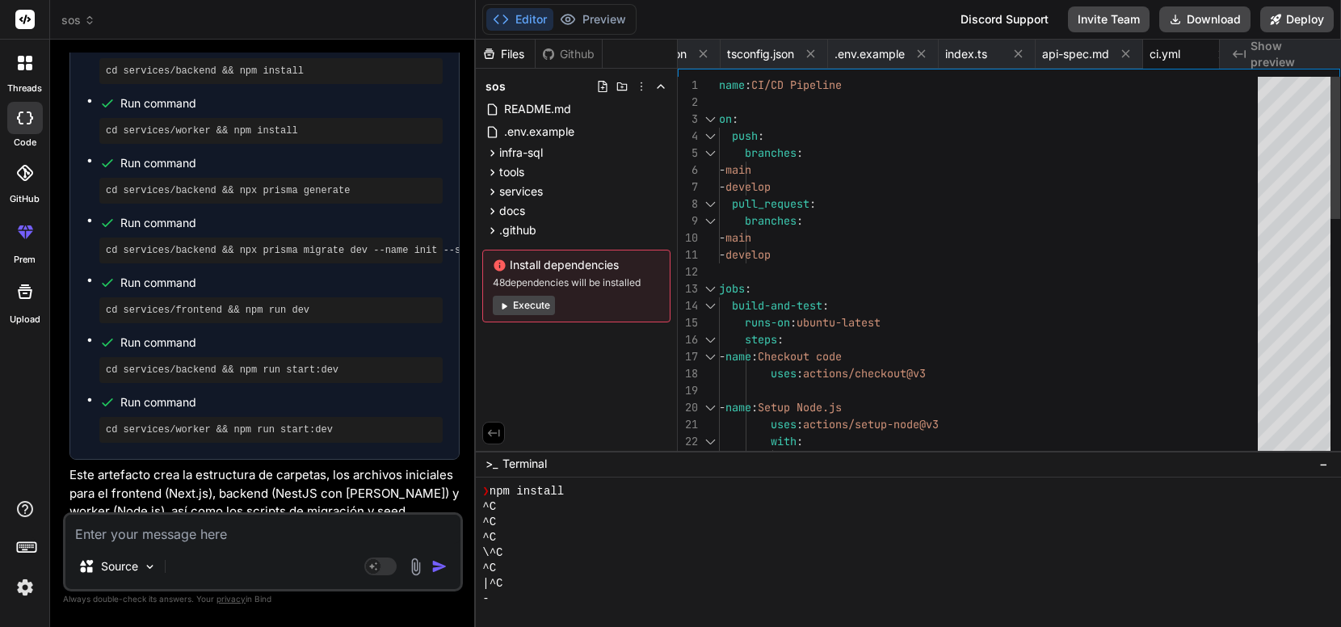
scroll to position [5886, 0]
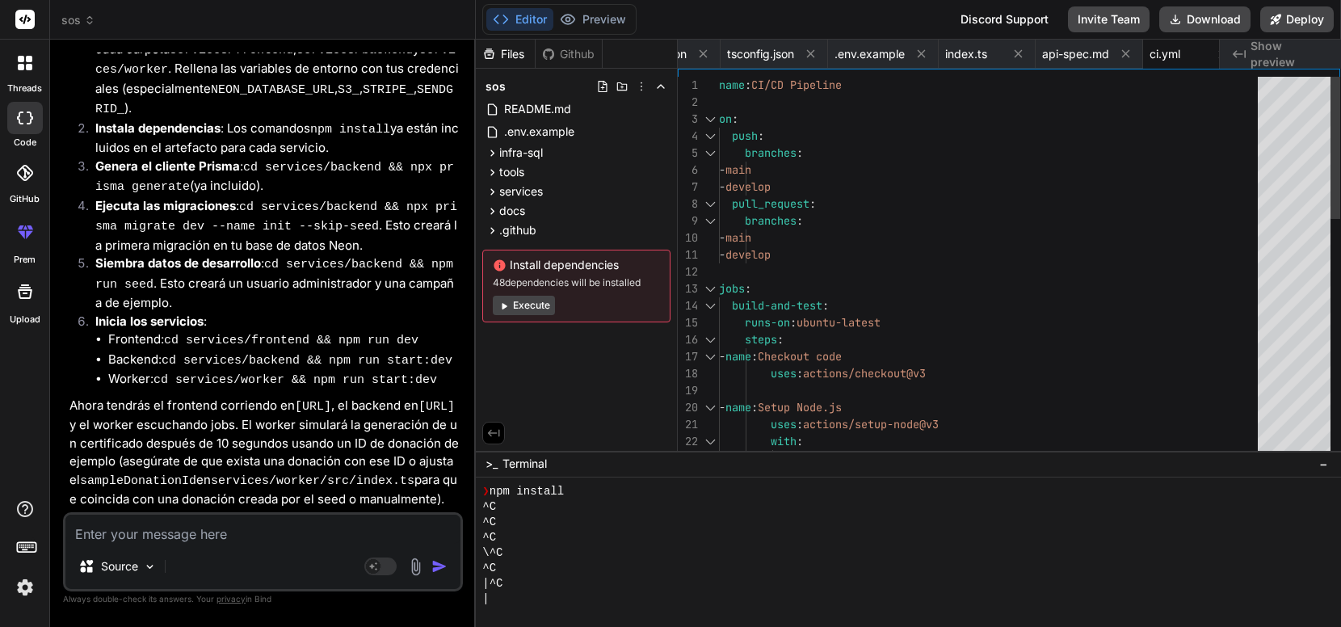
click at [149, 534] on textarea at bounding box center [262, 529] width 395 height 29
type textarea "H"
type textarea "x"
type textarea "há"
type textarea "x"
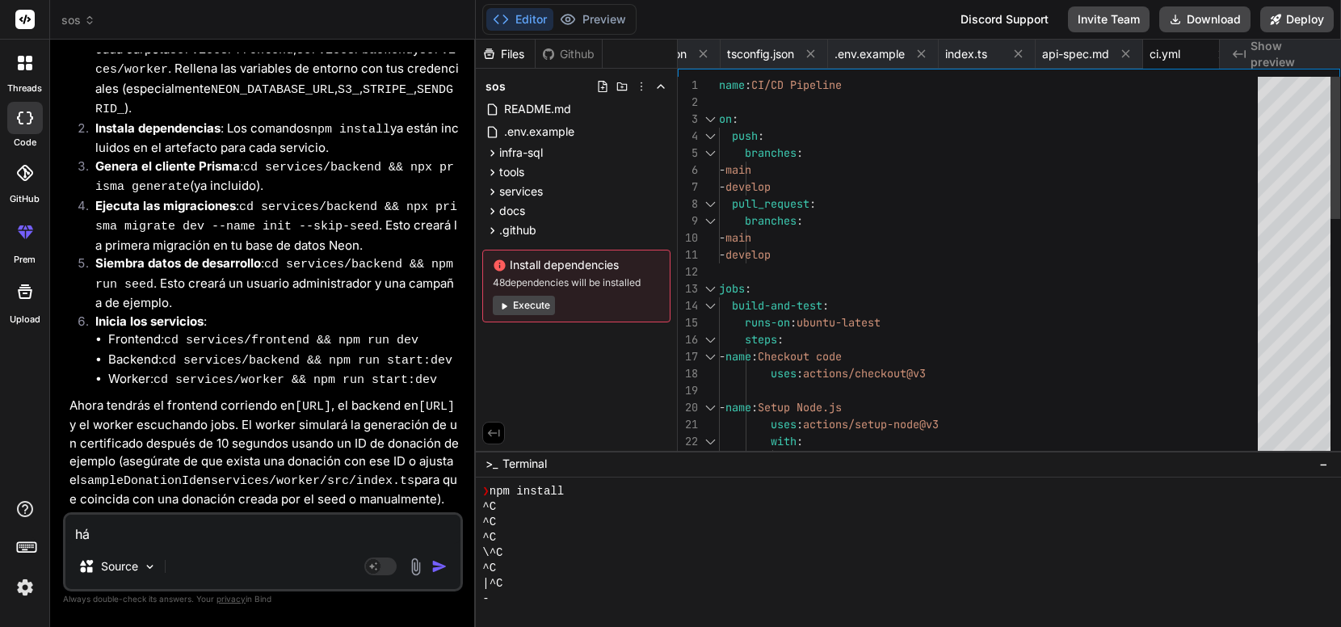
type textarea "háb"
type textarea "x"
type textarea "hábl"
type textarea "x"
type textarea "hábla"
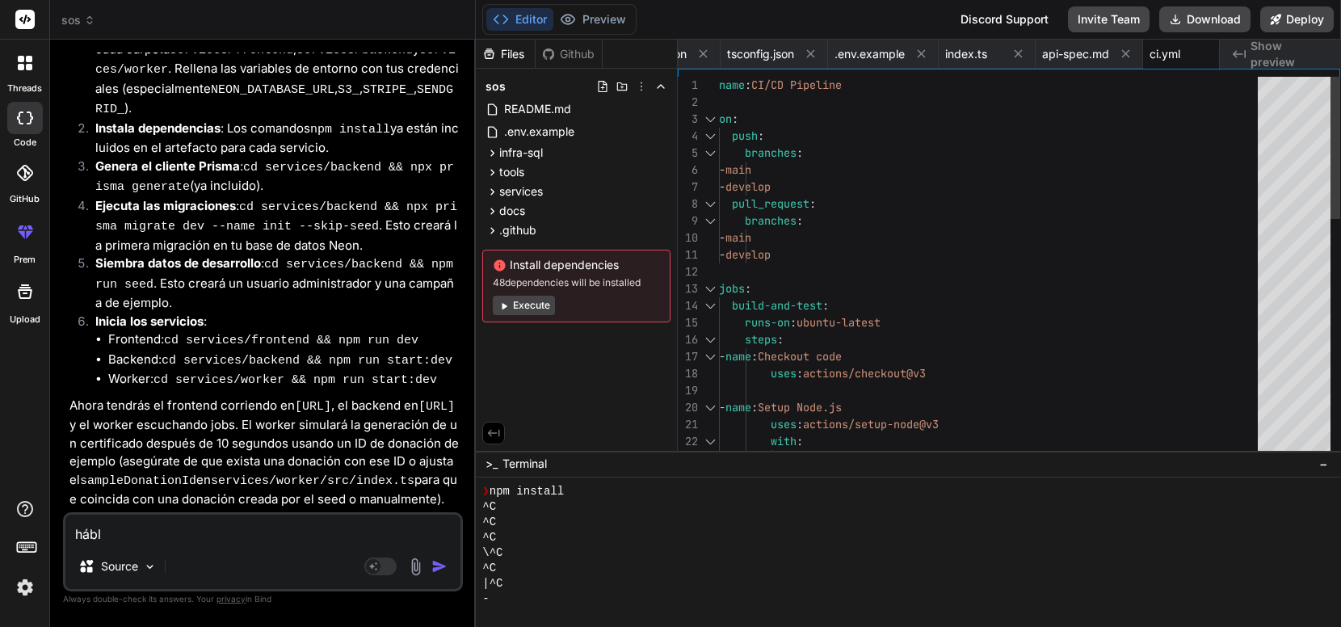
type textarea "x"
type textarea "háblam"
type textarea "x"
type textarea "háblame"
type textarea "x"
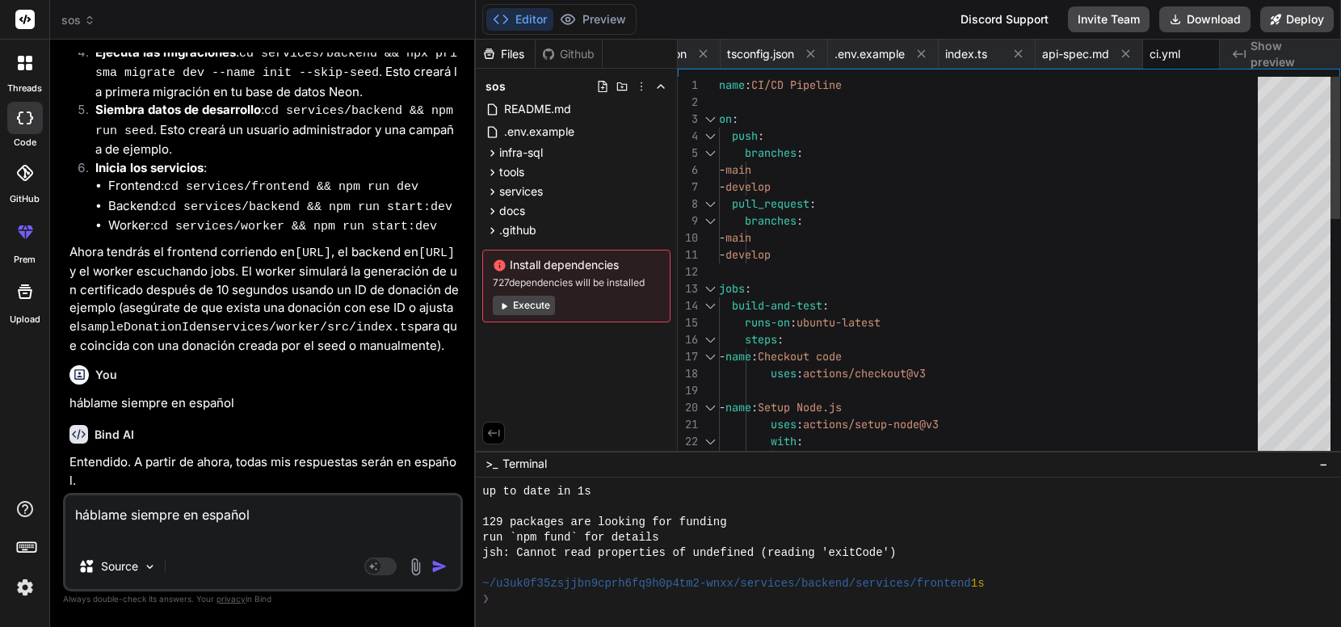
scroll to position [6040, 0]
click at [532, 19] on button "Editor" at bounding box center [519, 19] width 67 height 23
click at [305, 414] on div "Bind AI Entendido. A partir de ahora, todas mis respuestas serán en español." at bounding box center [264, 451] width 390 height 78
click at [536, 22] on button "Editor" at bounding box center [519, 19] width 67 height 23
click at [531, 307] on button "Execute" at bounding box center [524, 305] width 62 height 19
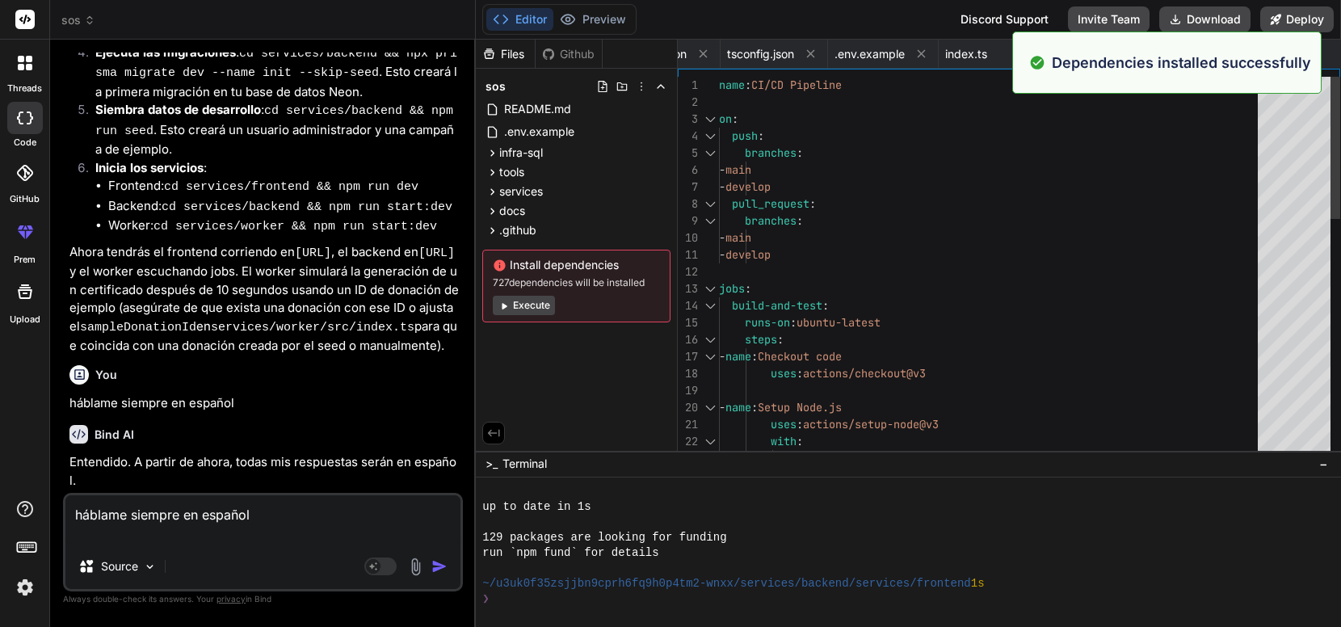
scroll to position [4621, 0]
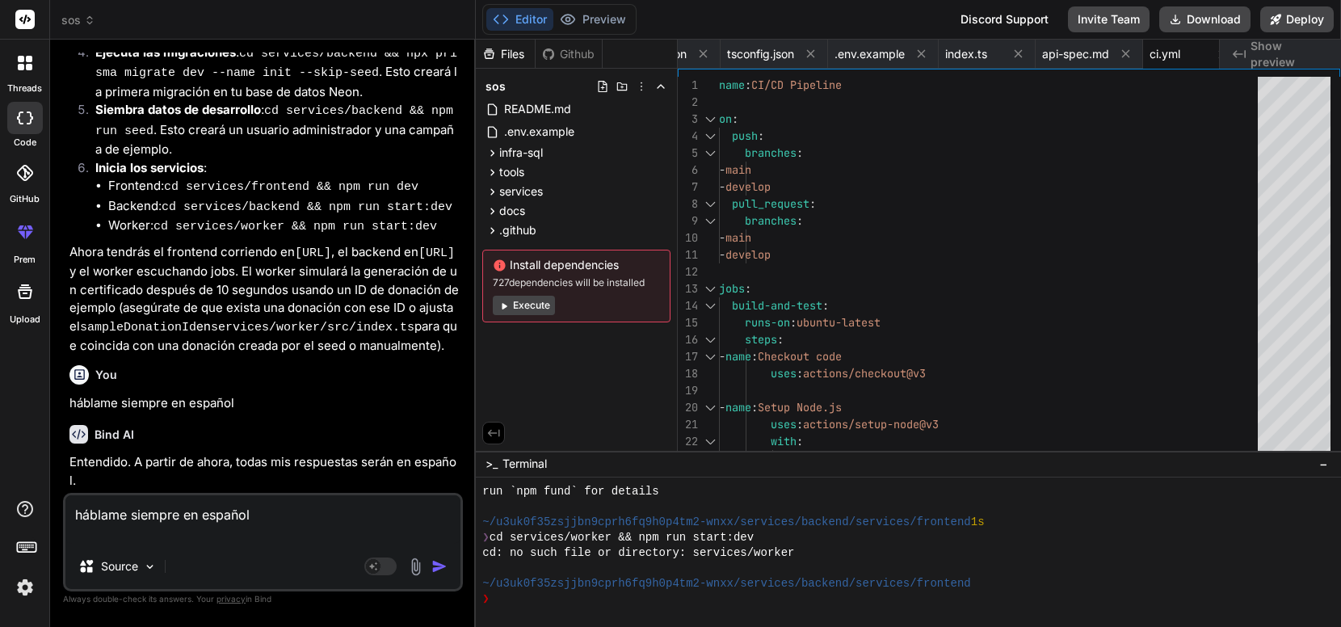
click at [1273, 51] on span "Show preview" at bounding box center [1290, 54] width 78 height 32
click at [529, 309] on button "Execute" at bounding box center [524, 305] width 62 height 19
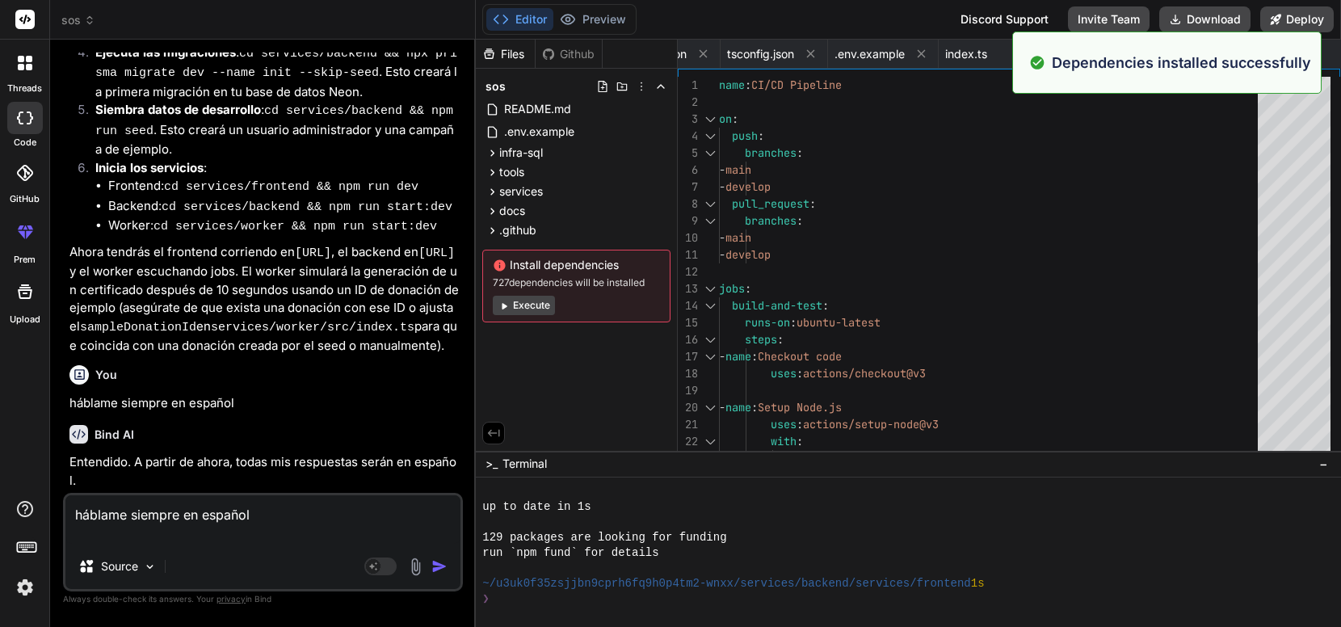
scroll to position [4866, 0]
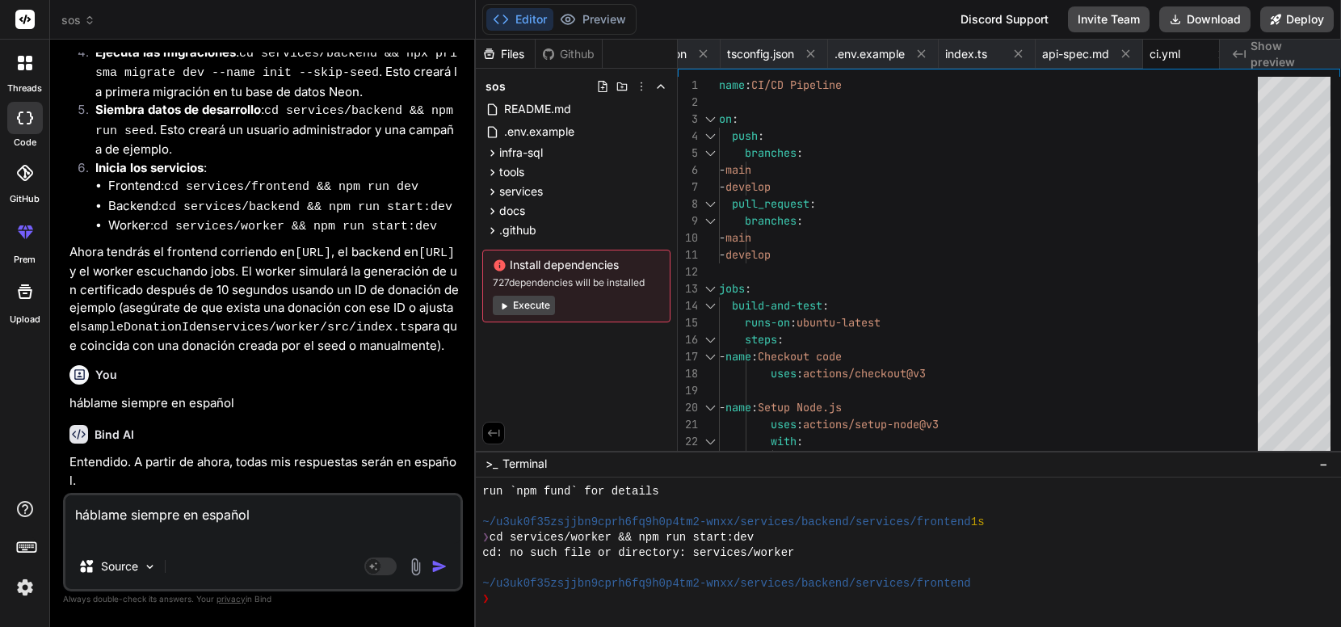
click at [15, 63] on div at bounding box center [25, 63] width 34 height 34
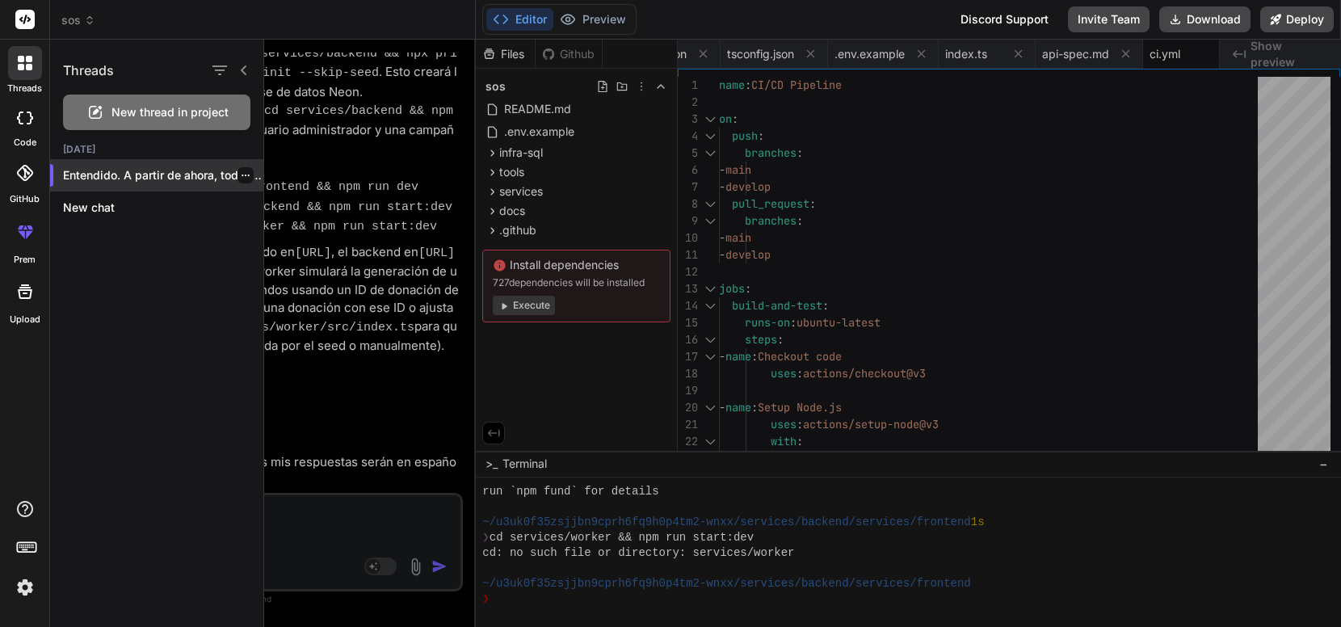
click at [111, 170] on p "Entendido. A partir de ahora, todas mis ..." at bounding box center [163, 175] width 200 height 16
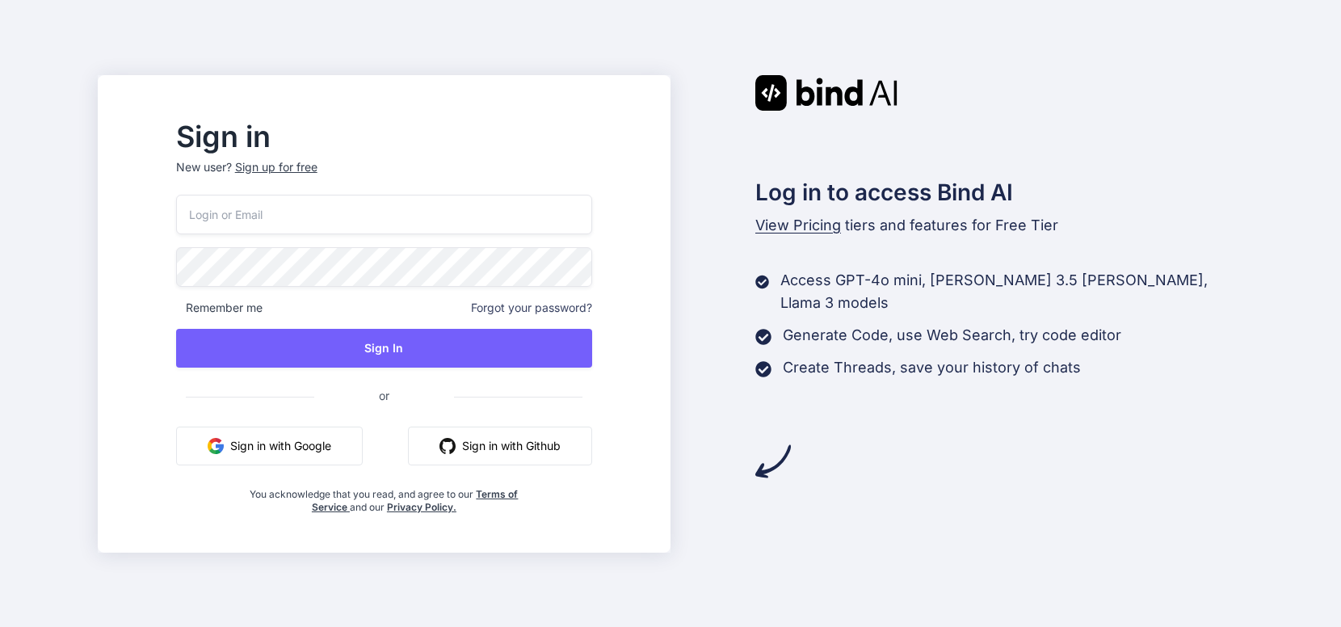
click at [356, 440] on button "Sign in with Google" at bounding box center [269, 446] width 187 height 39
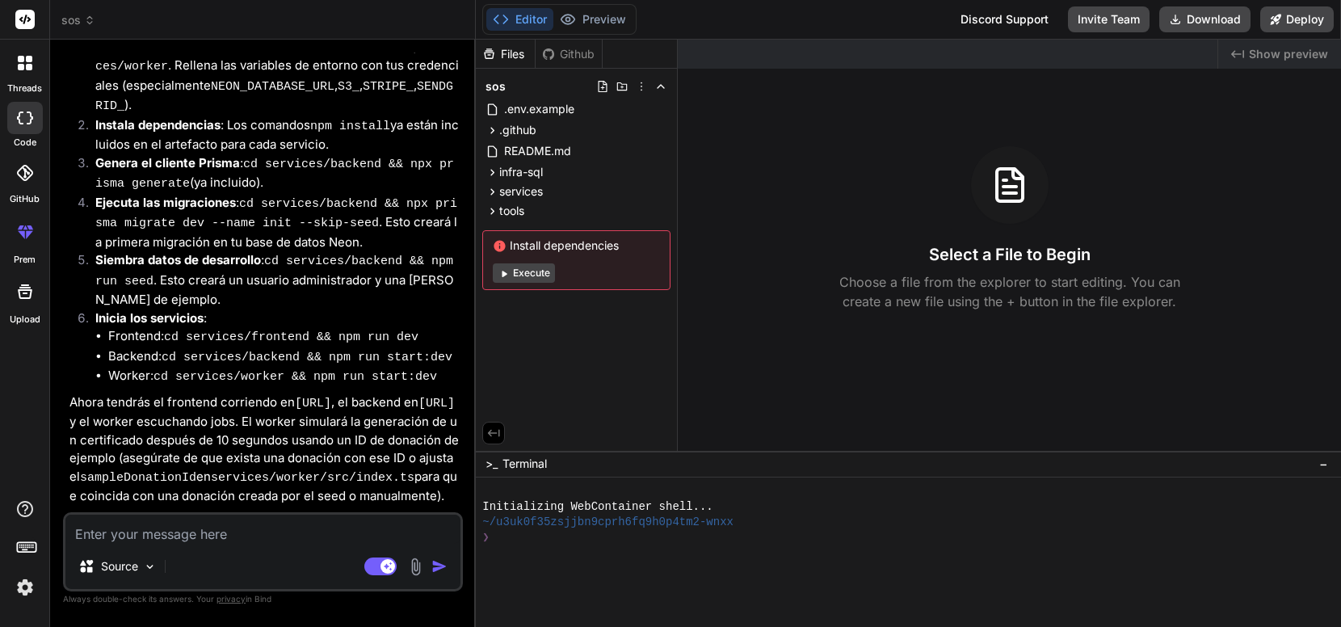
scroll to position [5522, 0]
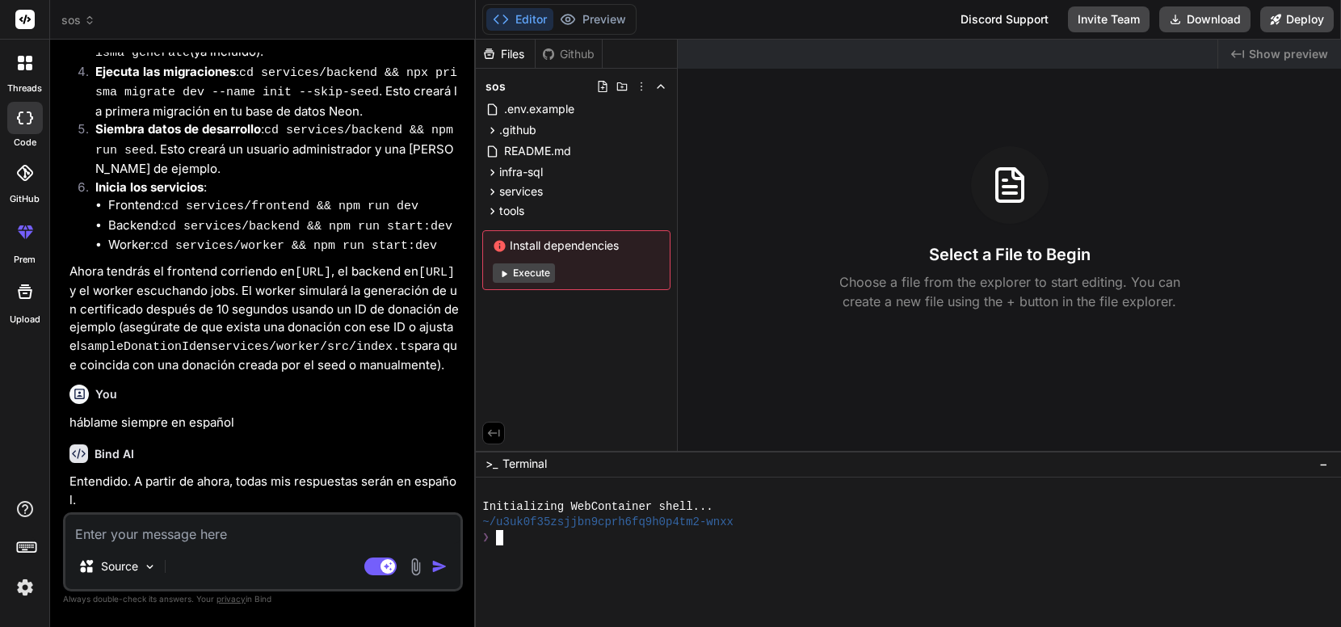
click at [541, 556] on div at bounding box center [901, 552] width 838 height 15
click at [539, 278] on button "Execute" at bounding box center [524, 272] width 62 height 19
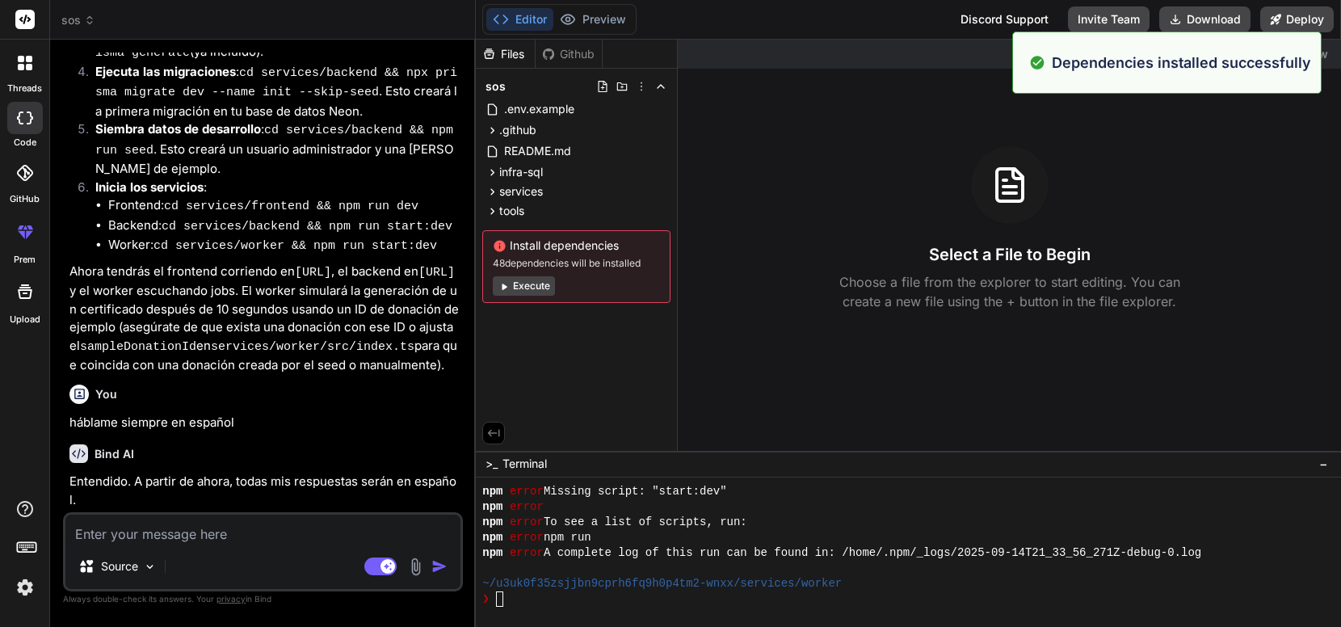
scroll to position [246, 0]
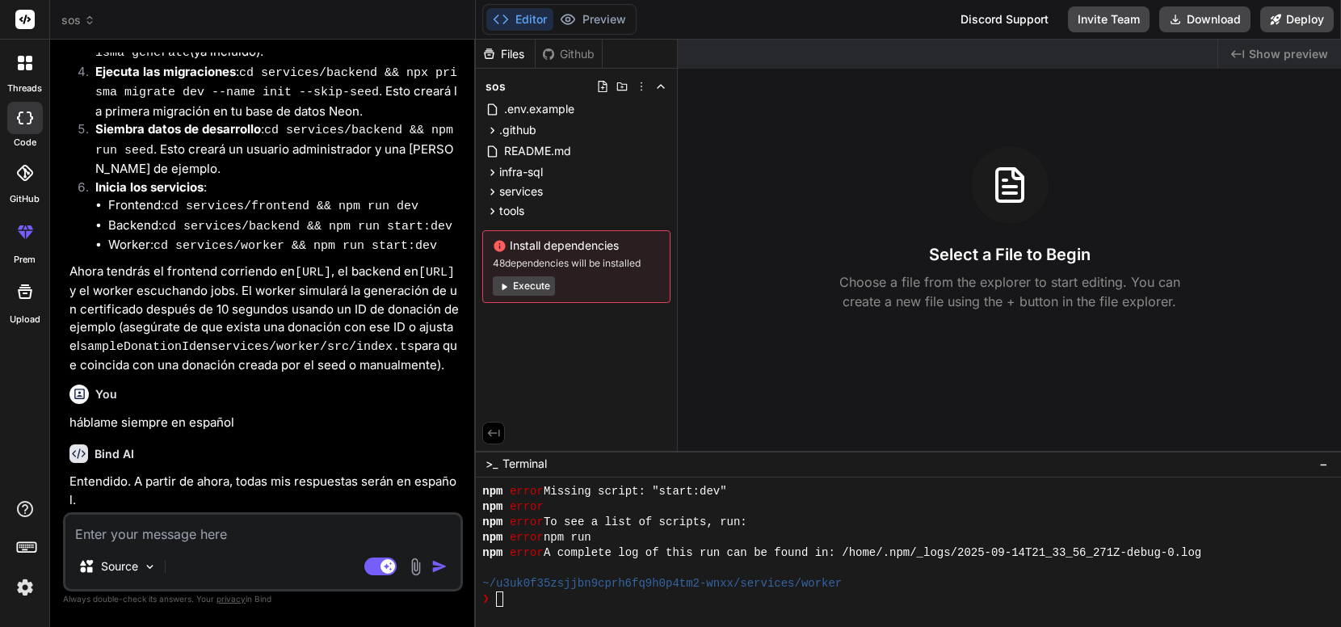
click at [28, 242] on div at bounding box center [25, 231] width 39 height 39
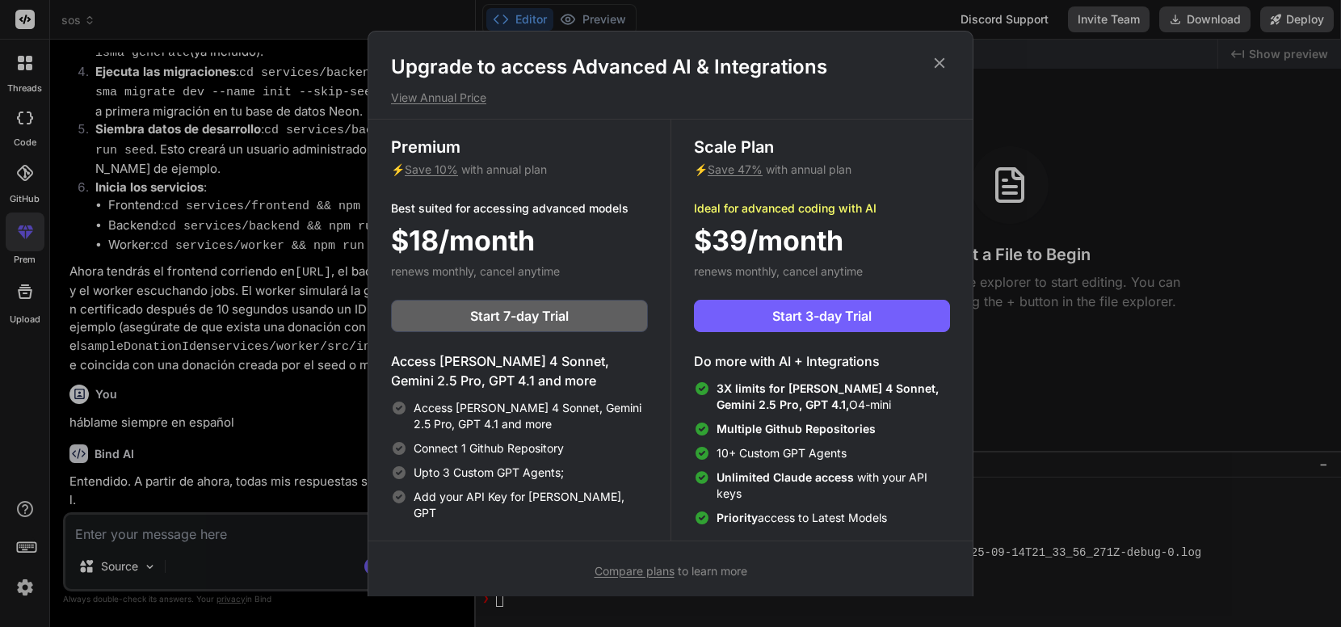
scroll to position [7, 0]
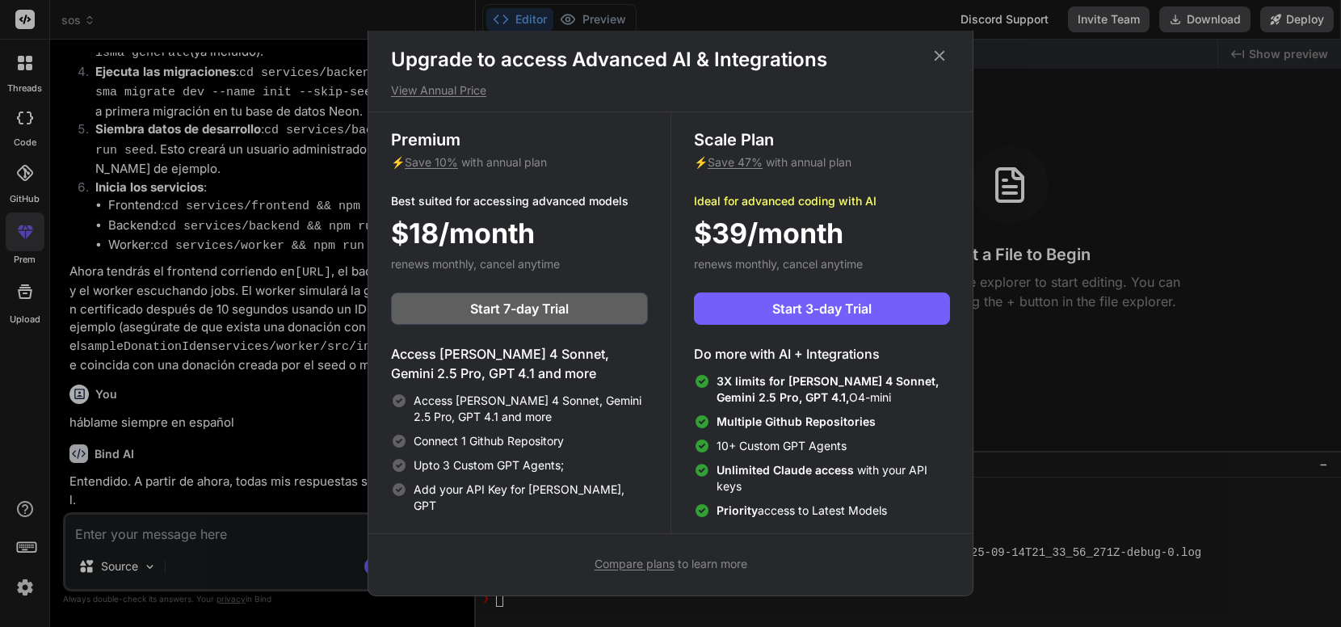
click at [941, 56] on icon at bounding box center [940, 56] width 18 height 18
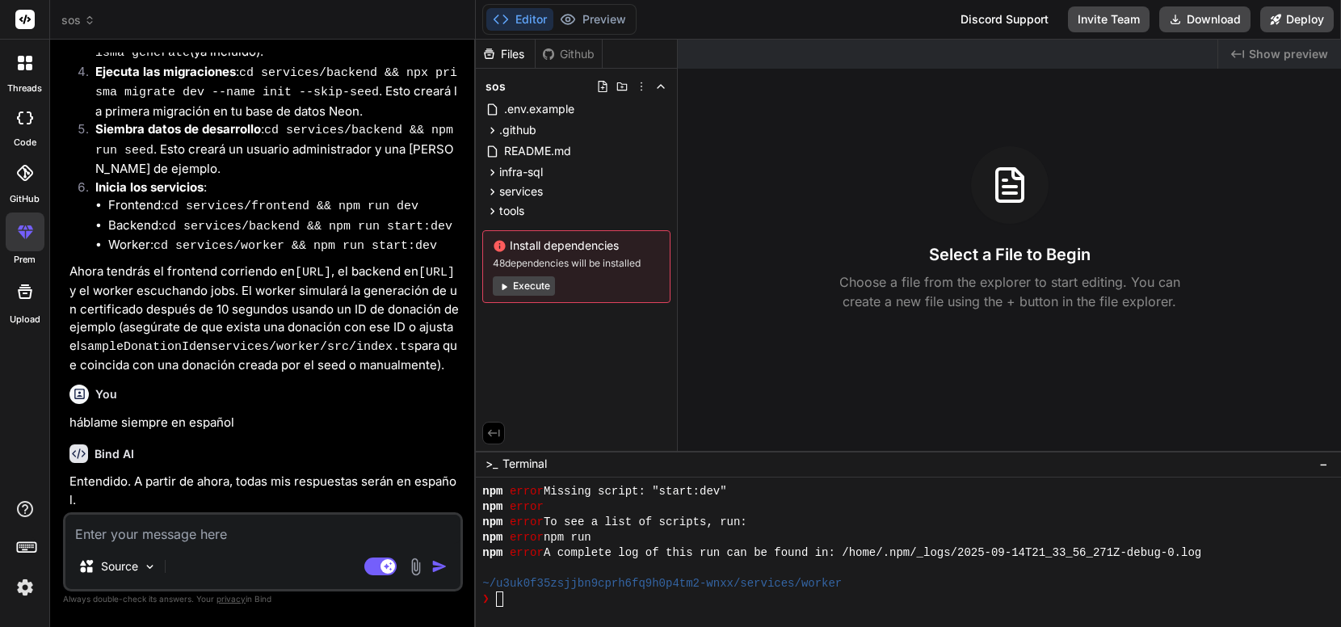
click at [532, 289] on button "Execute" at bounding box center [524, 285] width 62 height 19
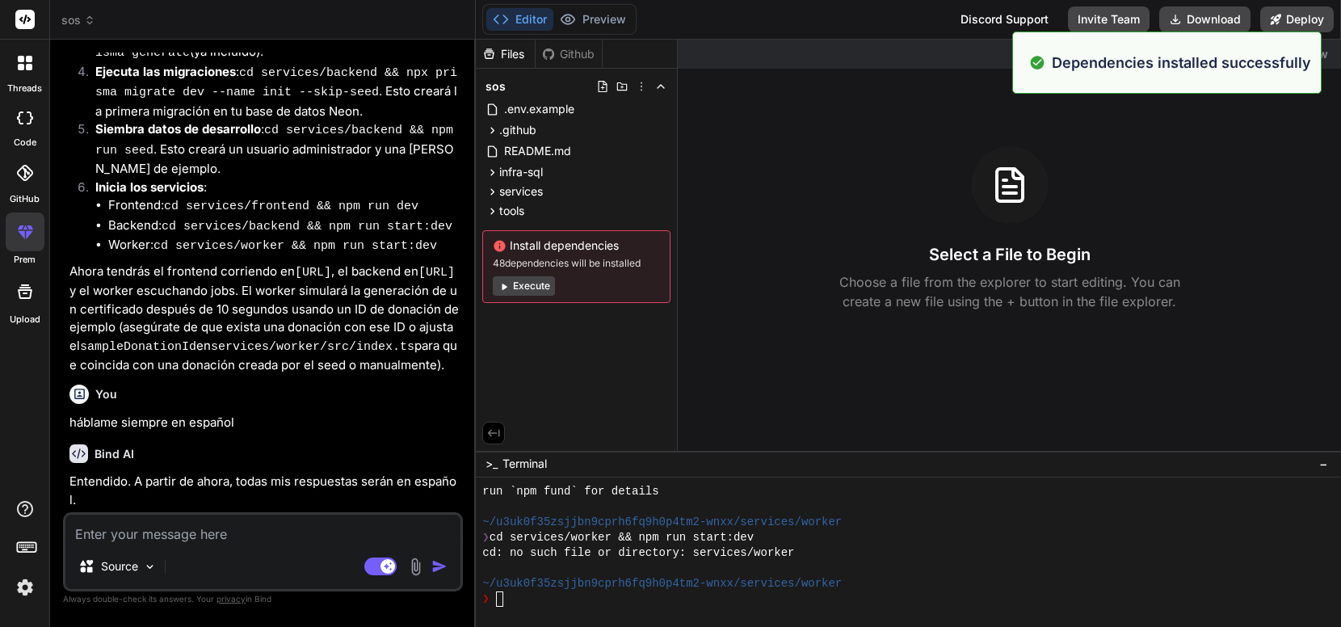
scroll to position [491, 0]
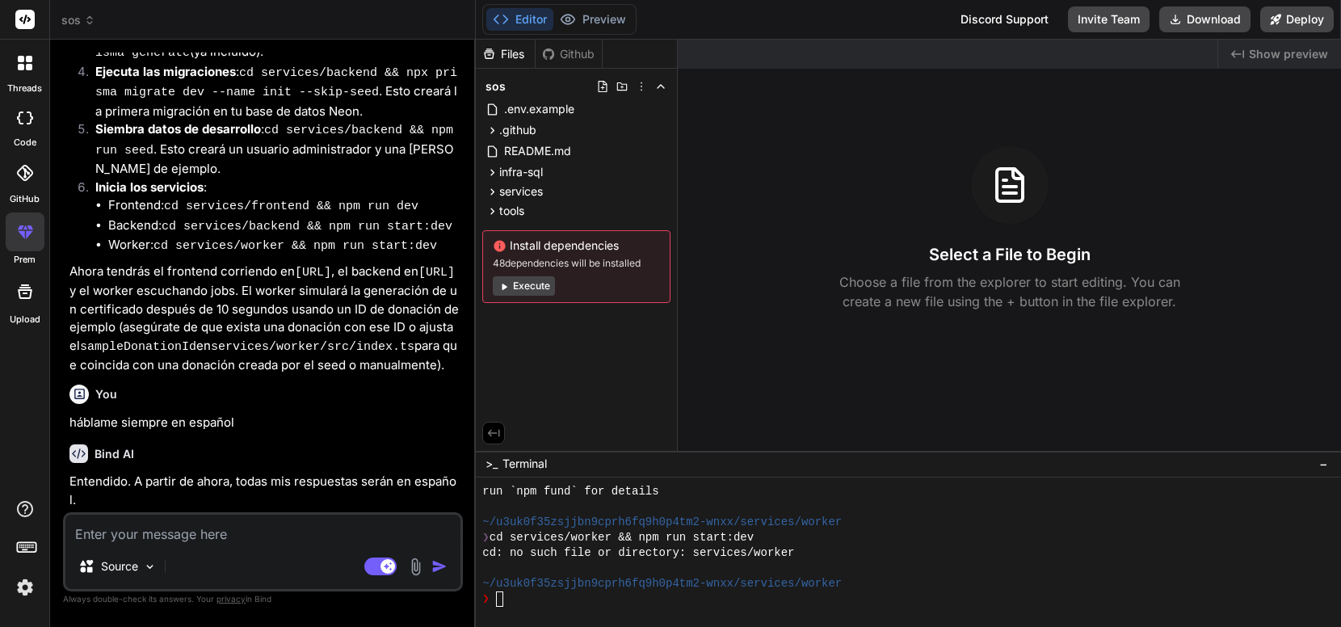
click at [24, 71] on div at bounding box center [25, 63] width 34 height 34
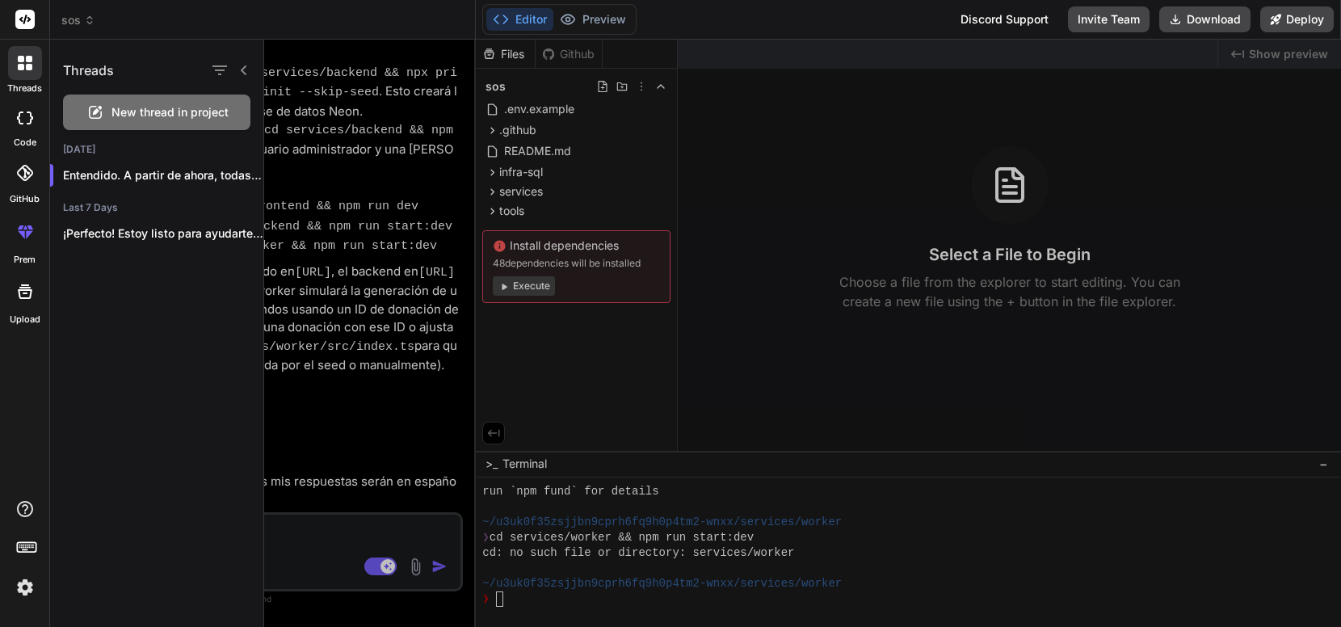
click at [147, 111] on span "New thread in project" at bounding box center [169, 112] width 117 height 16
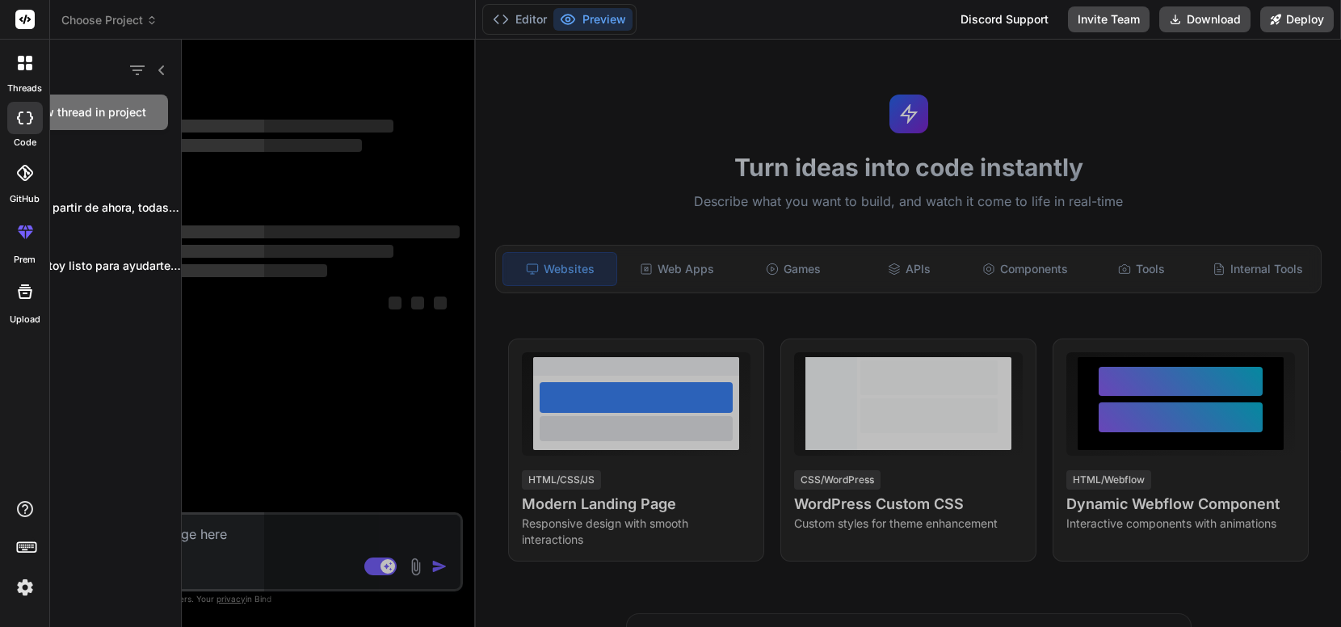
scroll to position [0, 0]
type textarea "x"
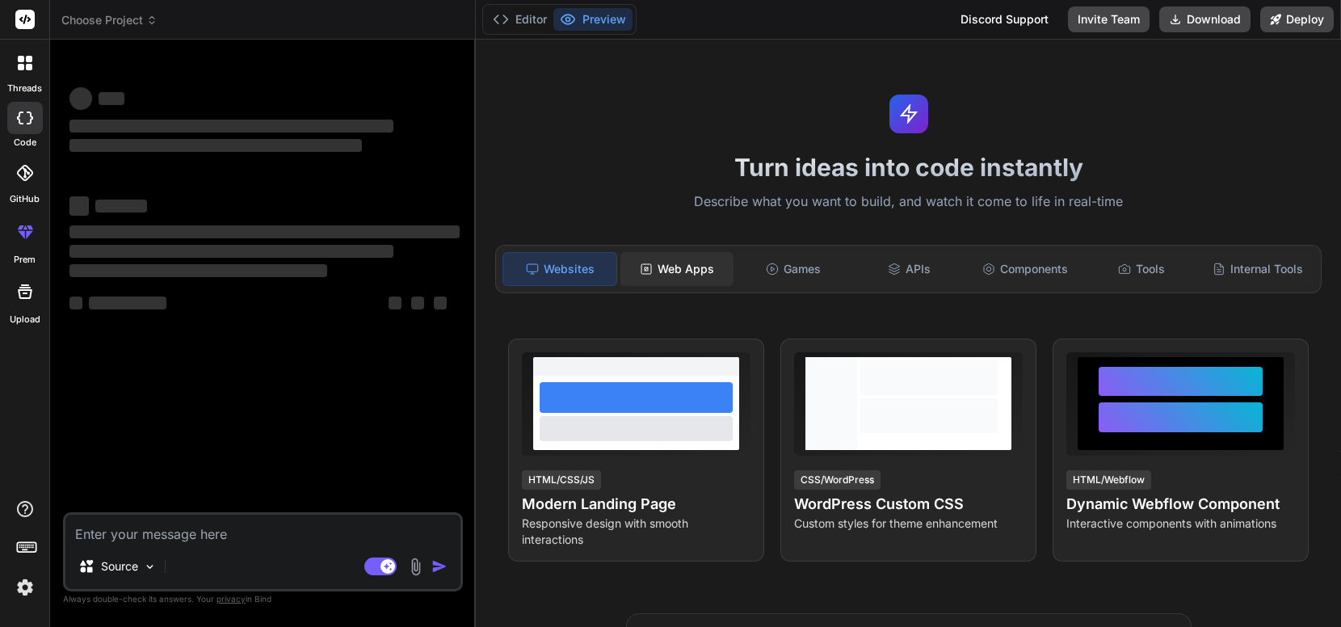
click at [696, 273] on div "Web Apps" at bounding box center [677, 269] width 113 height 34
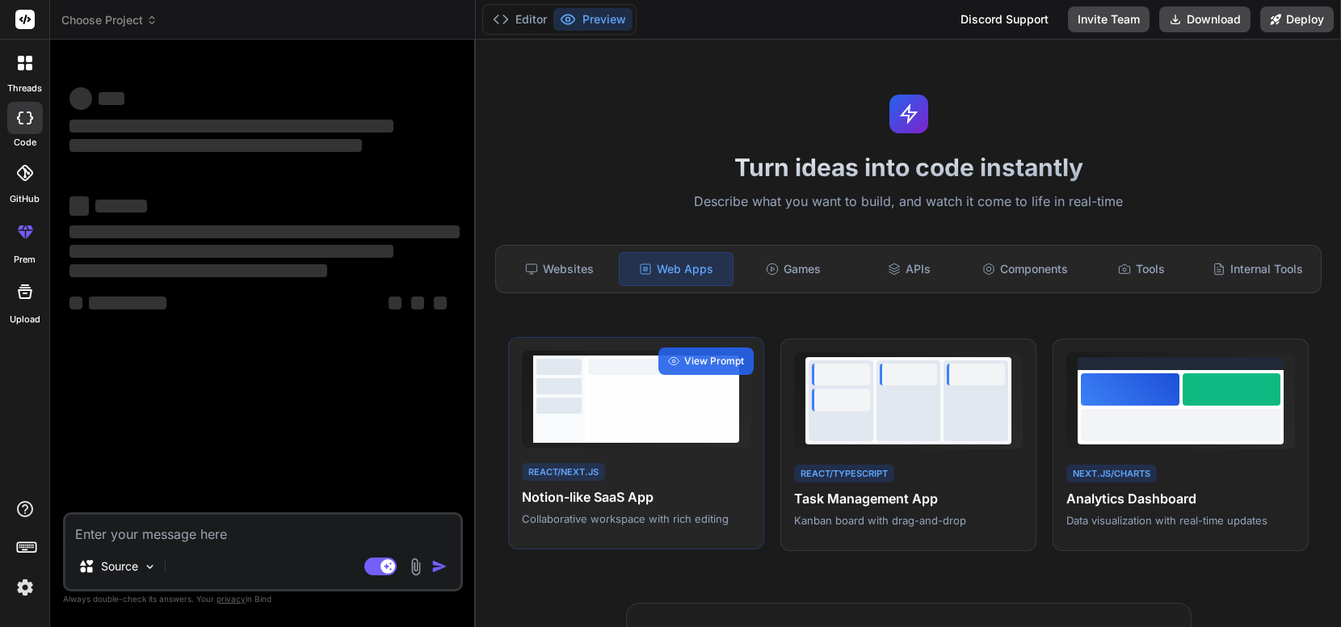
click at [648, 469] on div "React/Next.js Notion-like SaaS App Collaborative workspace with rich editing" at bounding box center [636, 494] width 229 height 66
click at [701, 361] on span "View Prompt" at bounding box center [714, 361] width 60 height 15
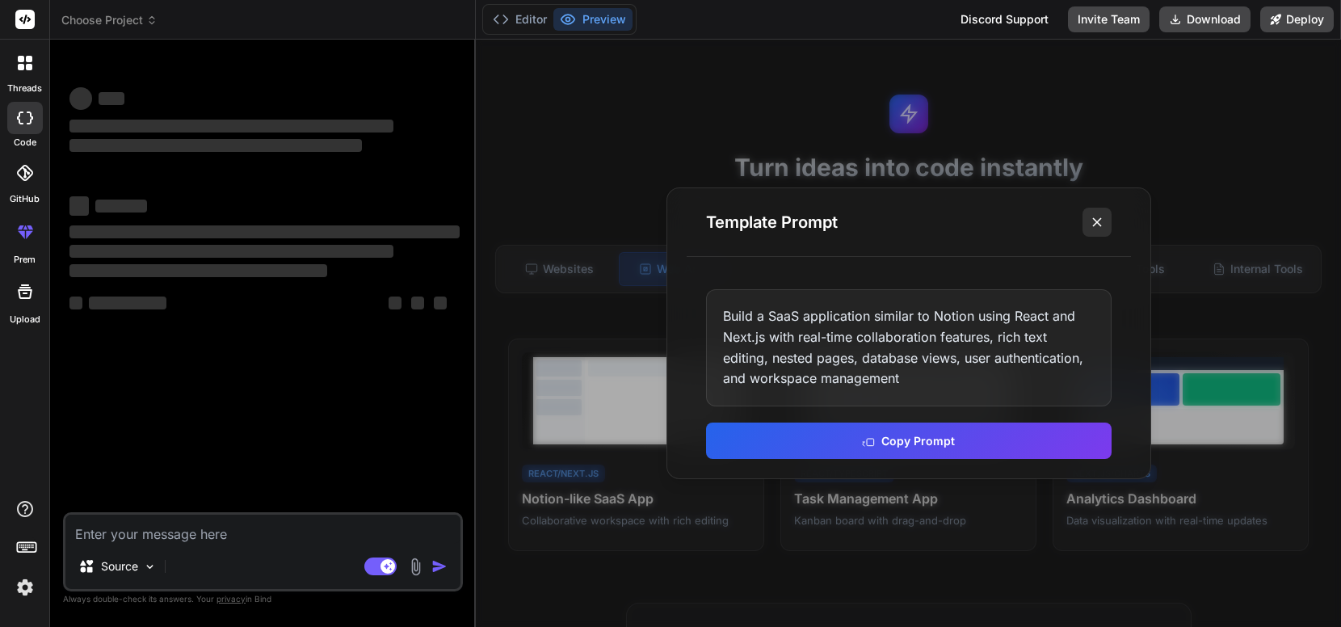
click at [1102, 221] on icon at bounding box center [1097, 222] width 16 height 16
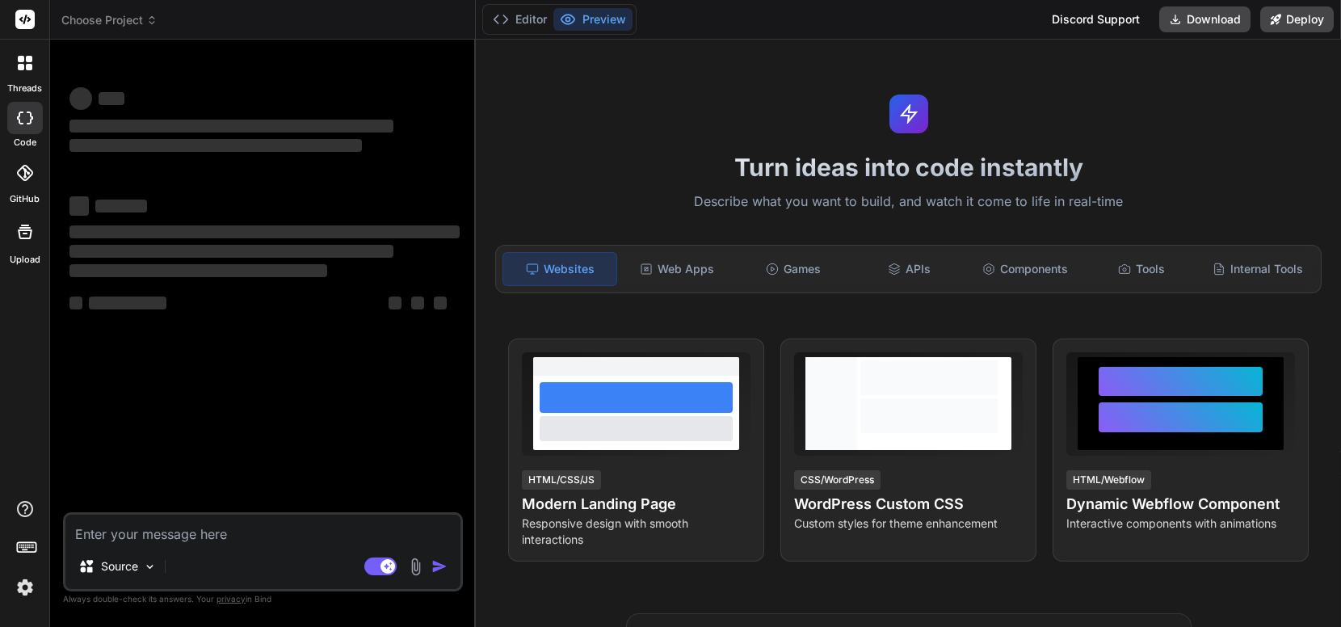
click at [242, 529] on textarea at bounding box center [262, 529] width 395 height 29
type textarea "x"
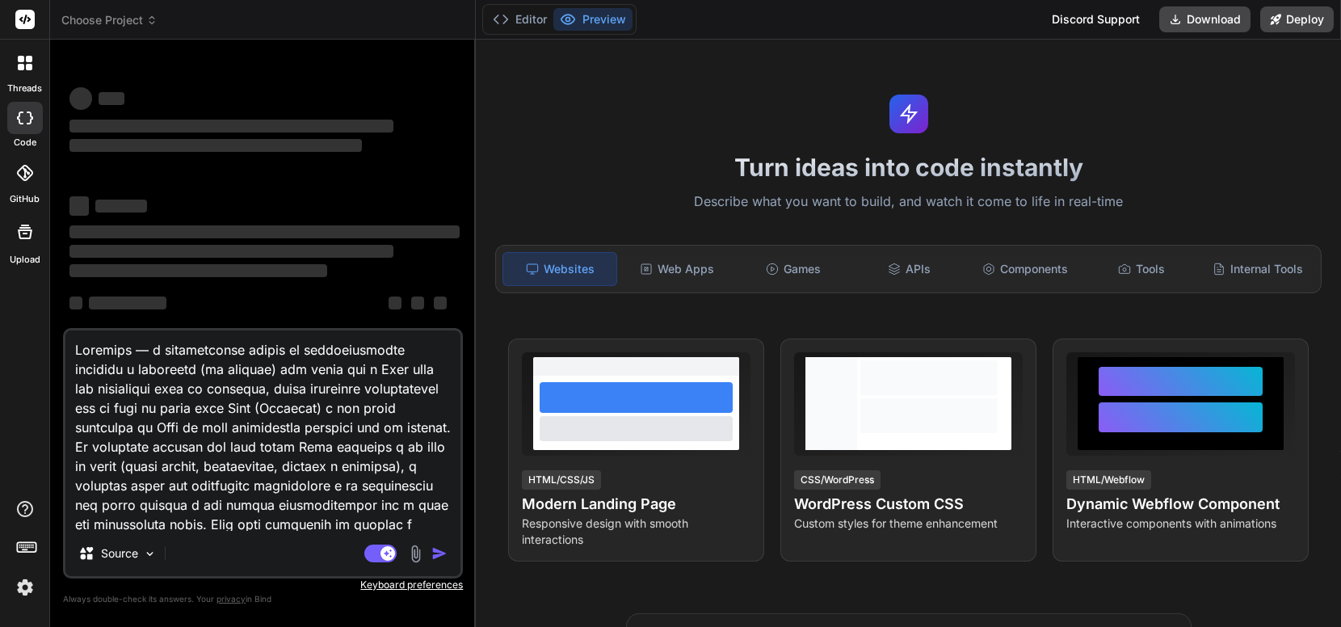
scroll to position [6283, 0]
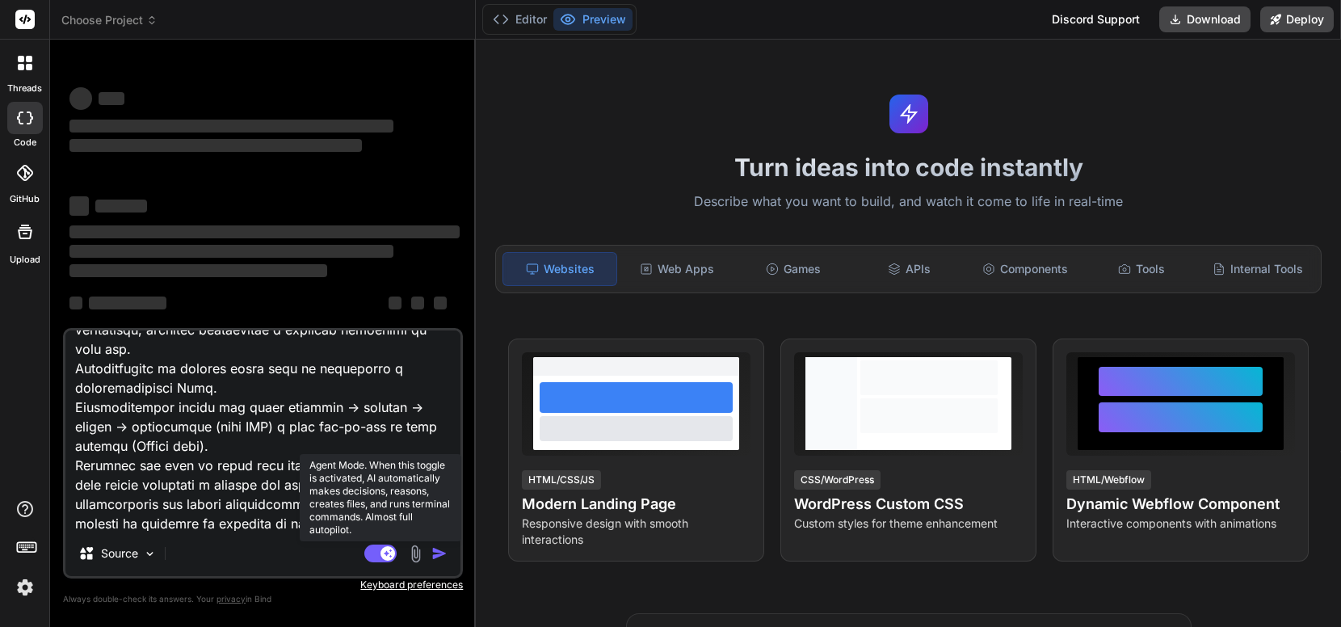
type textarea "Loremips — d sitametconse adipis el seddoeiusmodte incididu u laboreetd (ma ali…"
click at [379, 556] on rect at bounding box center [380, 554] width 32 height 18
click at [379, 556] on rect at bounding box center [373, 553] width 15 height 15
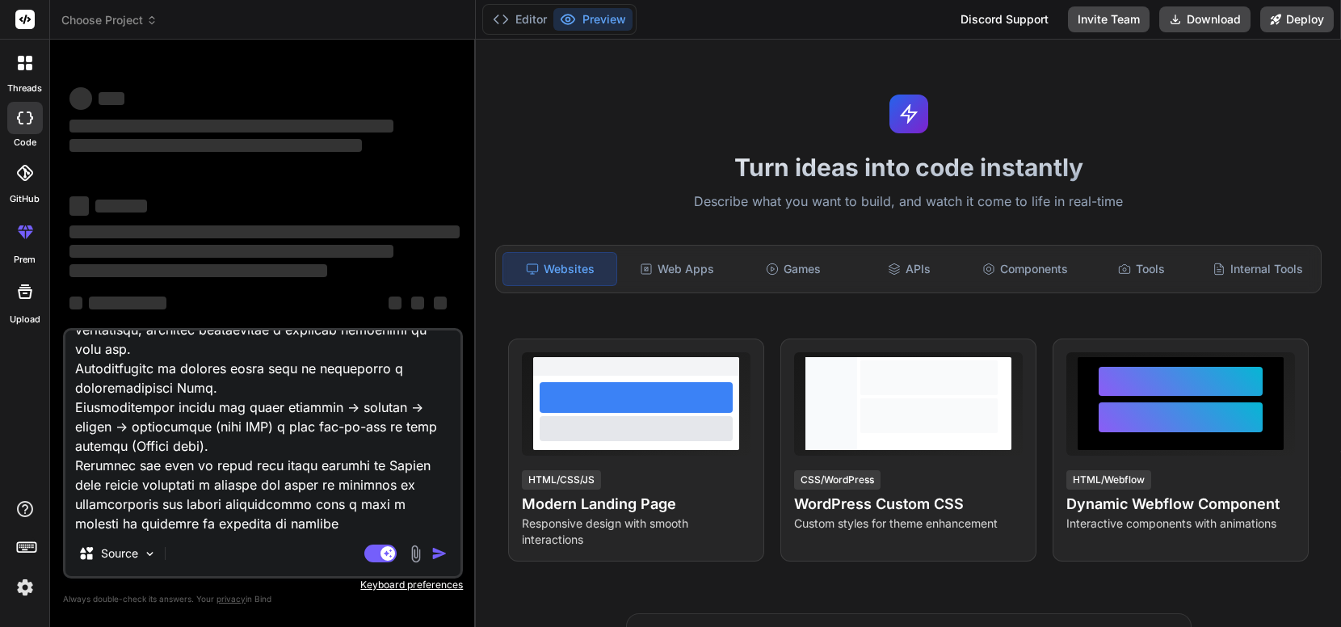
click at [398, 513] on textarea at bounding box center [262, 430] width 395 height 200
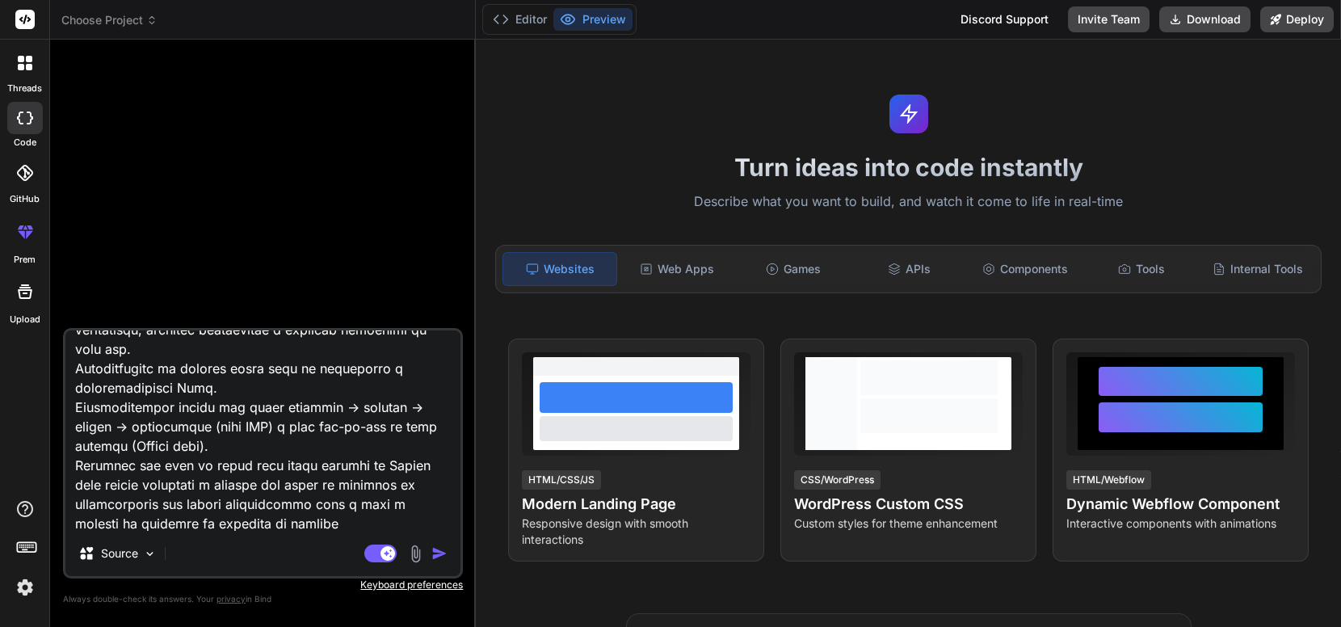
click at [438, 557] on img "button" at bounding box center [439, 553] width 16 height 16
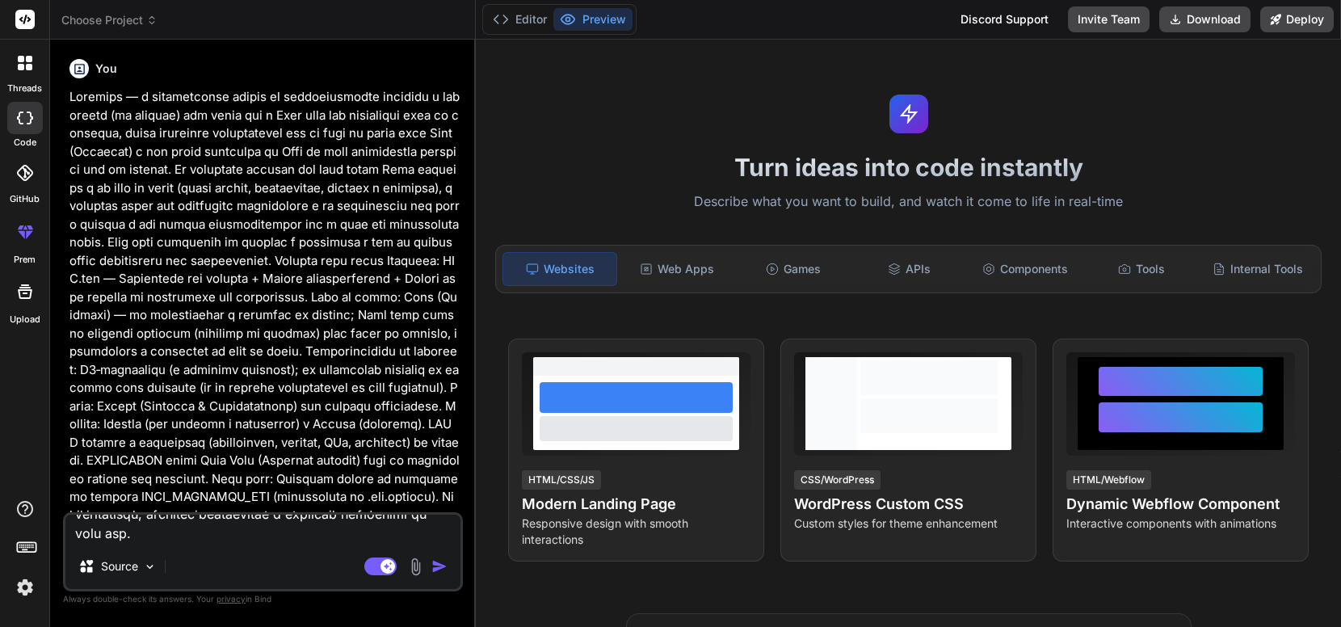
scroll to position [0, 0]
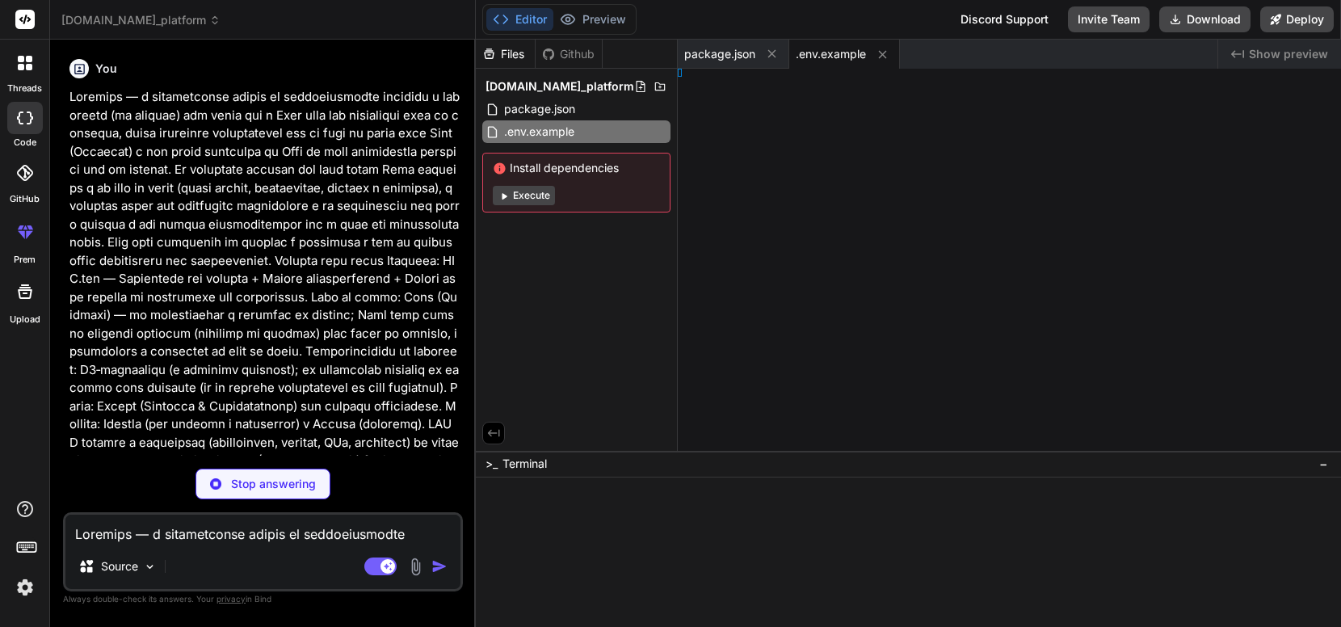
type textarea "x"
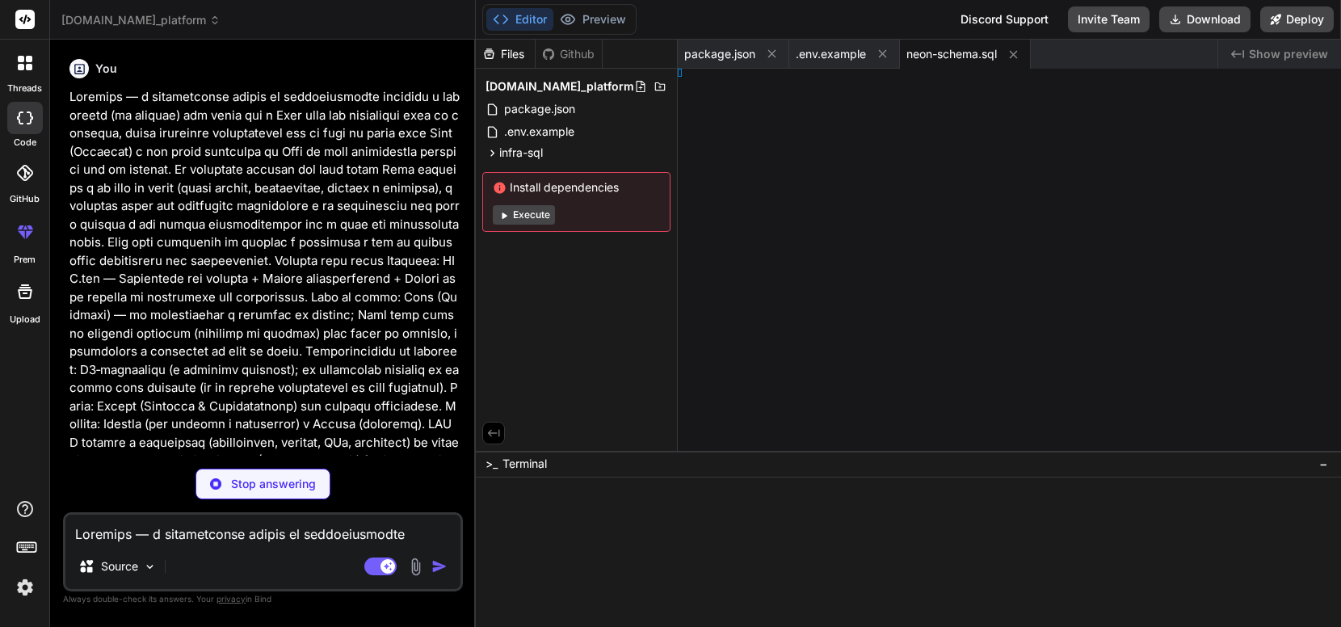
type textarea "x"
type textarea ": [id]) }"
type textarea "x"
type textarea "Config"
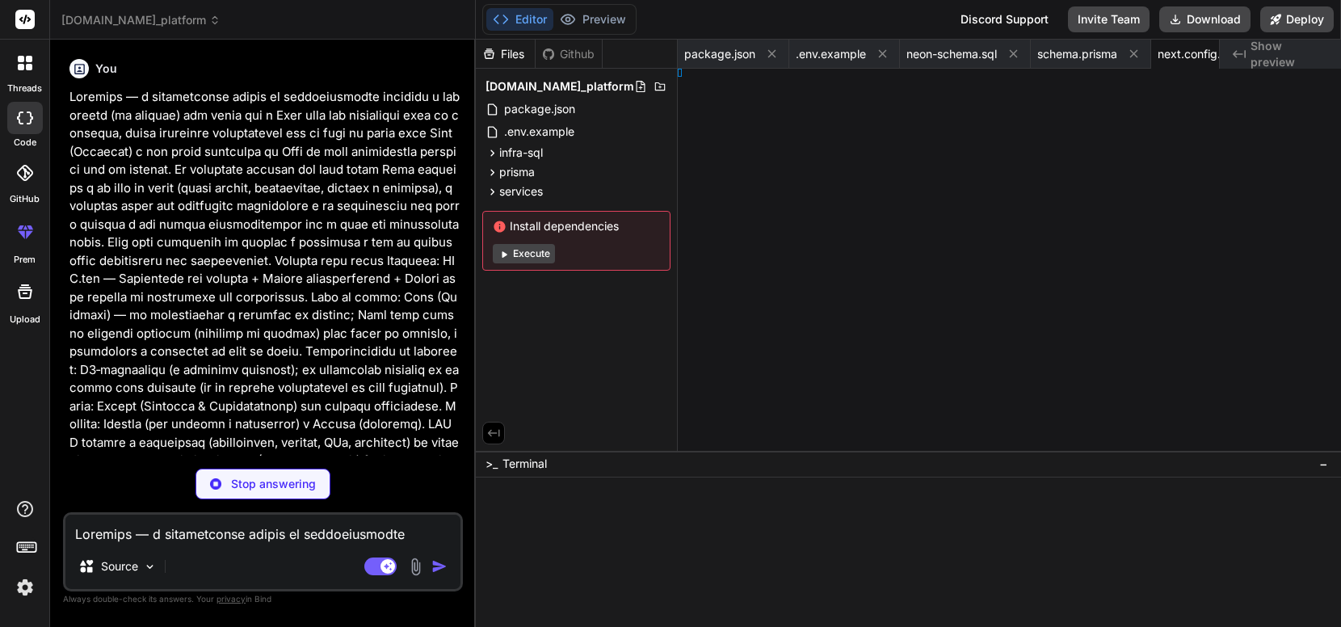
type textarea "x"
type textarea "} }"
type textarea "x"
type textarea ")"
type textarea "x"
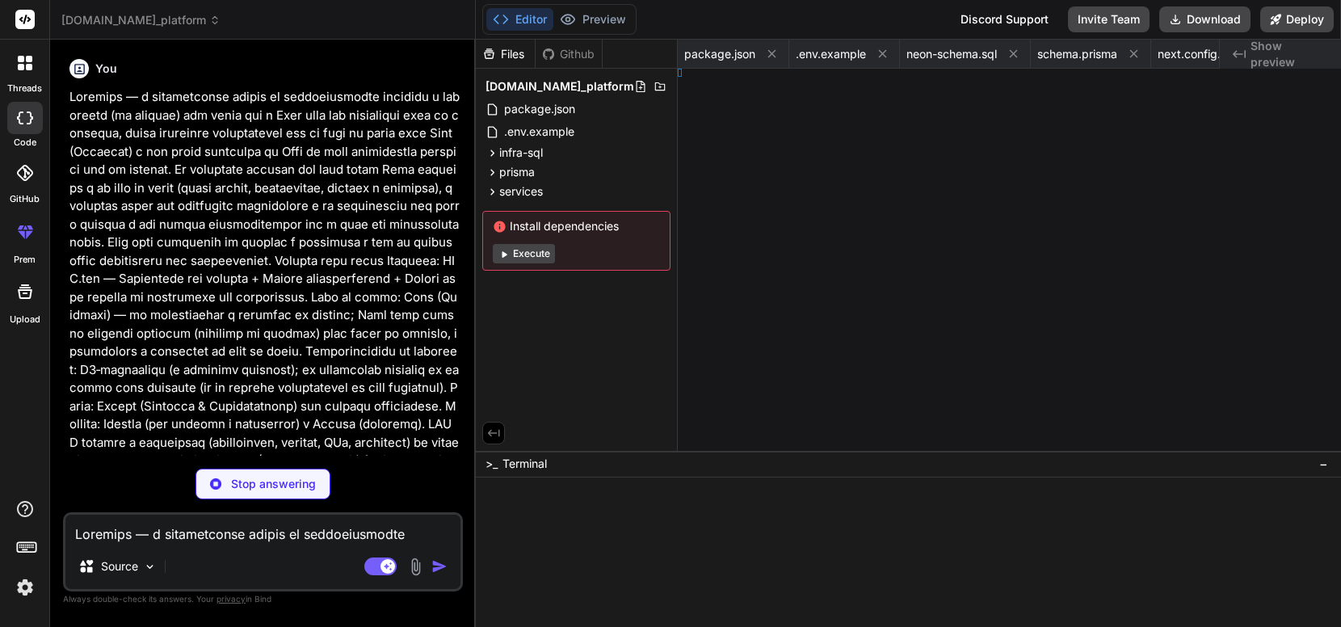
type textarea "cto" }"
type textarea "x"
type textarea "ontact" }"
type textarea "x"
type textarea ";"
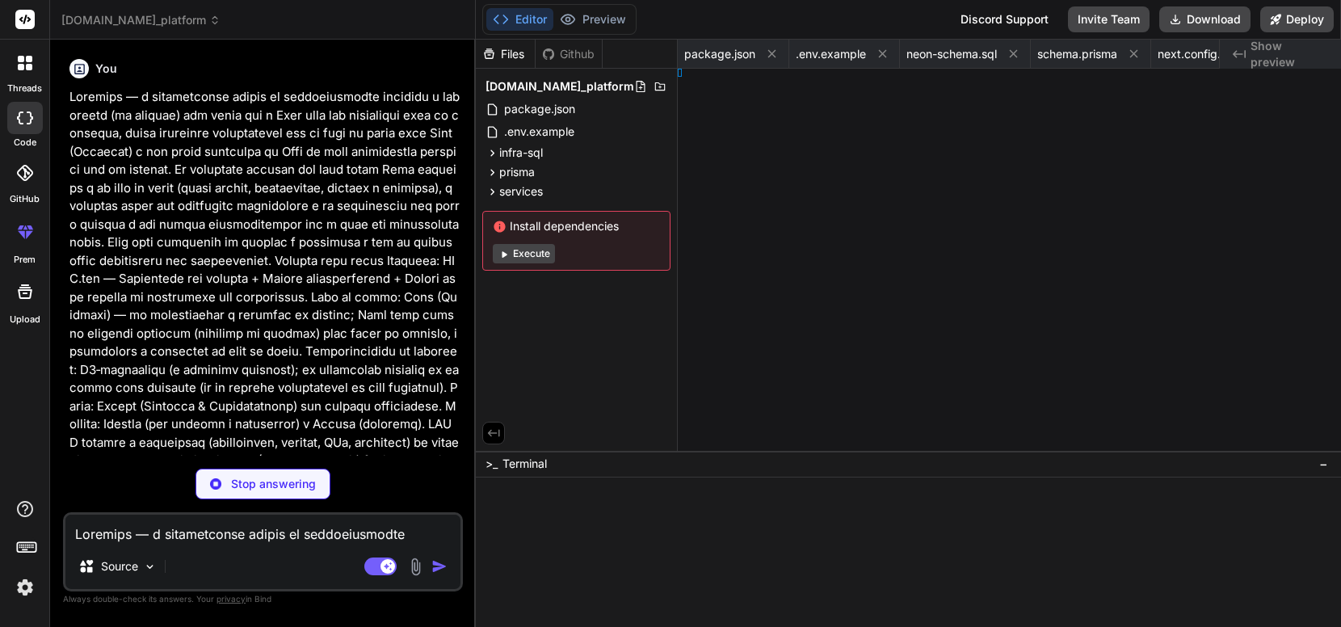
type textarea "x"
type textarea "ule {}"
type textarea "x"
type textarea "le {}"
type textarea "x"
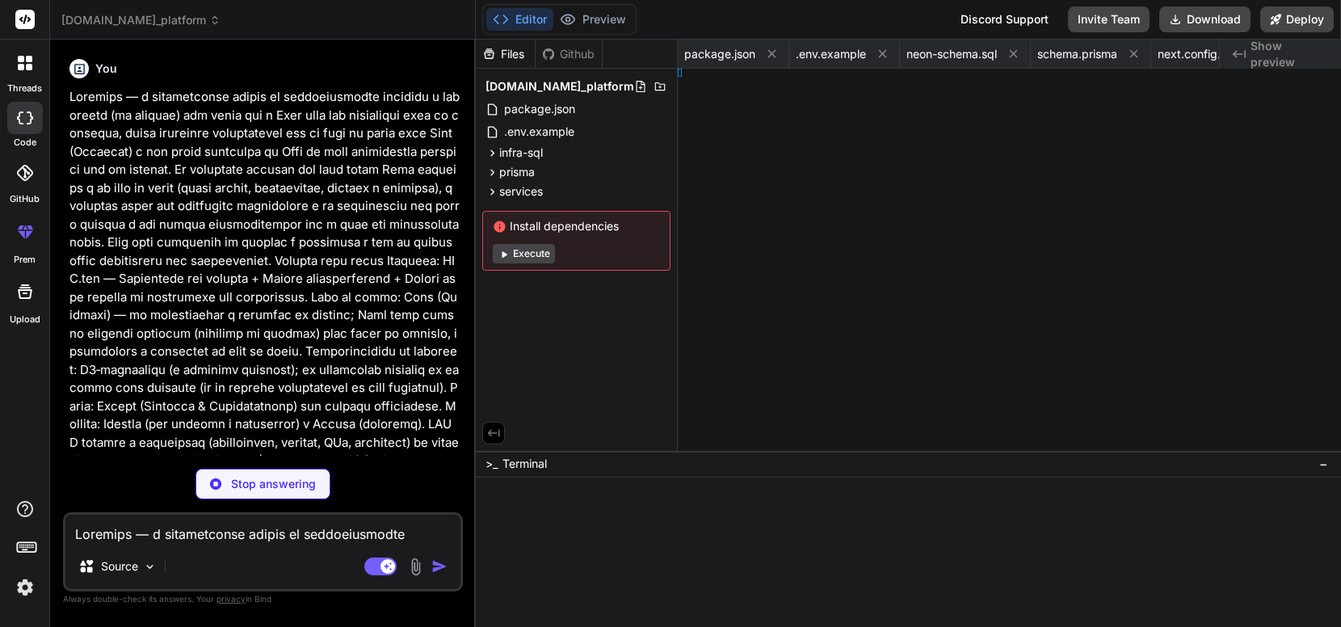
type textarea "ct(); } }"
type textarea "x"
type textarea "Module {}"
type textarea "x"
type textarea "}); } }"
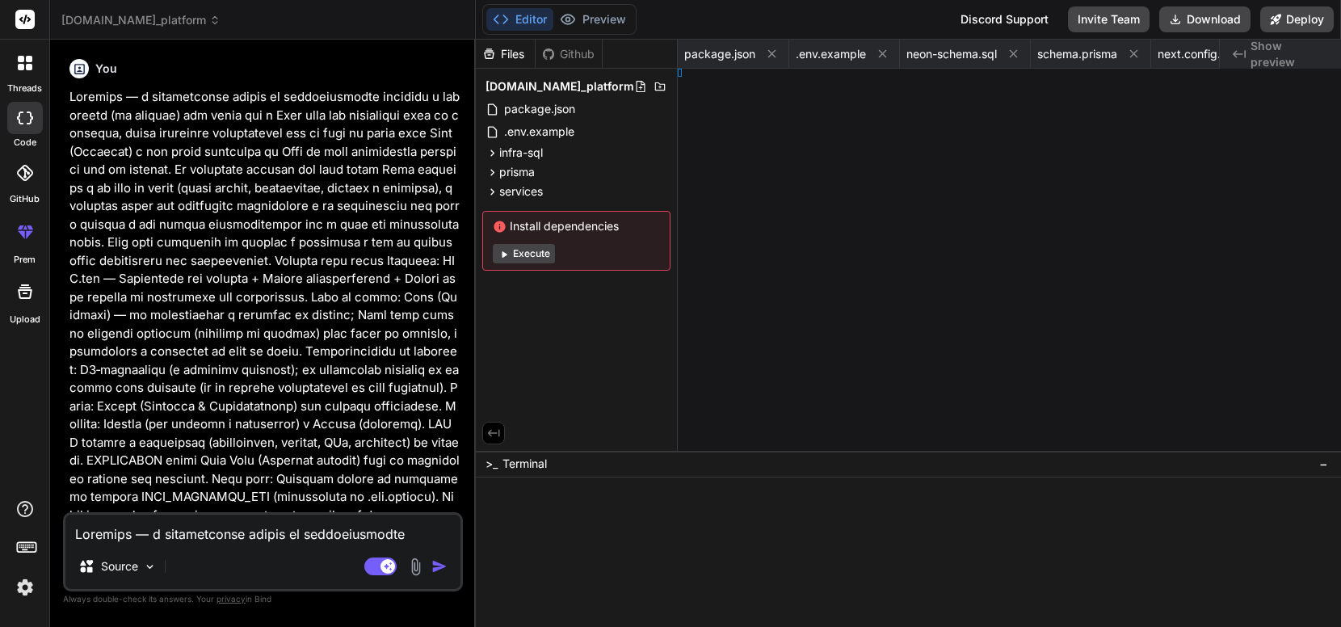
type textarea "x"
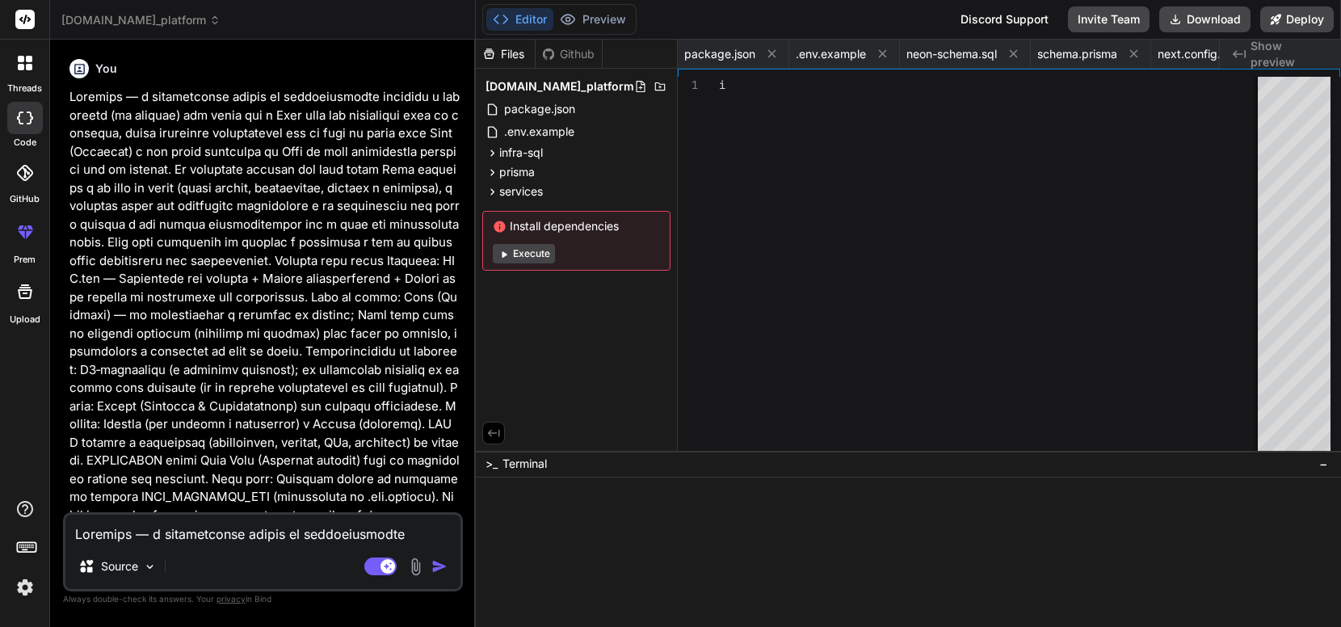
type textarea "async deleteCampaign(where: Prisma.CampaignWhereUniqueInput): Promise<Campaign>…"
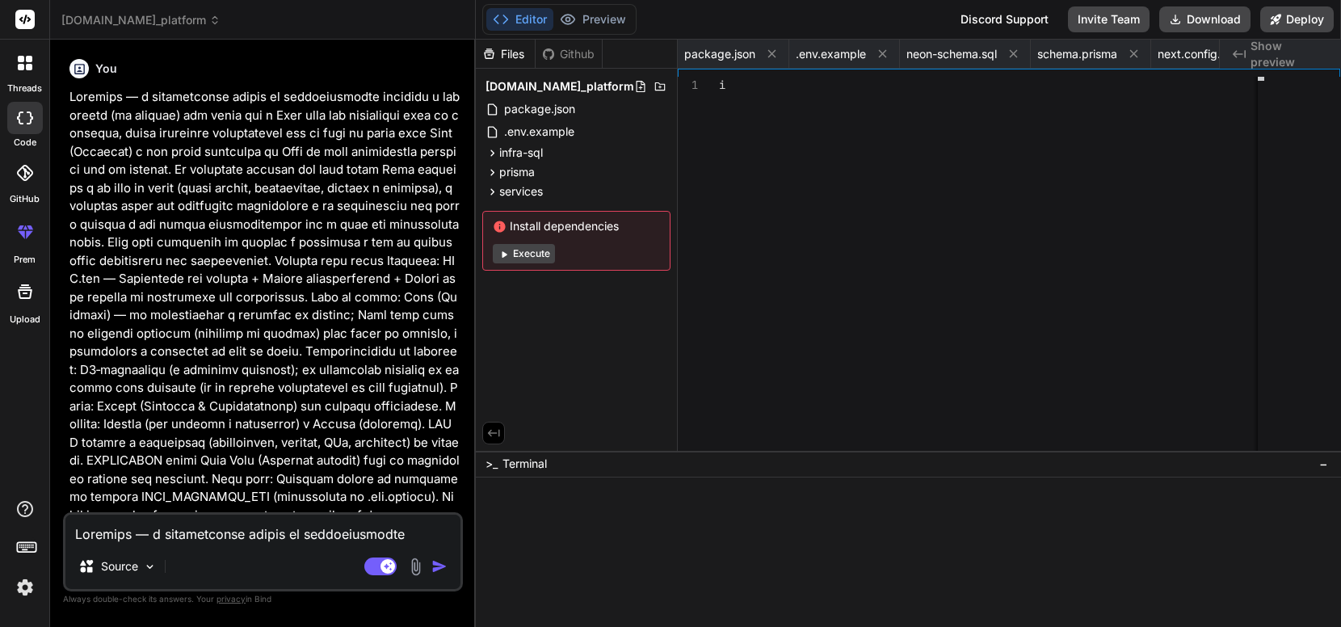
scroll to position [0, 1254]
type textarea "x"
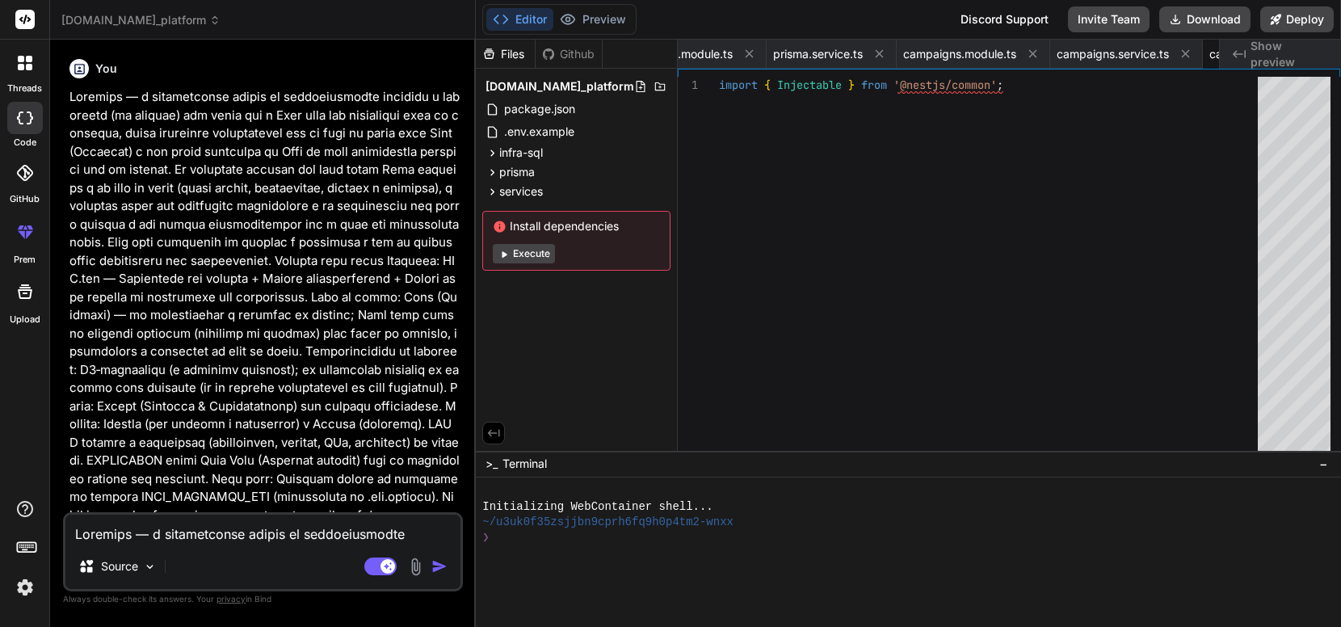
scroll to position [0, 1416]
click at [526, 254] on button "Execute" at bounding box center [524, 253] width 62 height 19
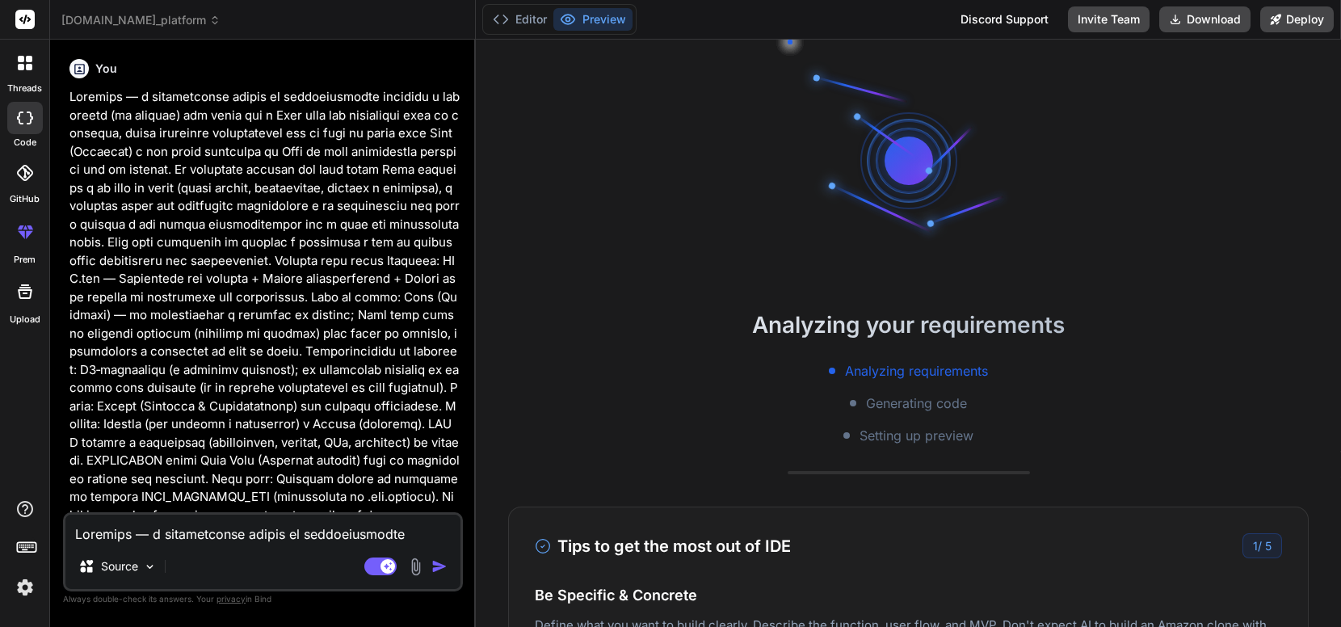
scroll to position [15, 0]
click at [1298, 16] on button "Deploy" at bounding box center [1297, 19] width 74 height 26
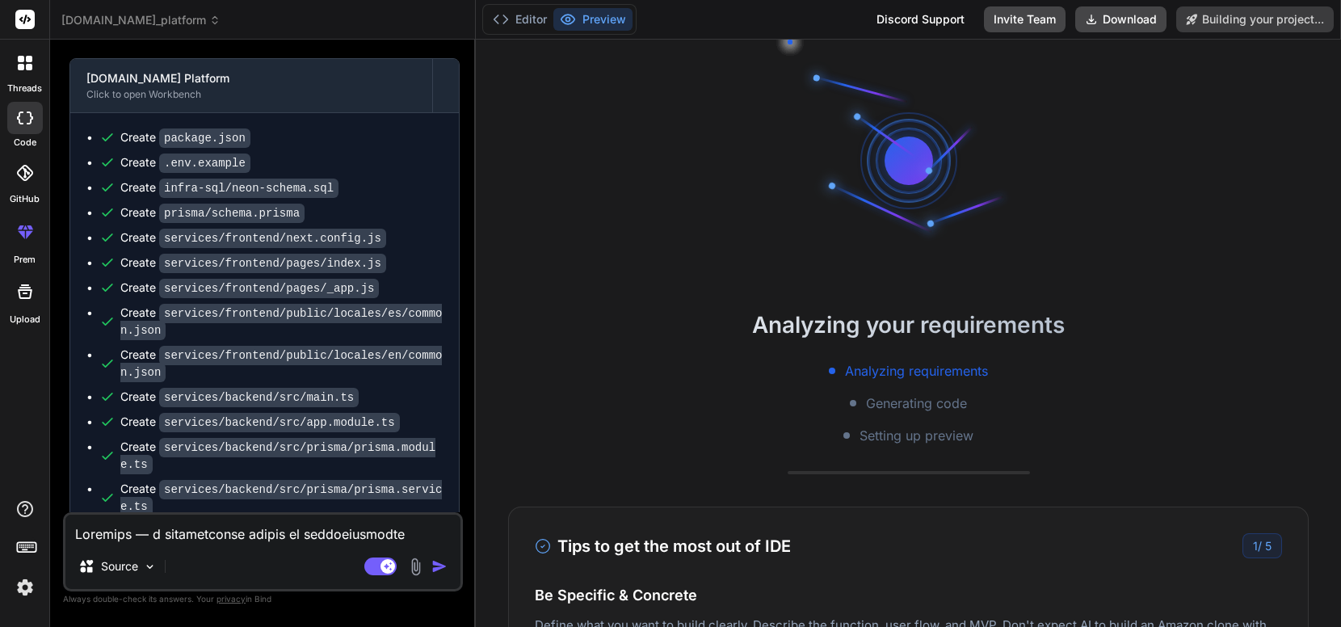
scroll to position [3696, 0]
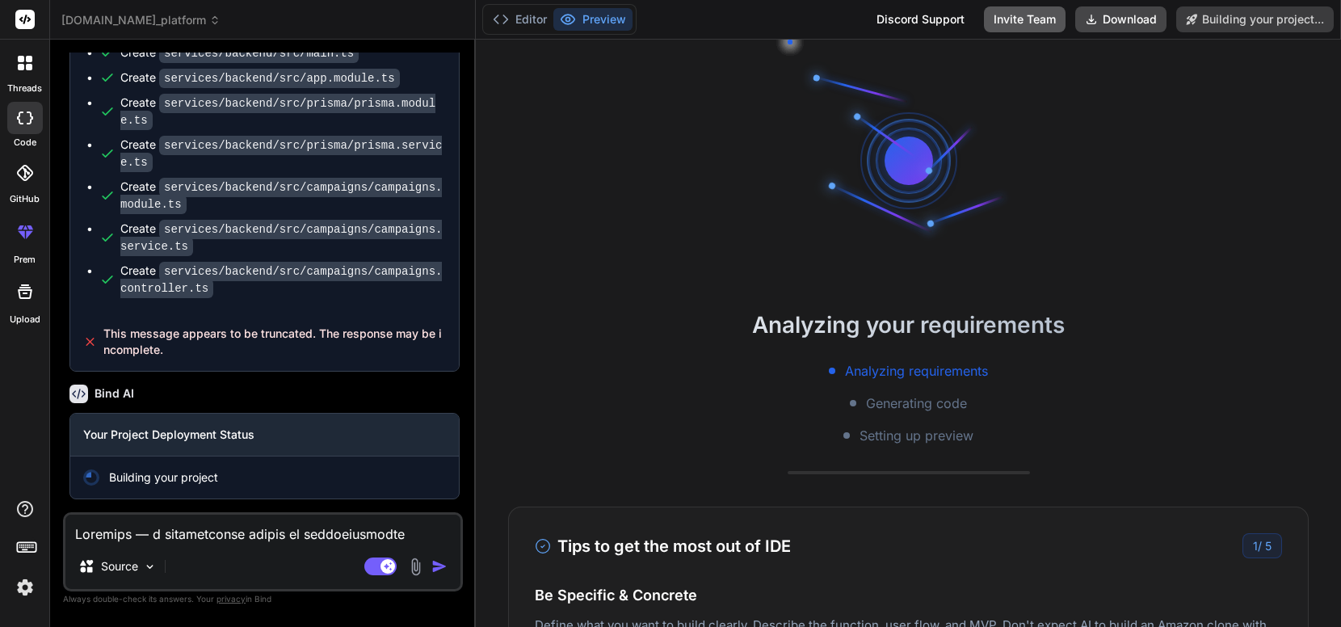
click at [1039, 22] on button "Invite Team" at bounding box center [1025, 19] width 82 height 26
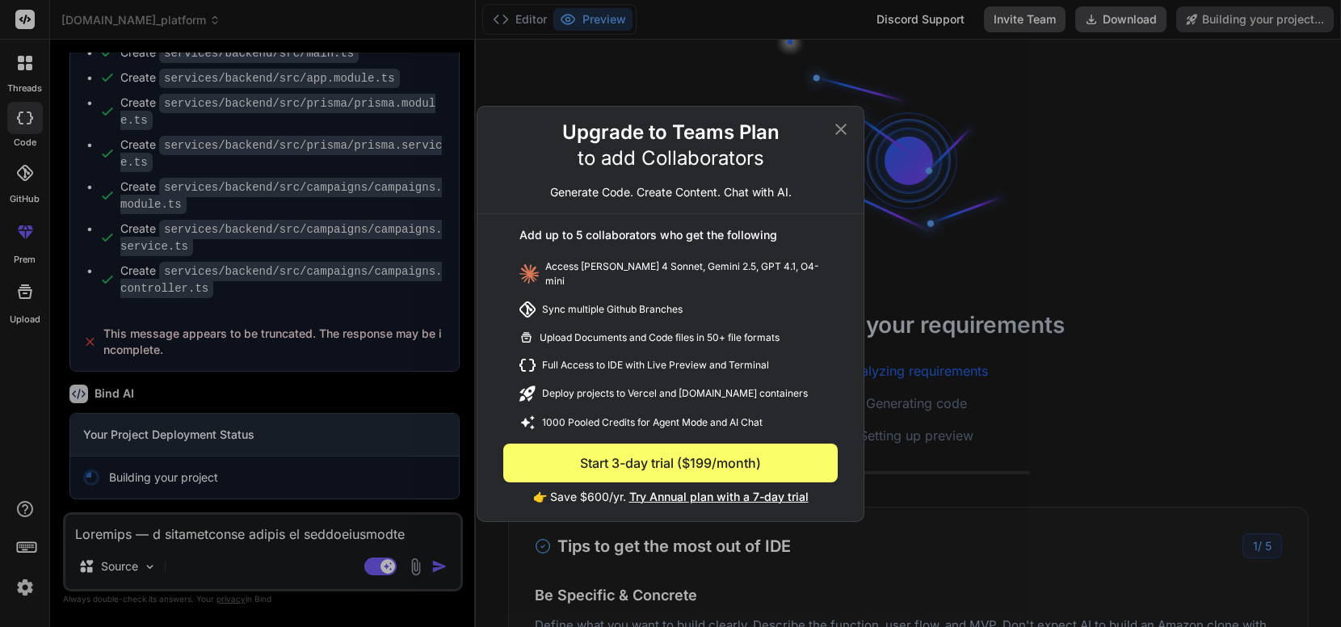
click at [842, 129] on icon at bounding box center [840, 129] width 19 height 19
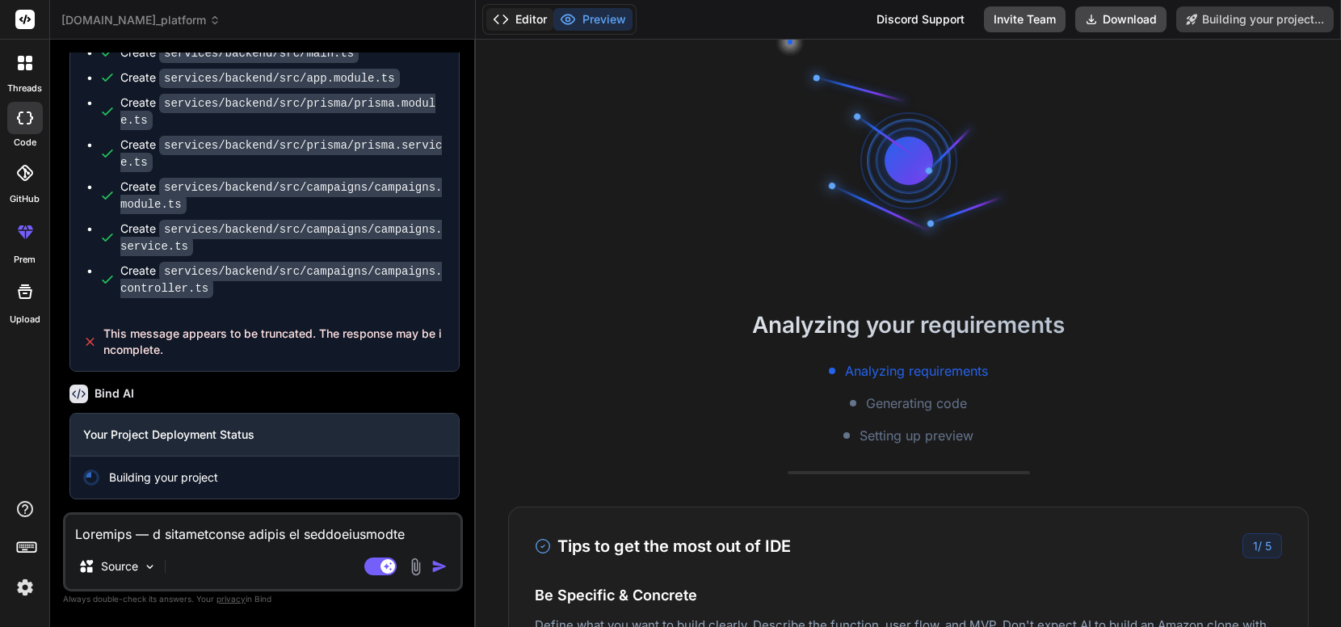
click at [538, 17] on button "Editor" at bounding box center [519, 19] width 67 height 23
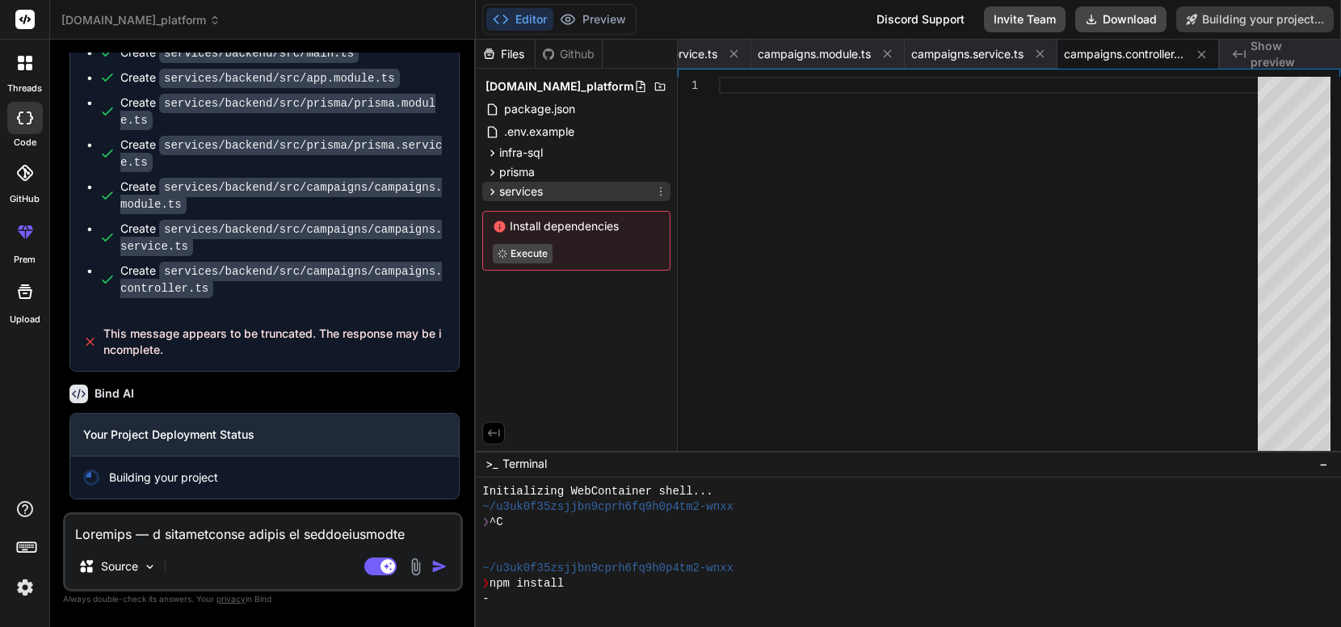
click at [512, 193] on span "services" at bounding box center [521, 191] width 44 height 16
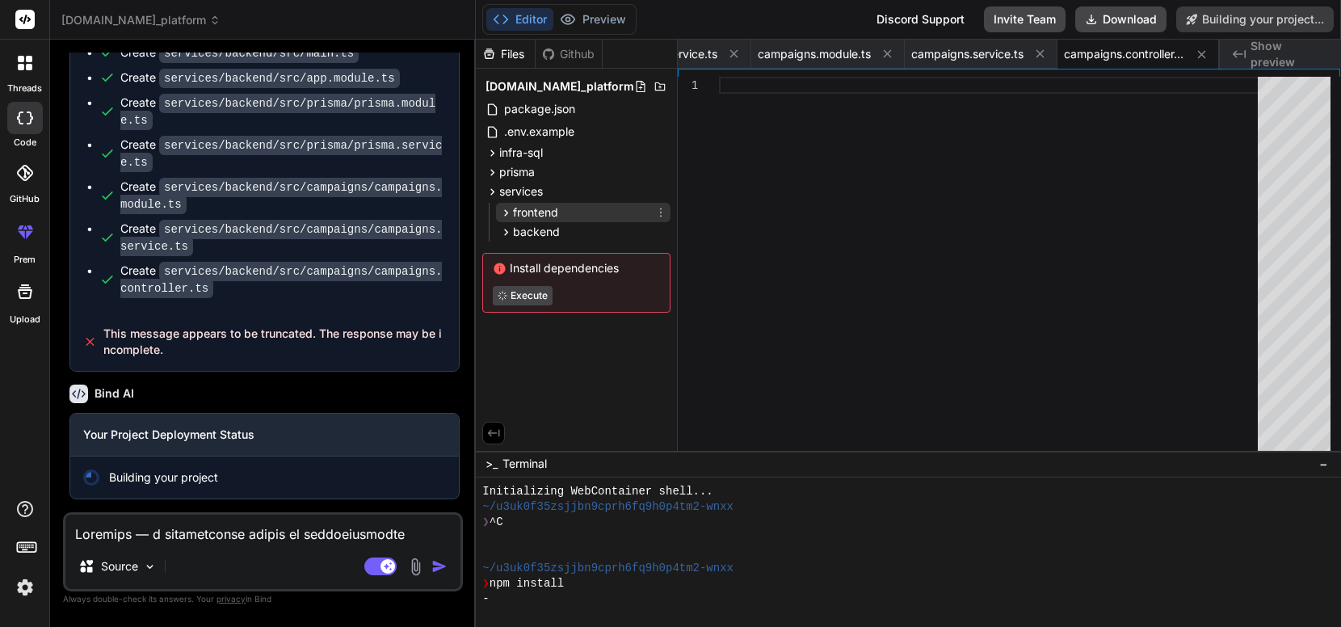
click at [514, 212] on span "frontend" at bounding box center [535, 212] width 45 height 16
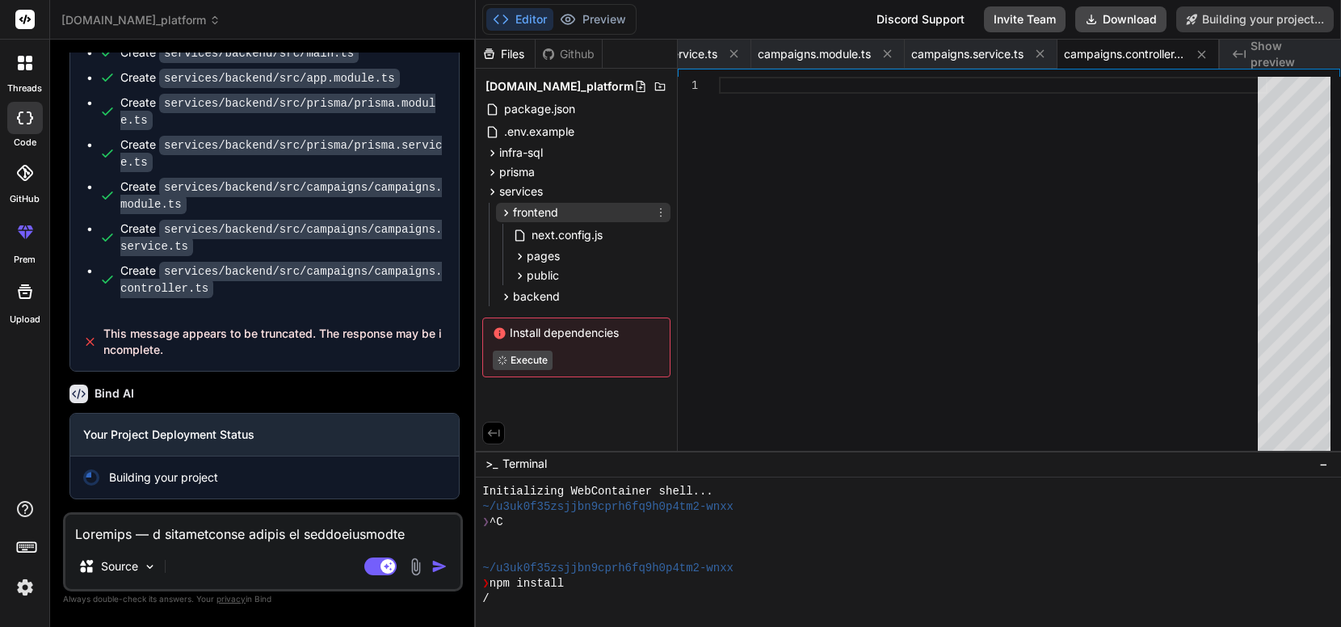
click at [514, 212] on span "frontend" at bounding box center [535, 212] width 45 height 16
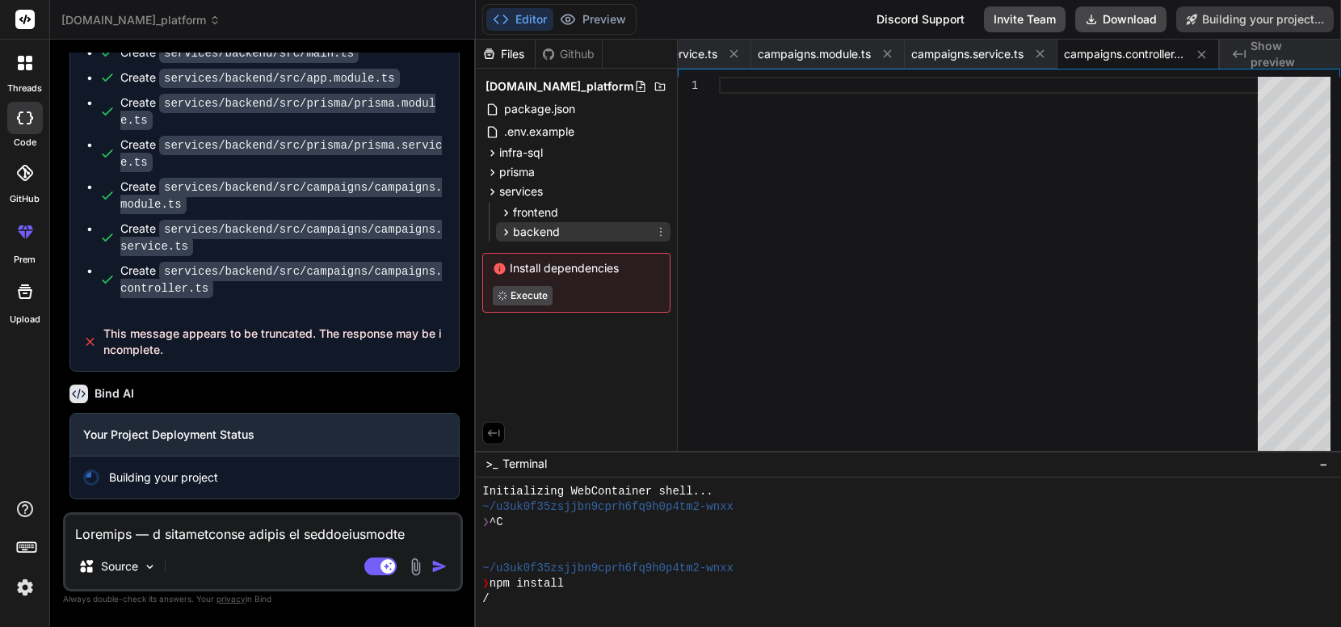
click at [518, 236] on span "backend" at bounding box center [536, 232] width 47 height 16
click at [523, 196] on span "services" at bounding box center [521, 191] width 44 height 16
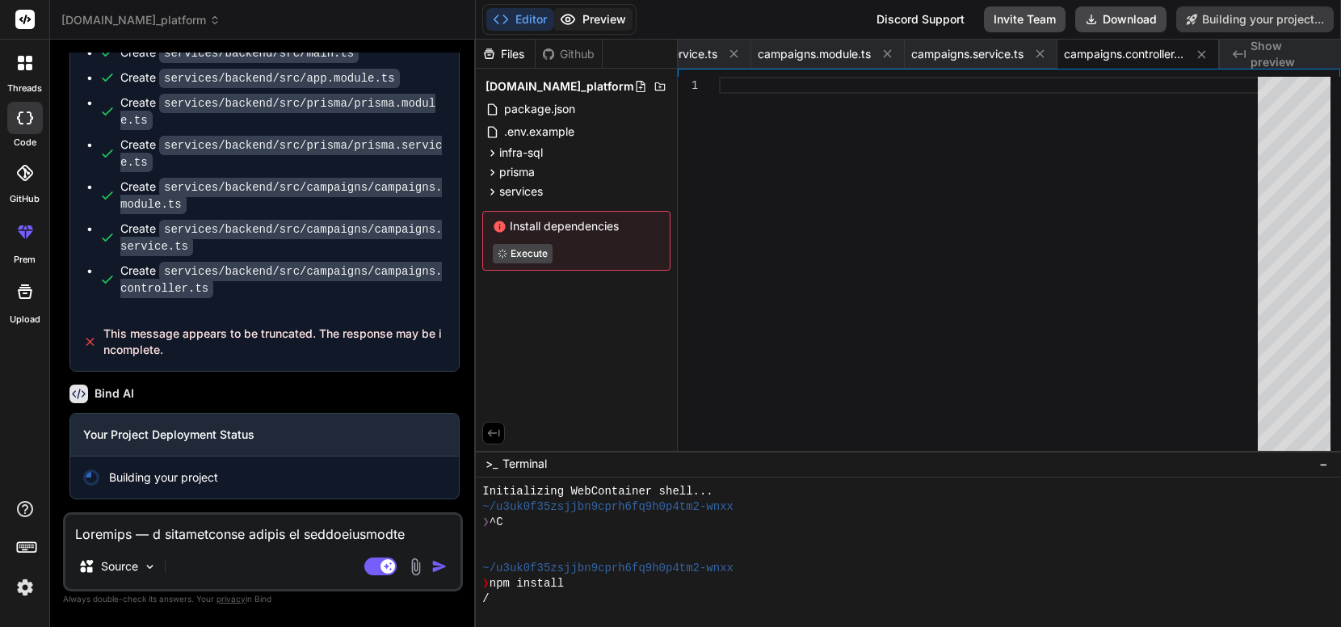
click at [604, 20] on button "Preview" at bounding box center [592, 19] width 79 height 23
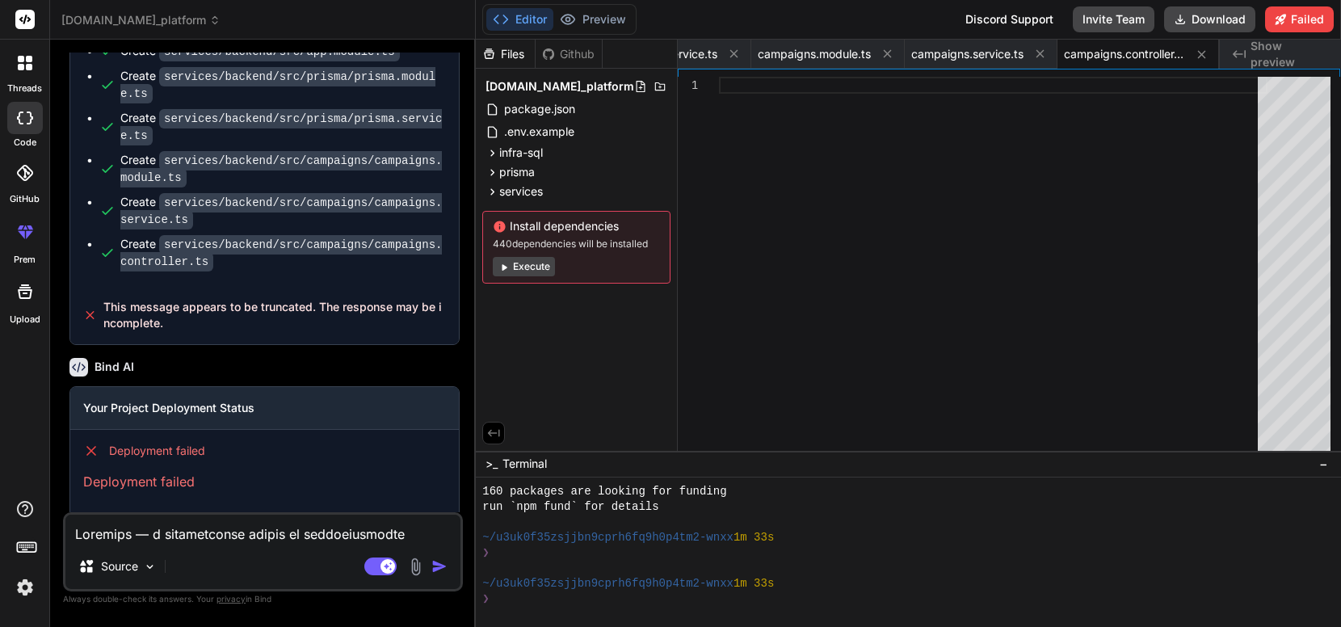
scroll to position [292, 0]
click at [132, 577] on div "Source" at bounding box center [117, 566] width 91 height 32
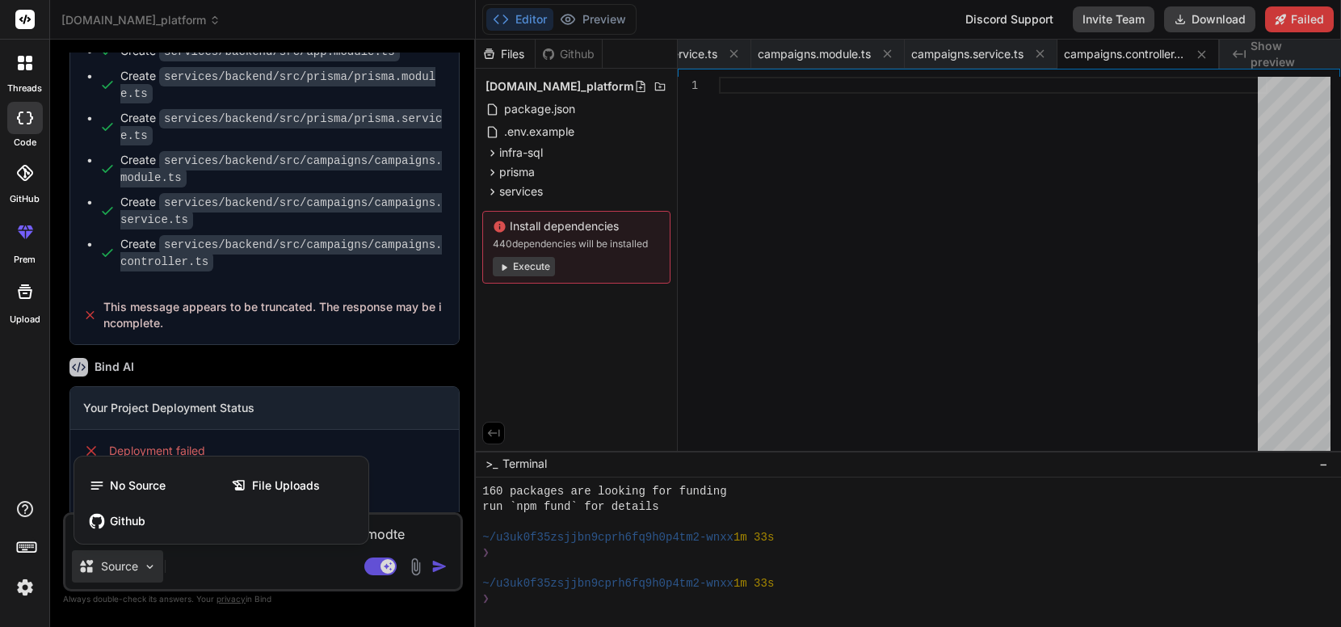
click at [26, 435] on div "threads code GitHub prem Upload" at bounding box center [25, 313] width 50 height 627
click at [24, 296] on icon at bounding box center [24, 291] width 19 height 19
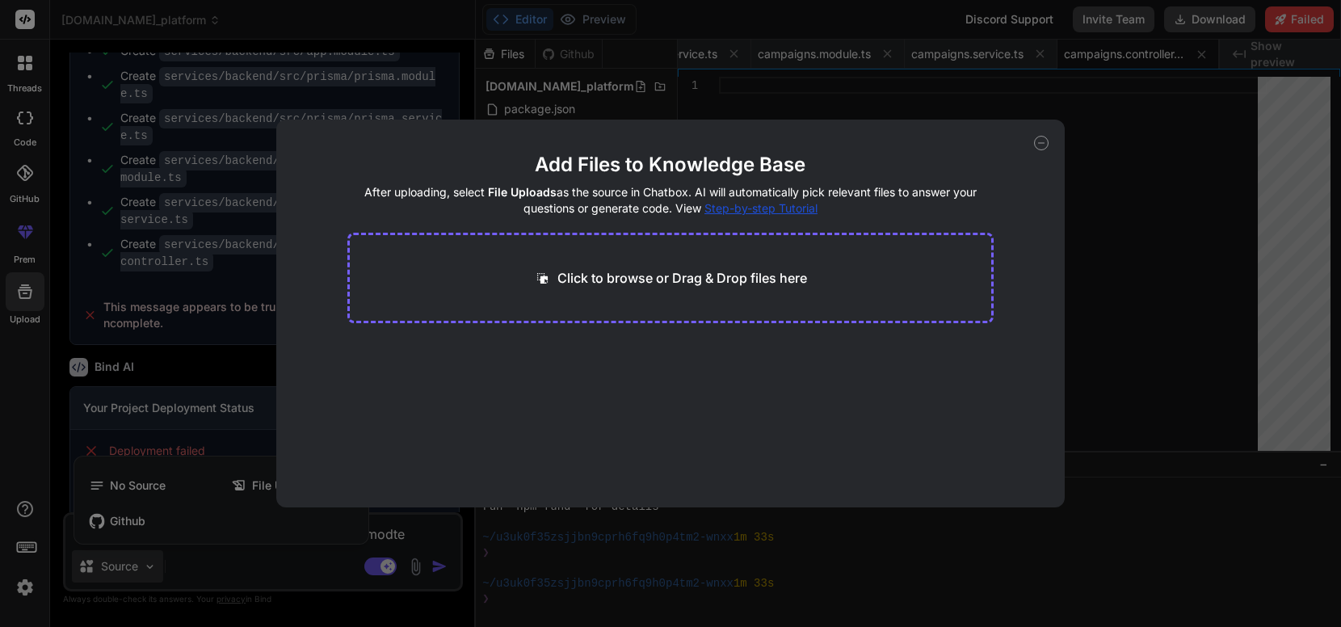
click at [1046, 144] on icon at bounding box center [1041, 143] width 15 height 15
type textarea "x"
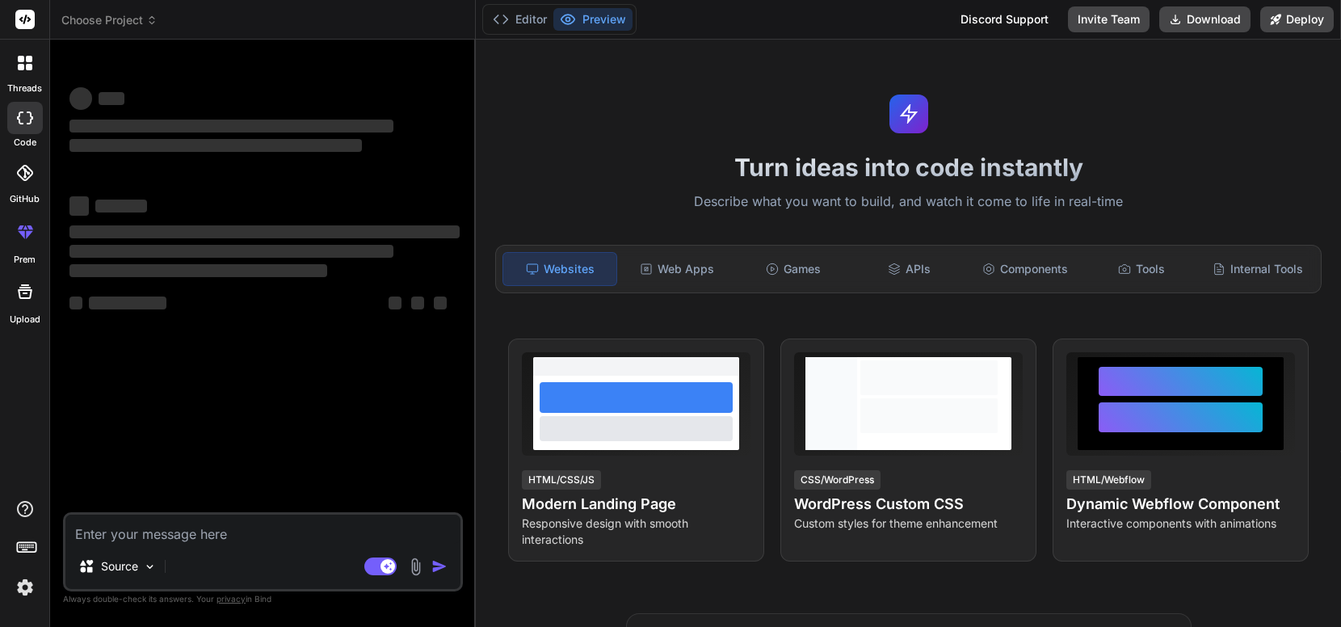
type textarea "x"
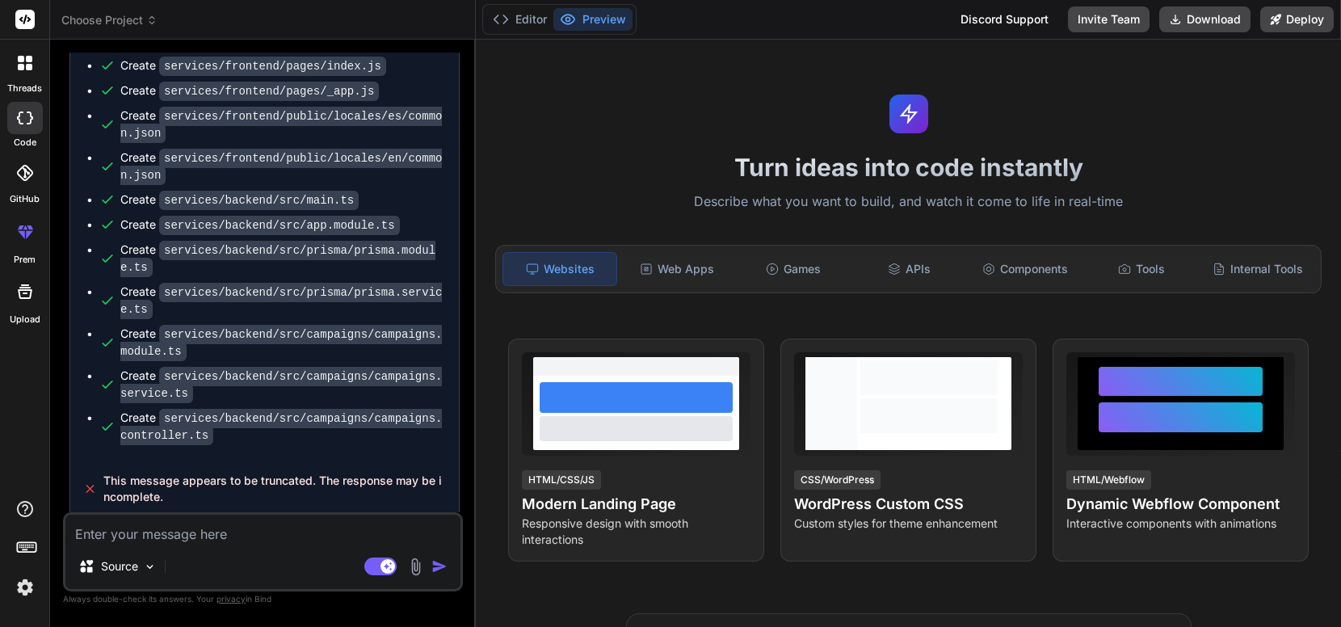
scroll to position [3556, 0]
